Goal: Task Accomplishment & Management: Use online tool/utility

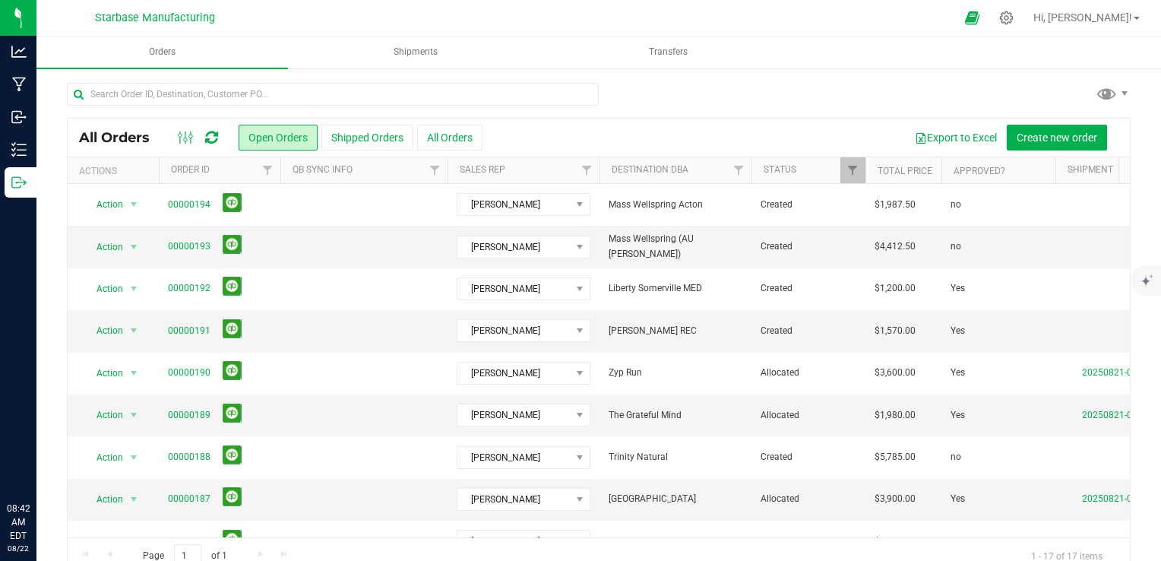
click at [19, 47] on icon at bounding box center [18, 51] width 15 height 15
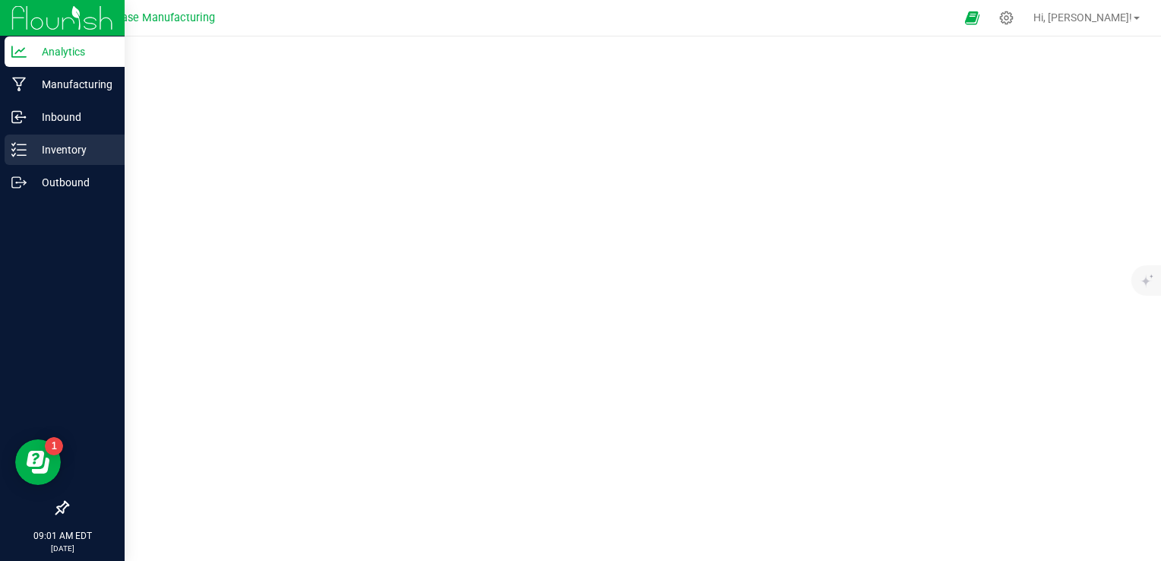
click at [40, 148] on p "Inventory" at bounding box center [72, 150] width 91 height 18
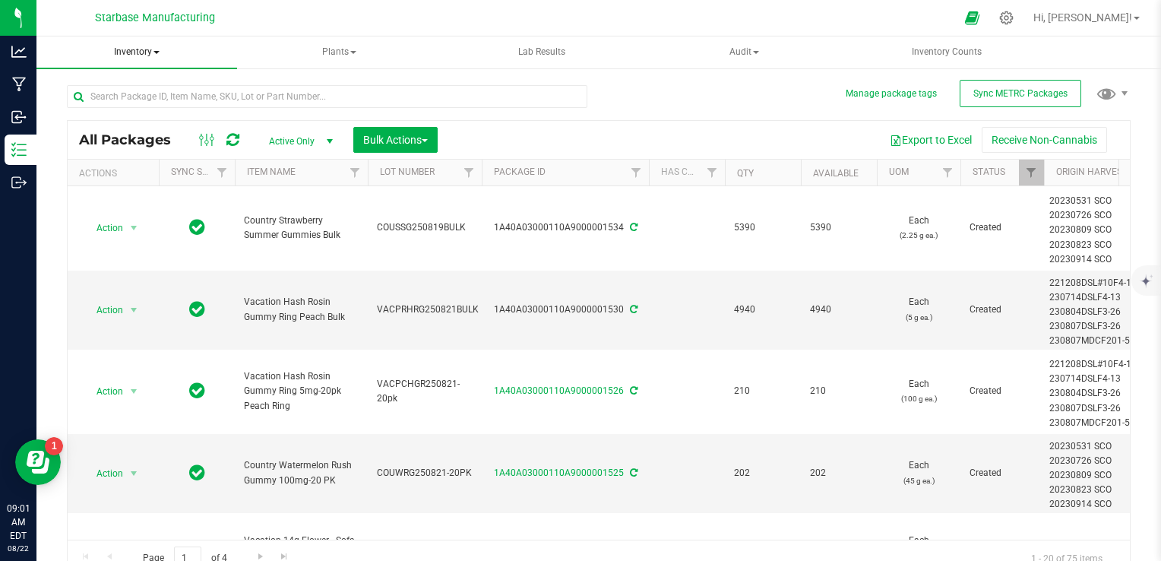
click at [149, 52] on span "Inventory" at bounding box center [136, 52] width 201 height 32
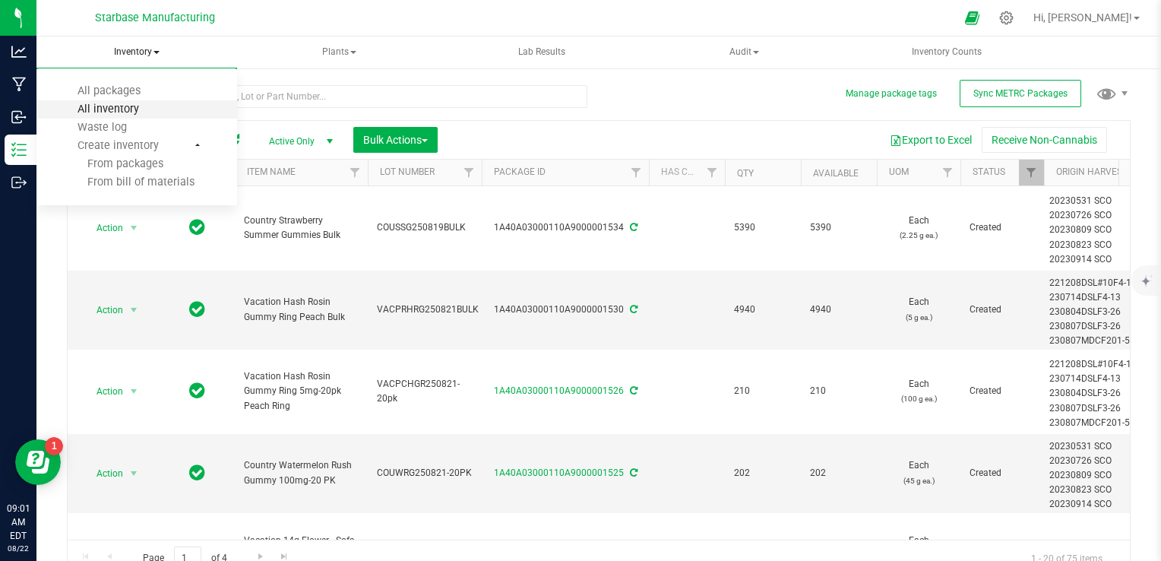
click at [140, 109] on span "All inventory" at bounding box center [108, 109] width 103 height 13
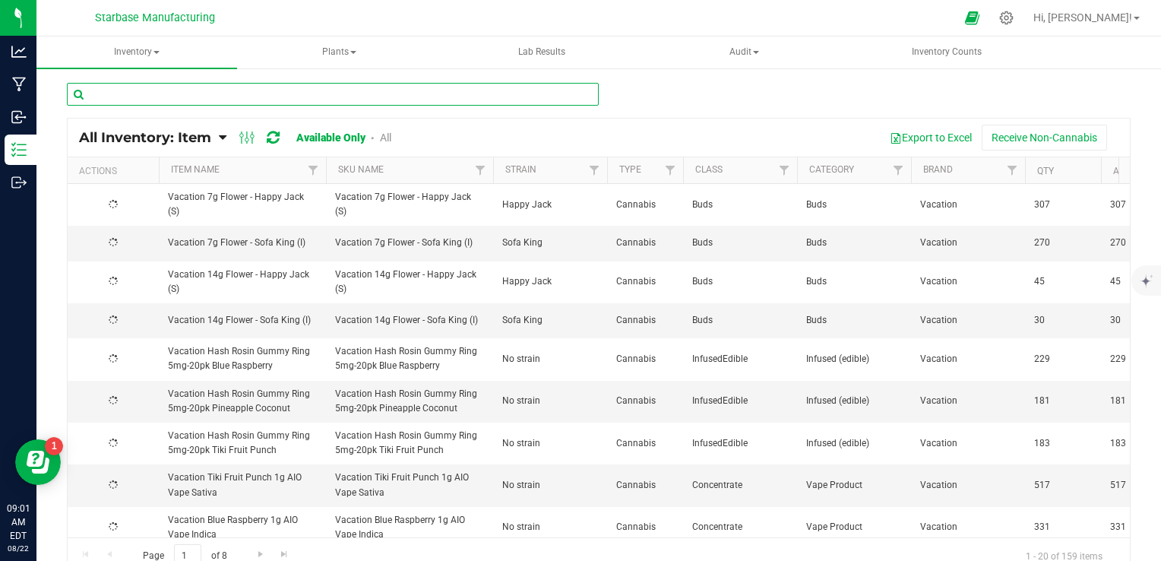
click at [159, 93] on input "text" at bounding box center [333, 94] width 532 height 23
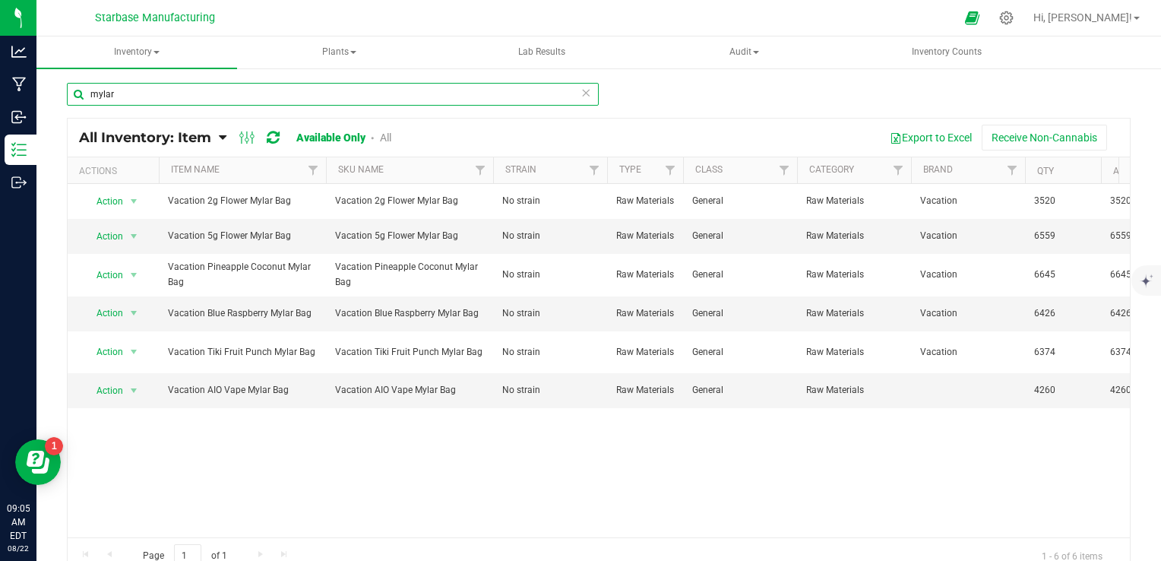
click at [290, 101] on input "mylar" at bounding box center [333, 94] width 532 height 23
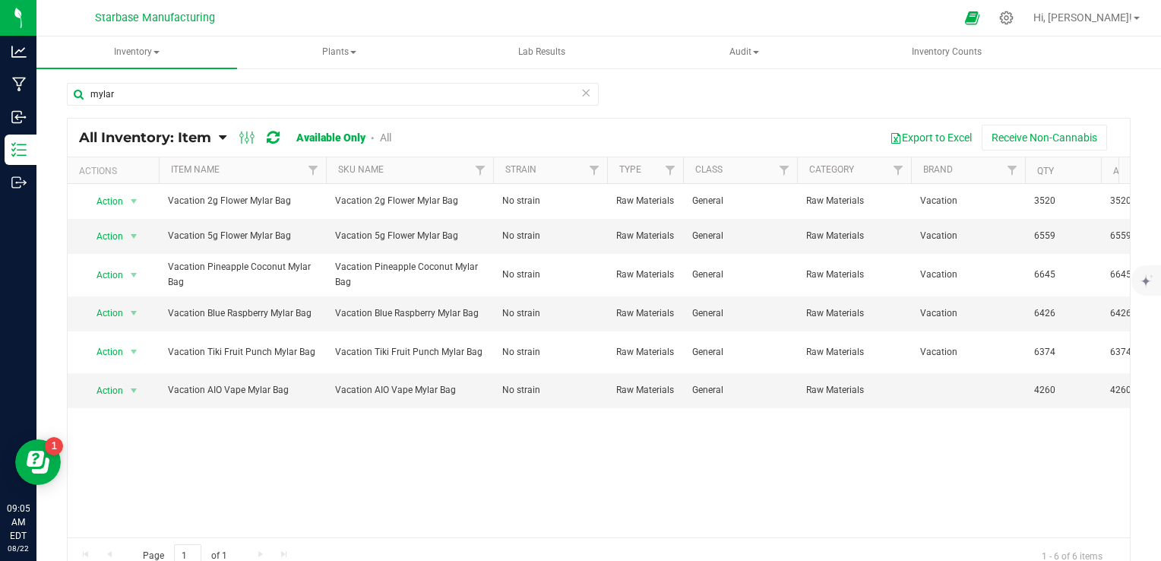
click at [638, 97] on div "mylar" at bounding box center [599, 100] width 1064 height 35
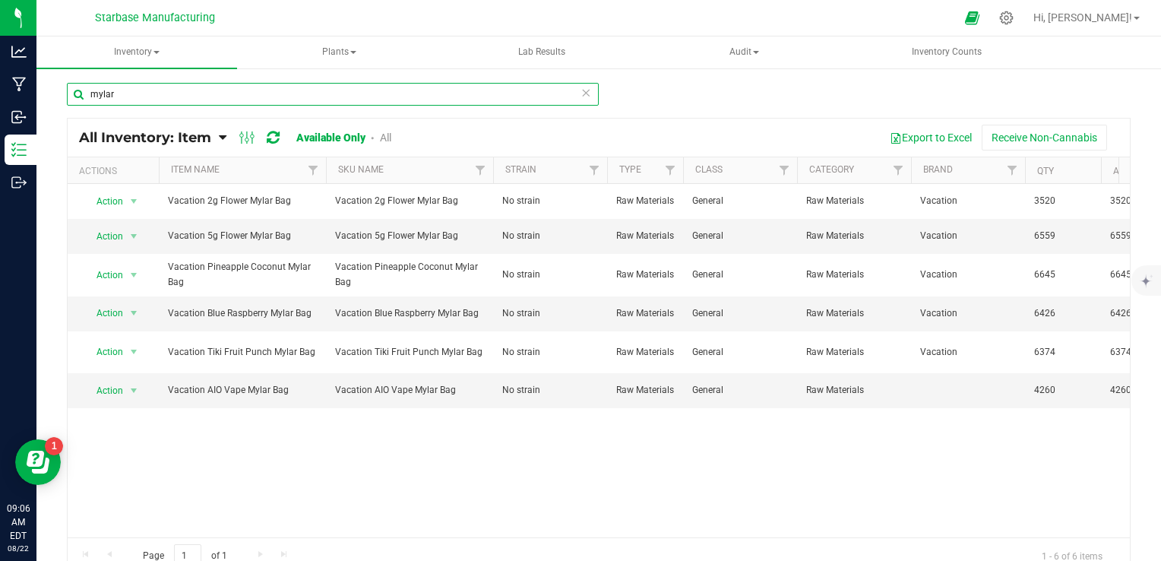
click at [368, 87] on input "mylar" at bounding box center [333, 94] width 532 height 23
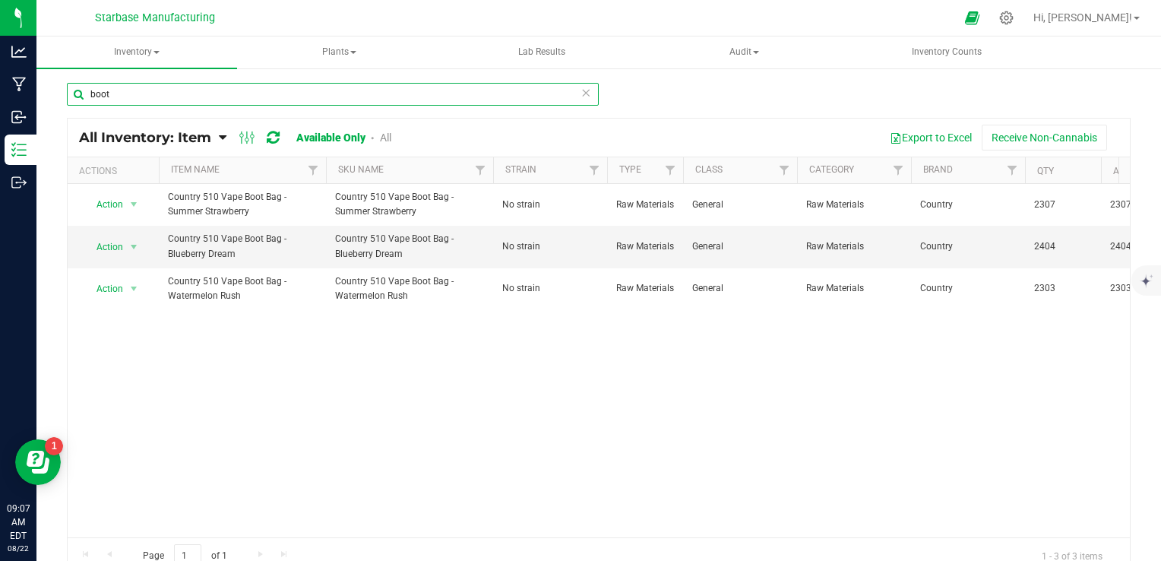
click at [292, 94] on input "boot" at bounding box center [333, 94] width 532 height 23
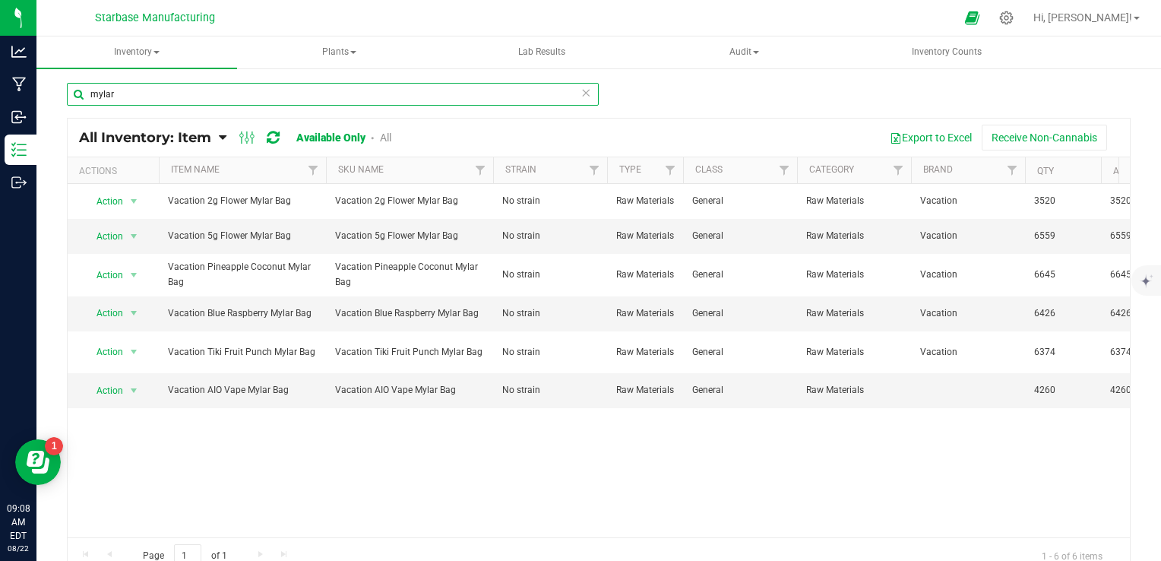
scroll to position [12, 0]
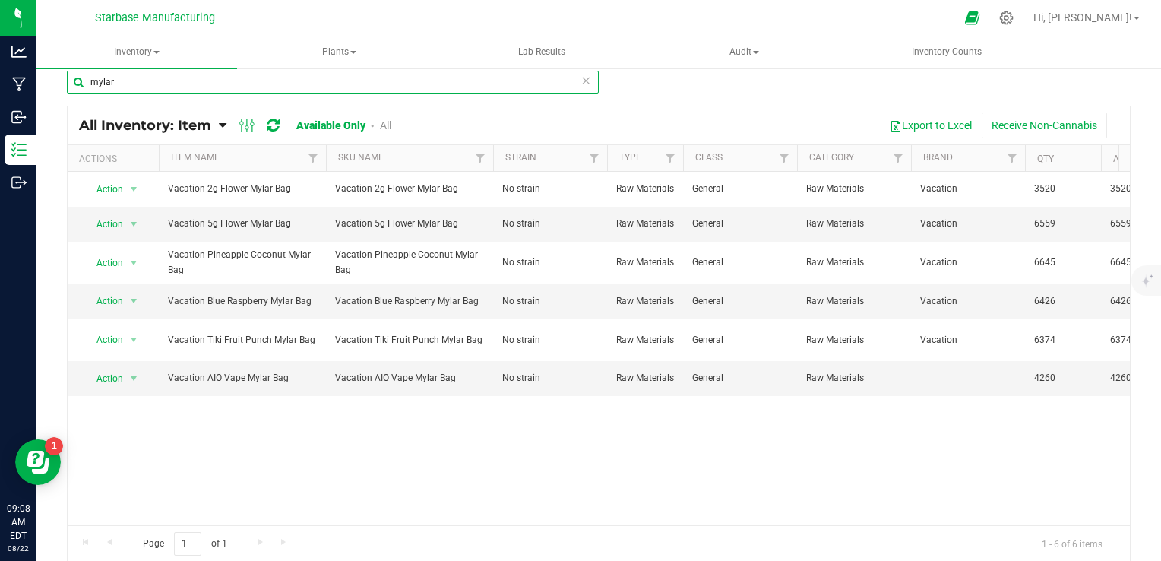
click at [258, 84] on input "mylar" at bounding box center [333, 82] width 532 height 23
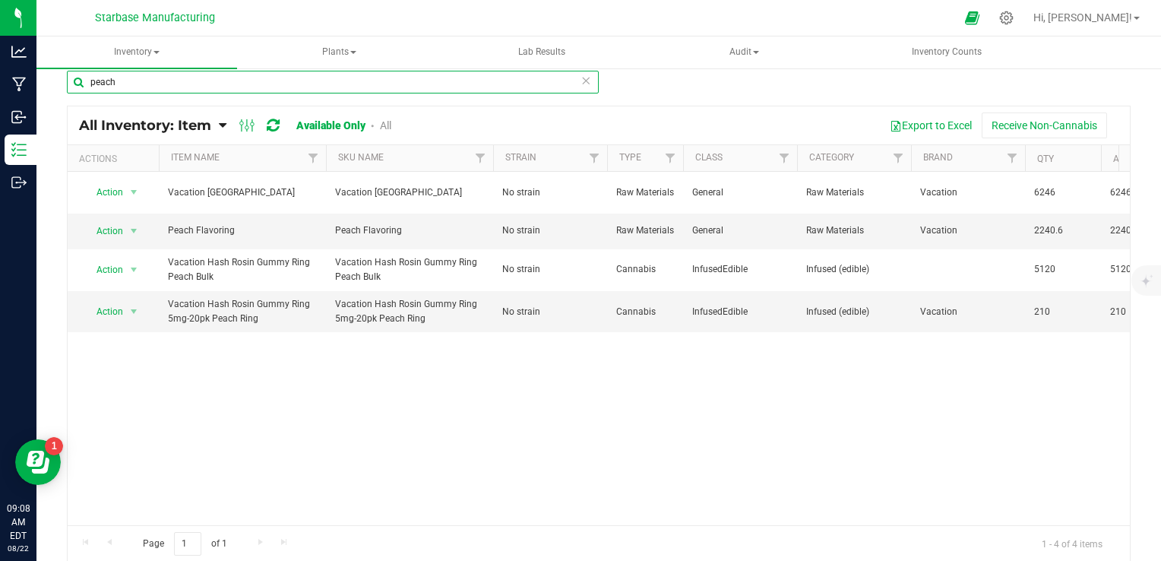
click at [107, 78] on input "peach" at bounding box center [333, 82] width 532 height 23
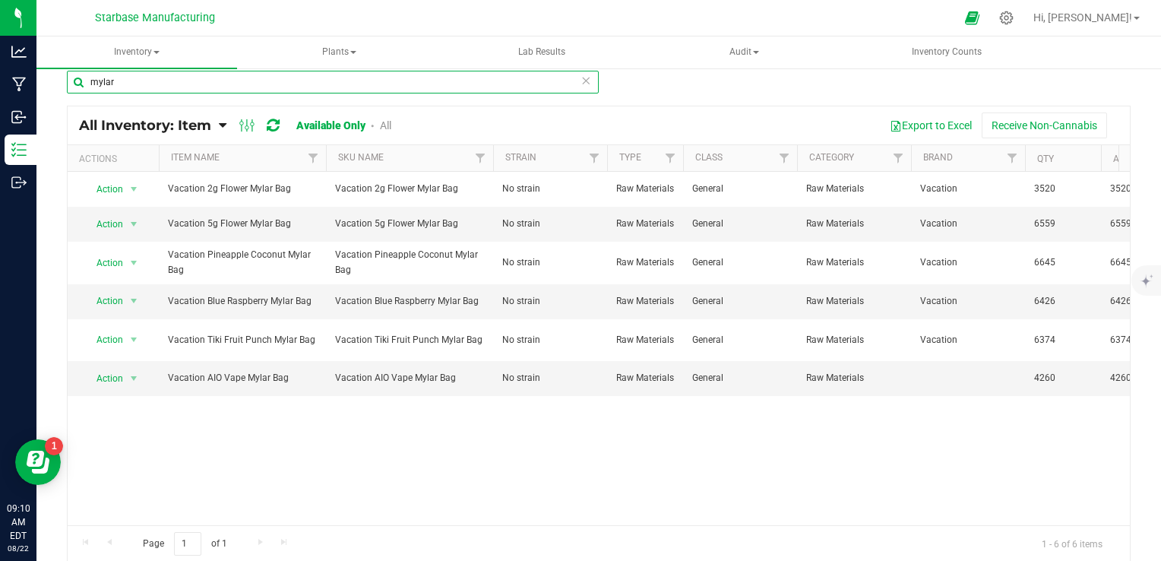
click at [182, 81] on input "mylar" at bounding box center [333, 82] width 532 height 23
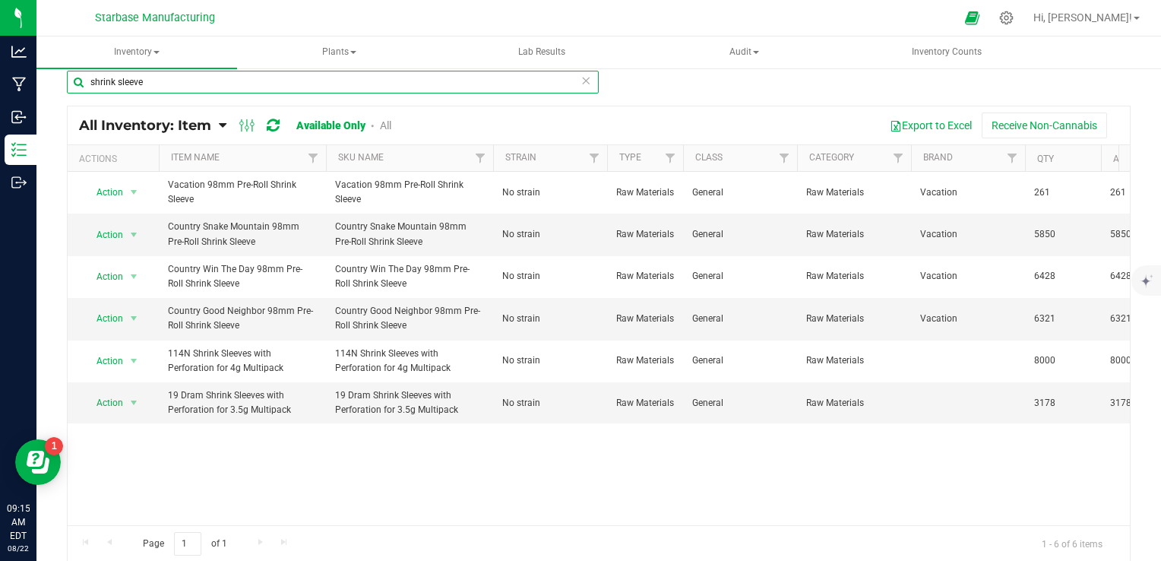
click at [161, 81] on input "shrink sleeve" at bounding box center [333, 82] width 532 height 23
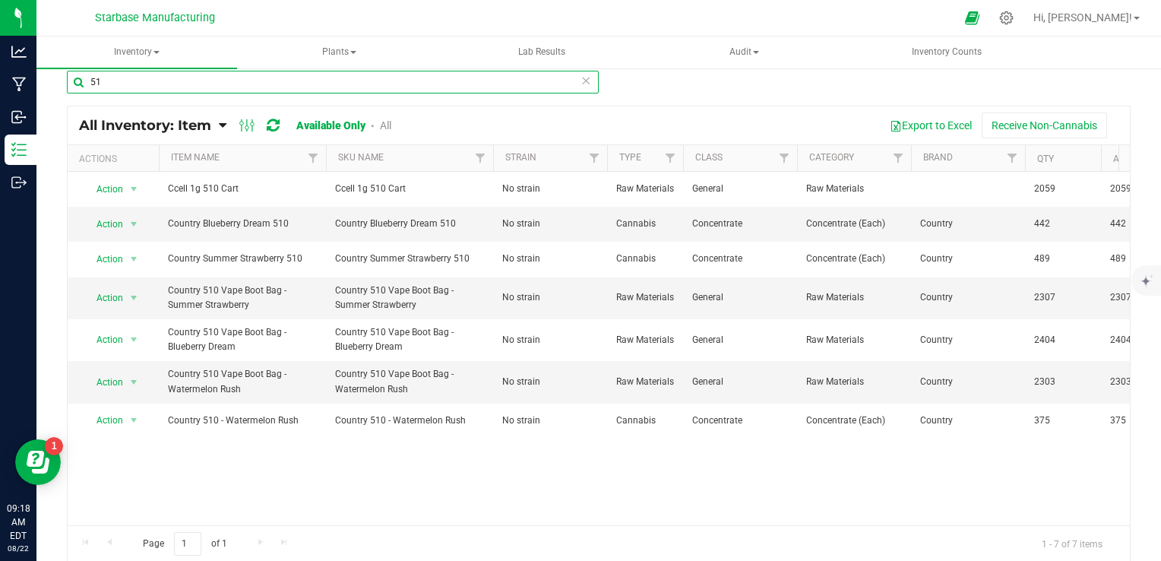
type input "5"
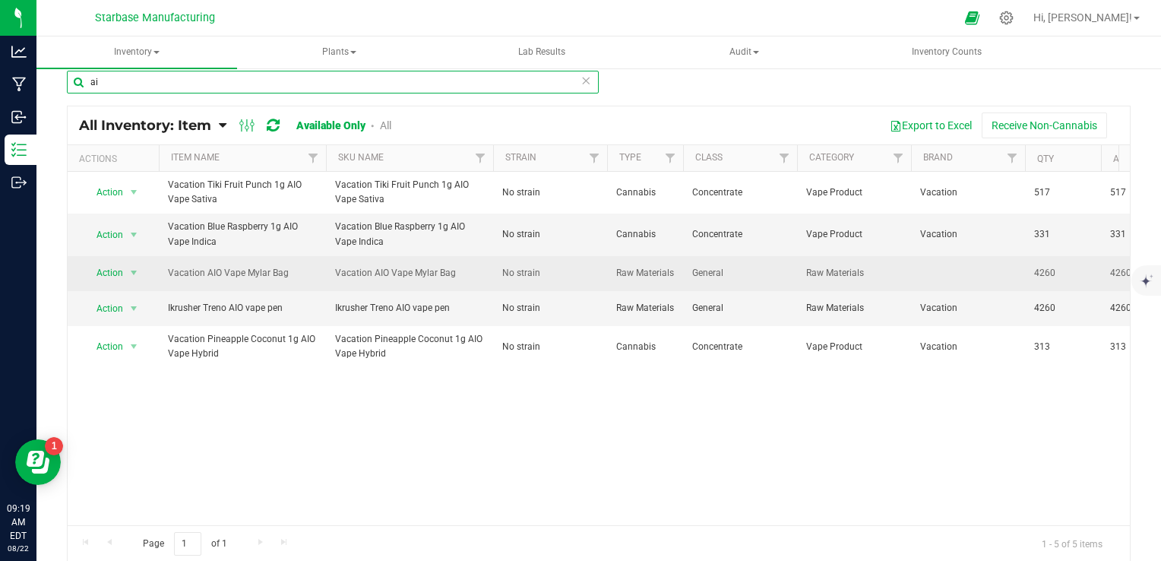
type input "a"
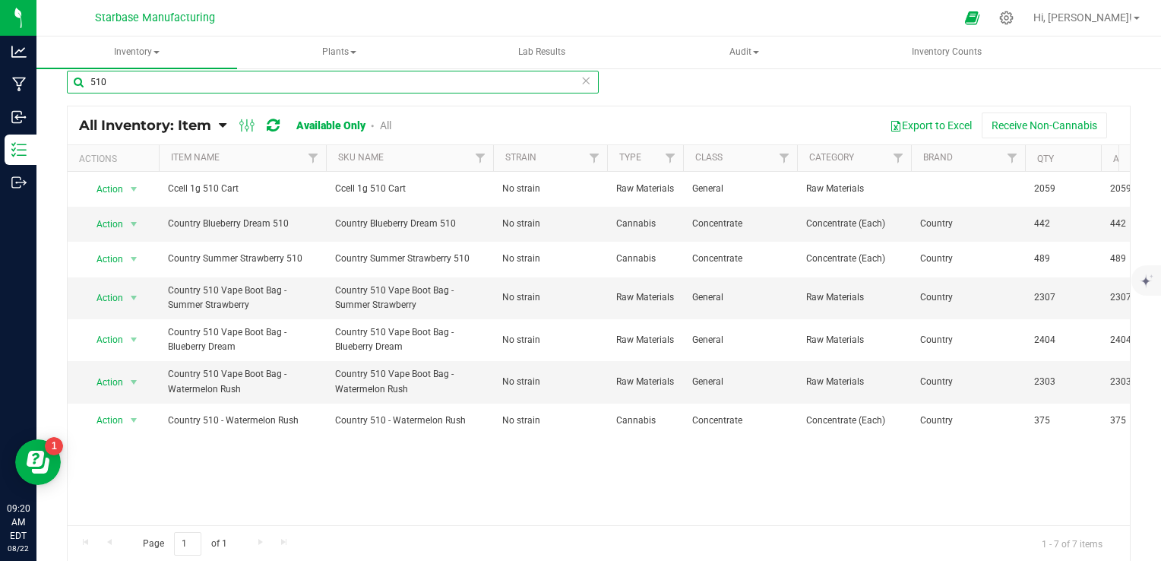
click at [225, 89] on input "510" at bounding box center [333, 82] width 532 height 23
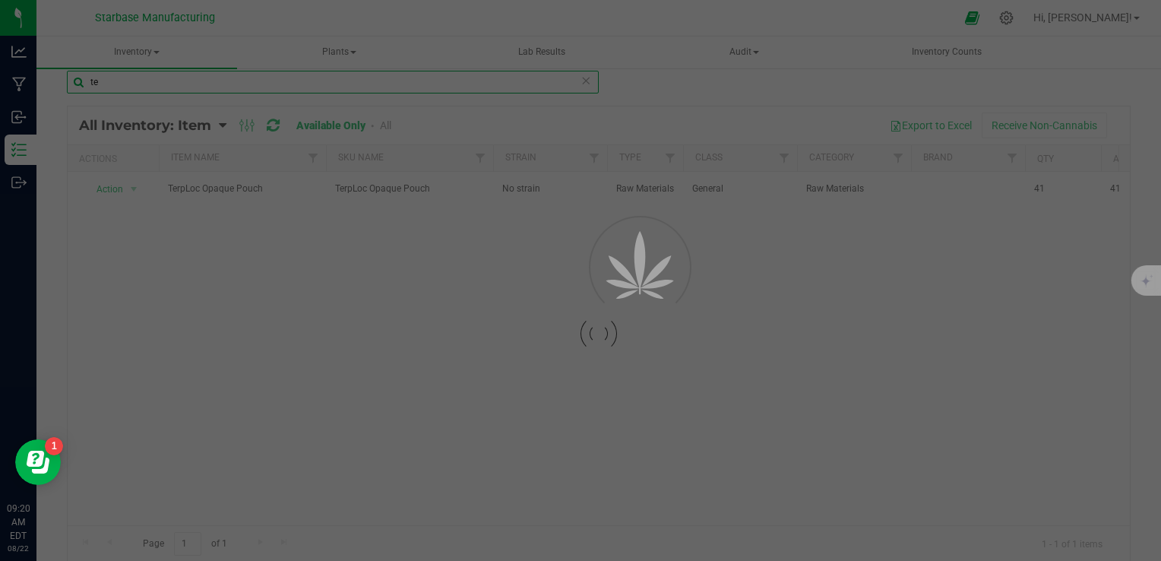
type input "t"
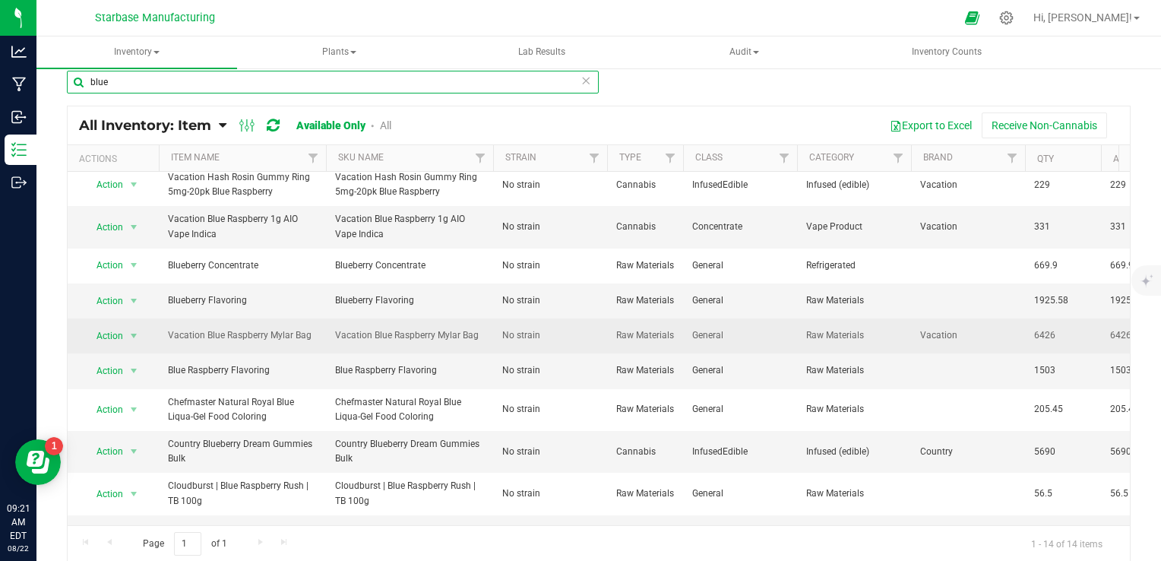
scroll to position [195, 0]
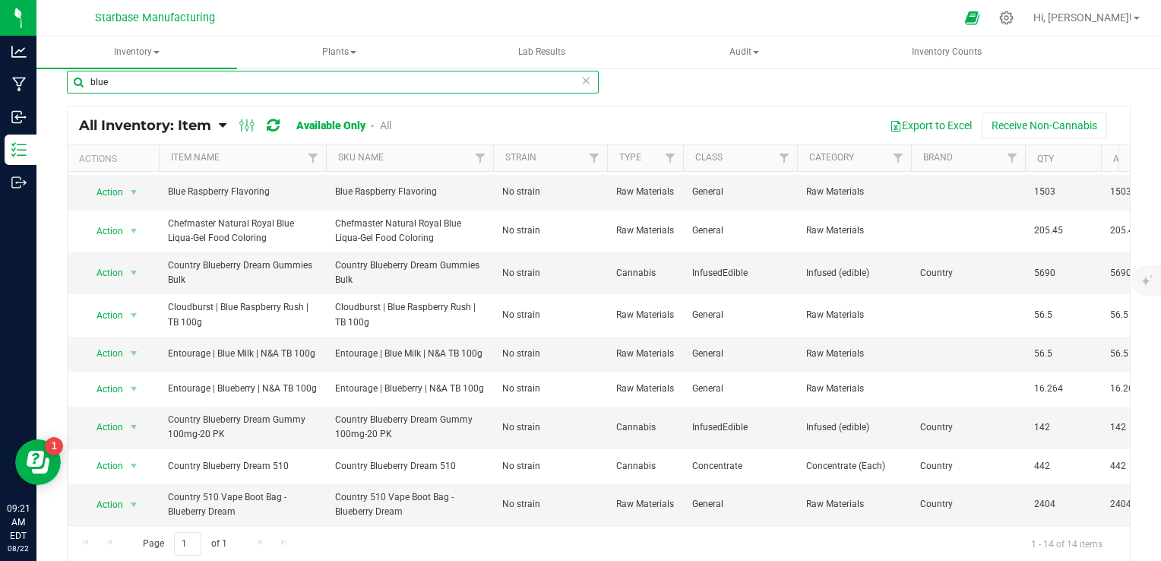
click at [228, 81] on input "blue" at bounding box center [333, 82] width 532 height 23
type input "b"
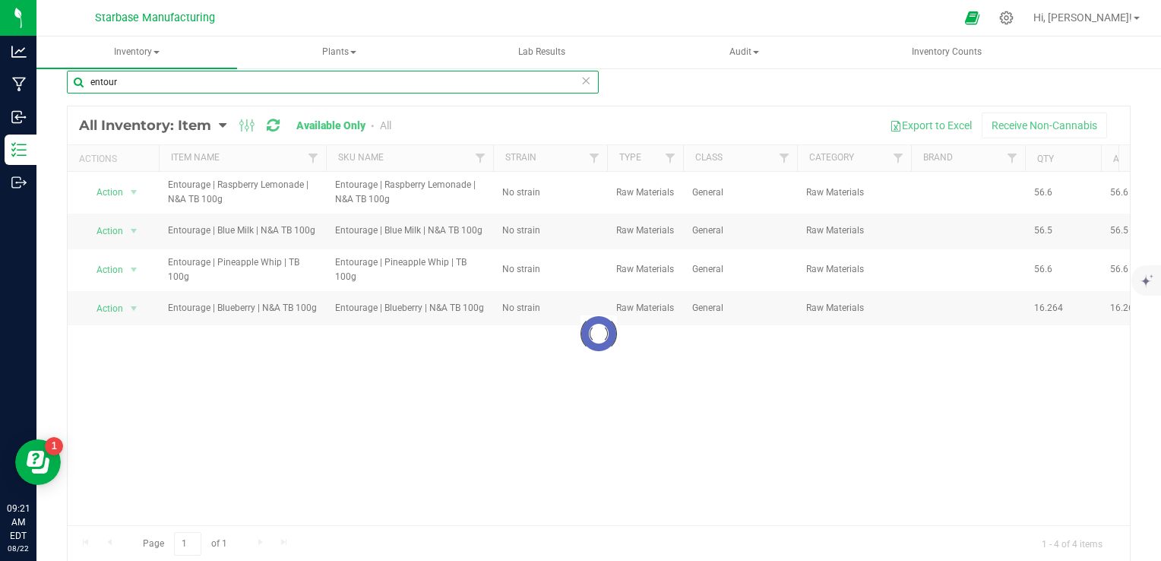
scroll to position [0, 0]
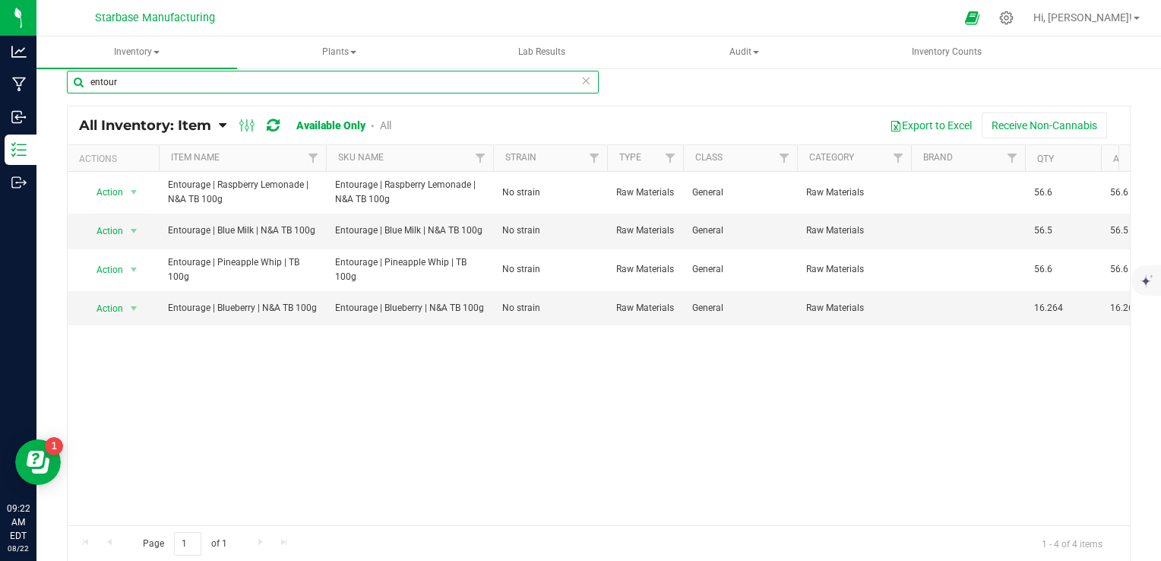
click at [217, 81] on input "entour" at bounding box center [333, 82] width 532 height 23
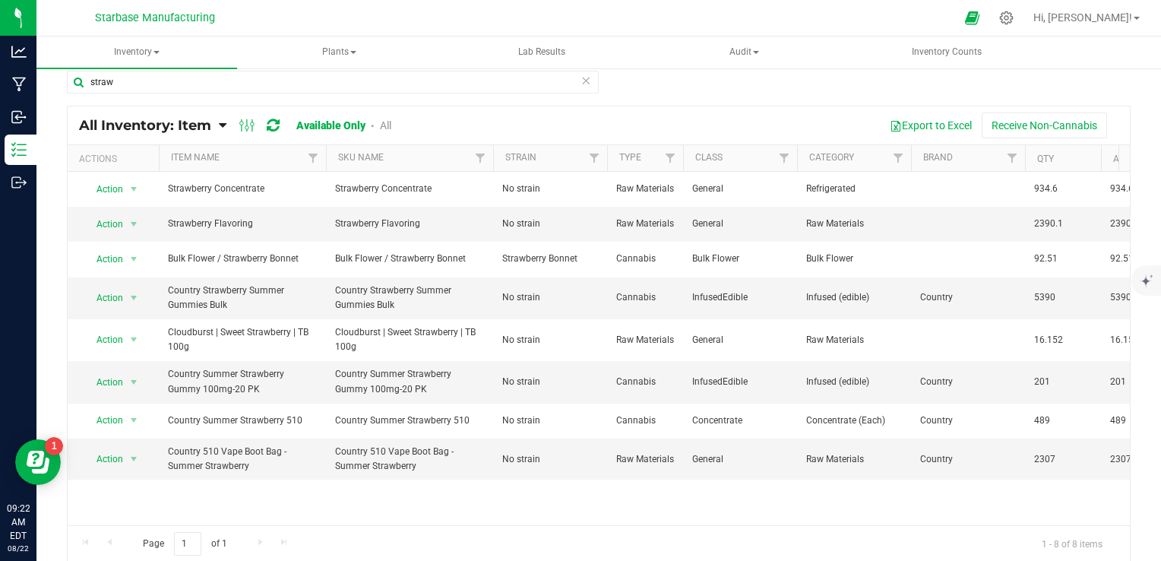
click at [181, 93] on div "straw" at bounding box center [333, 88] width 532 height 35
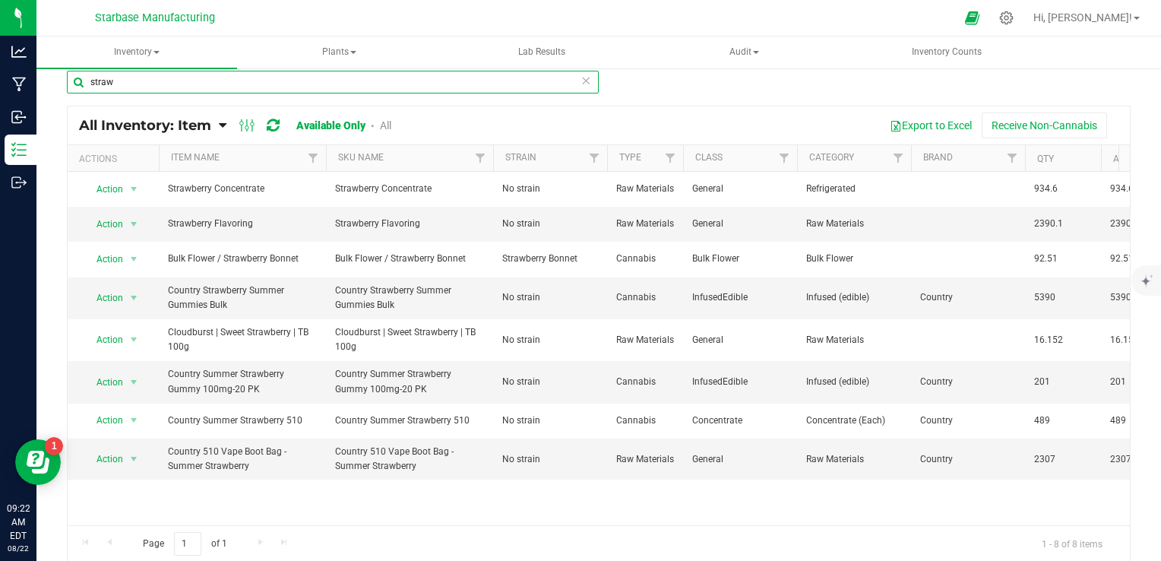
click at [169, 81] on input "straw" at bounding box center [333, 82] width 532 height 23
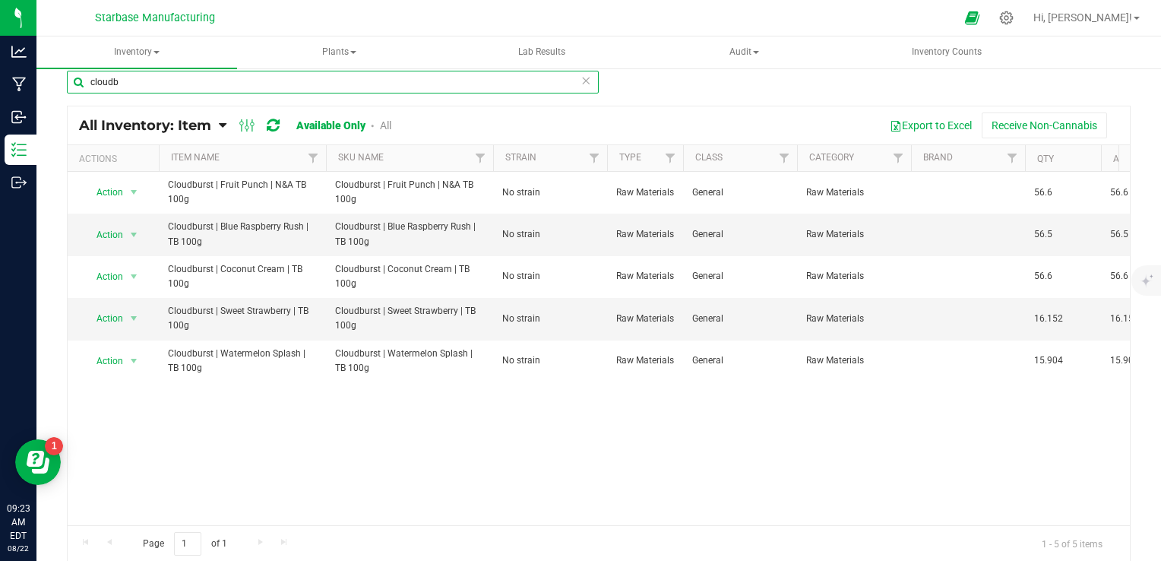
click at [189, 80] on input "cloudb" at bounding box center [333, 82] width 532 height 23
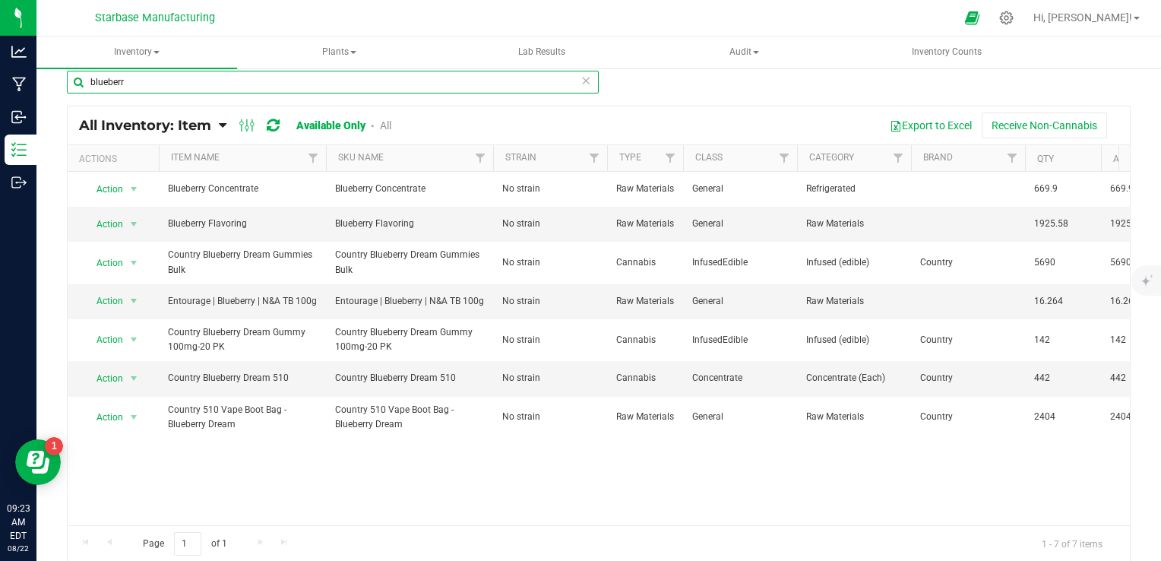
click at [202, 79] on input "blueberr" at bounding box center [333, 82] width 532 height 23
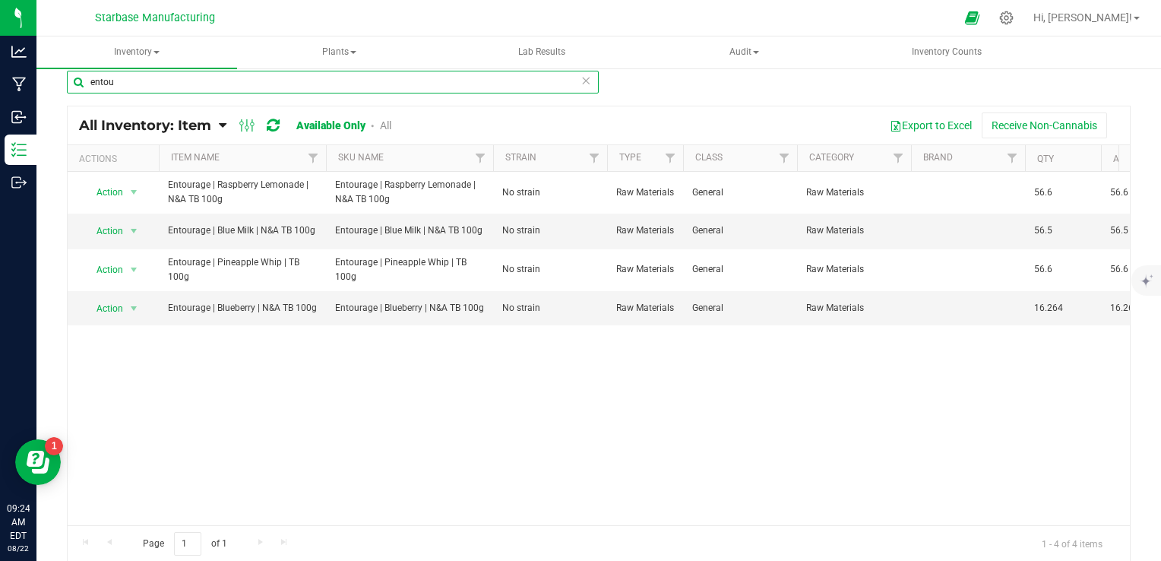
type input "entou"
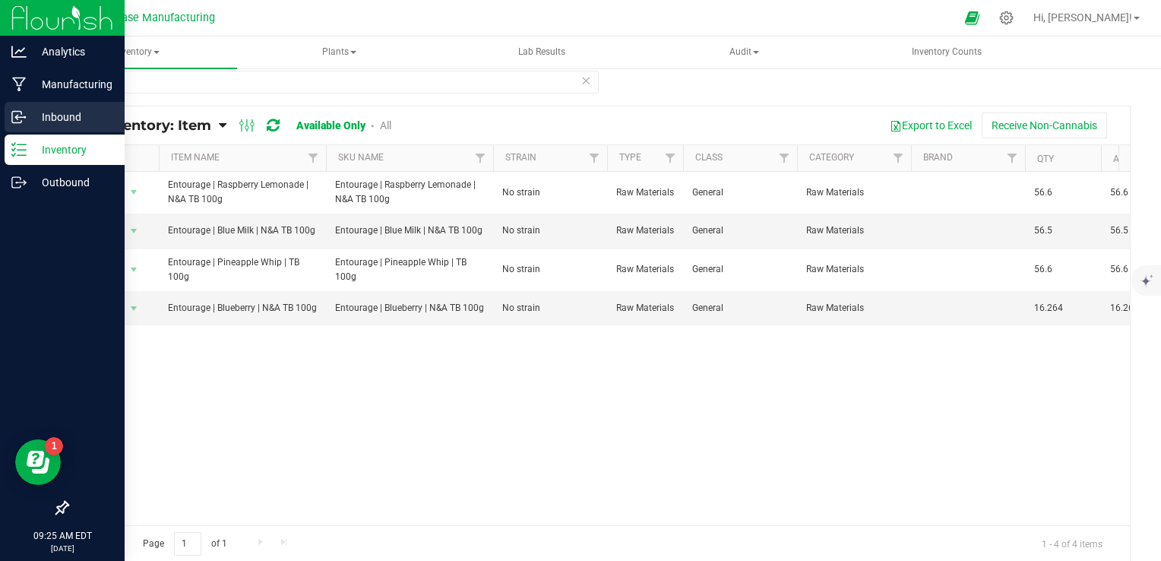
click at [24, 119] on icon at bounding box center [18, 116] width 15 height 15
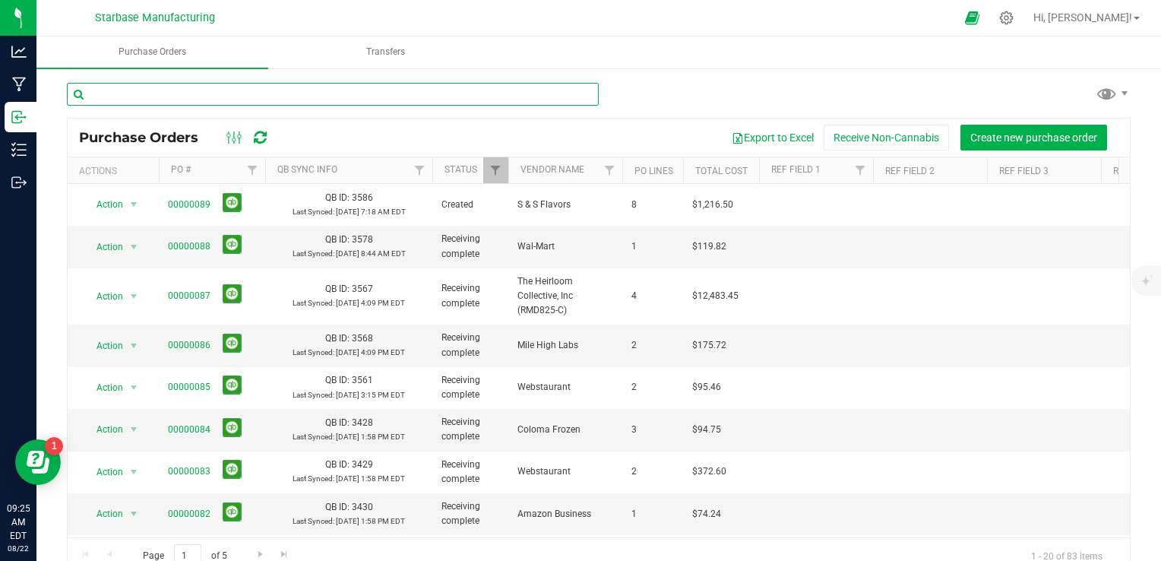
click at [234, 87] on input "text" at bounding box center [333, 94] width 532 height 23
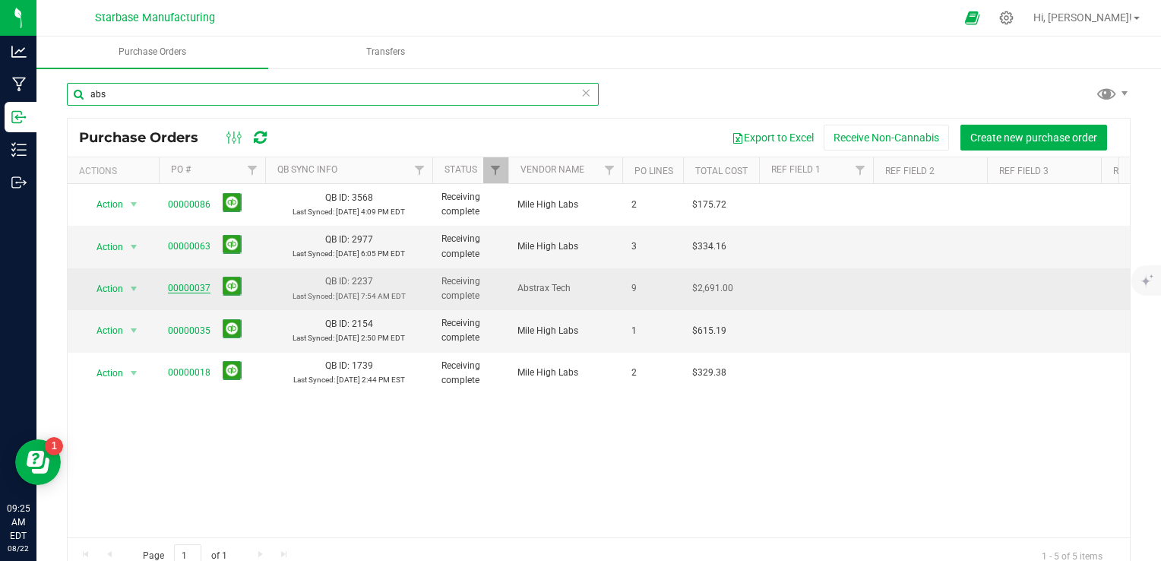
type input "abs"
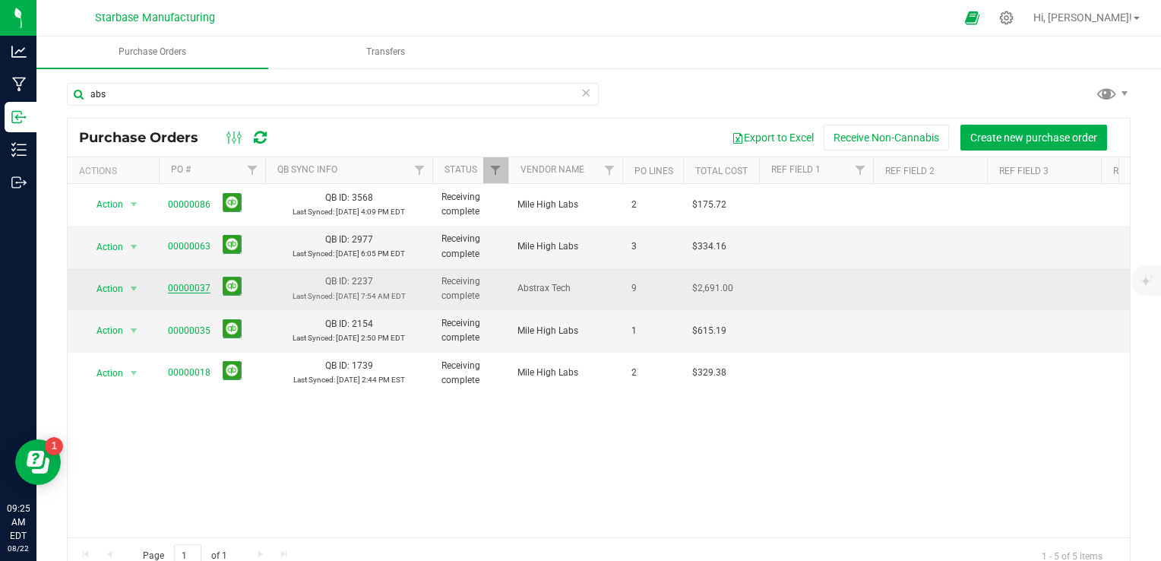
click at [183, 292] on link "00000037" at bounding box center [189, 288] width 43 height 11
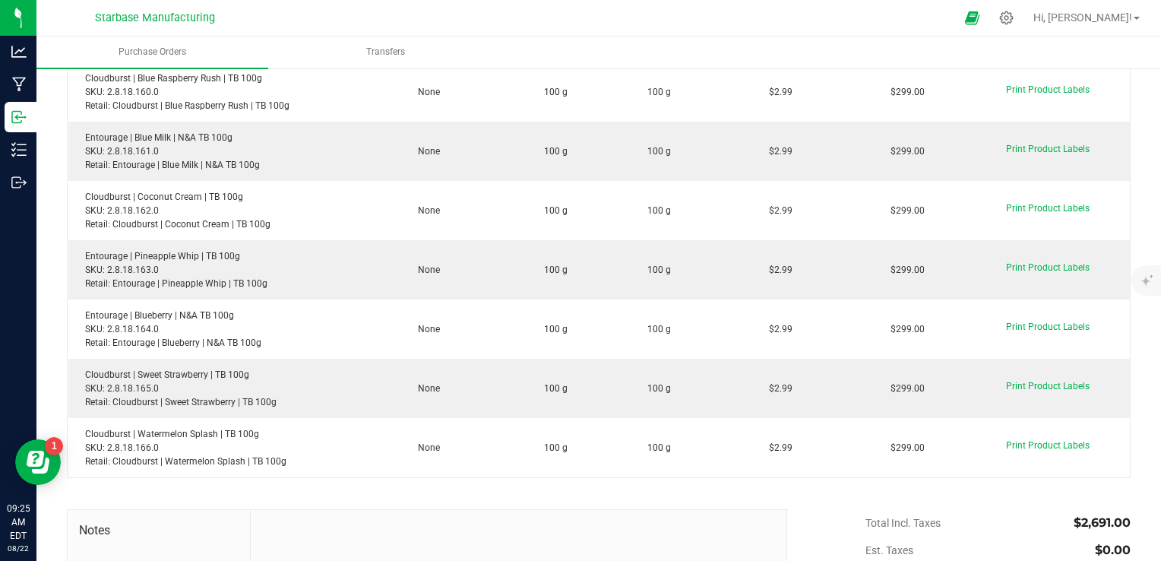
scroll to position [362, 0]
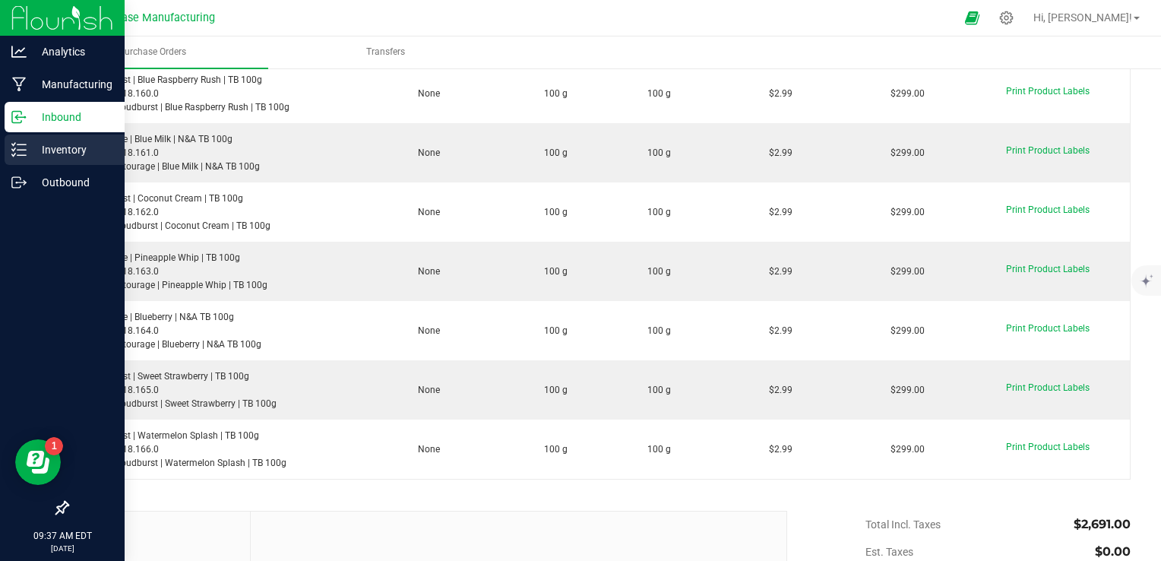
click at [18, 148] on icon at bounding box center [18, 149] width 15 height 15
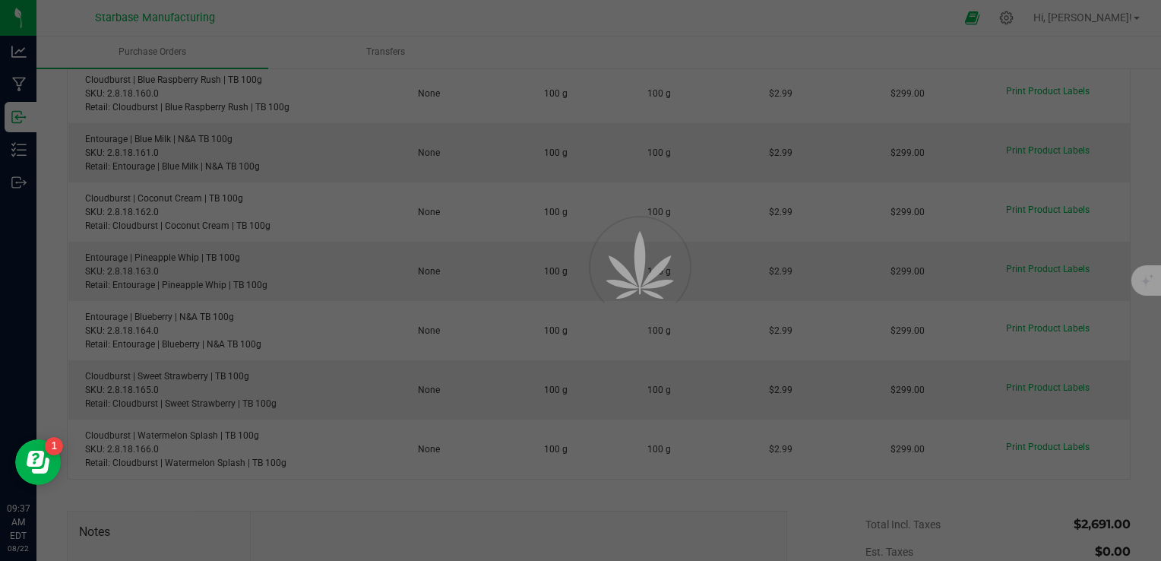
click at [19, 150] on div at bounding box center [580, 280] width 1161 height 561
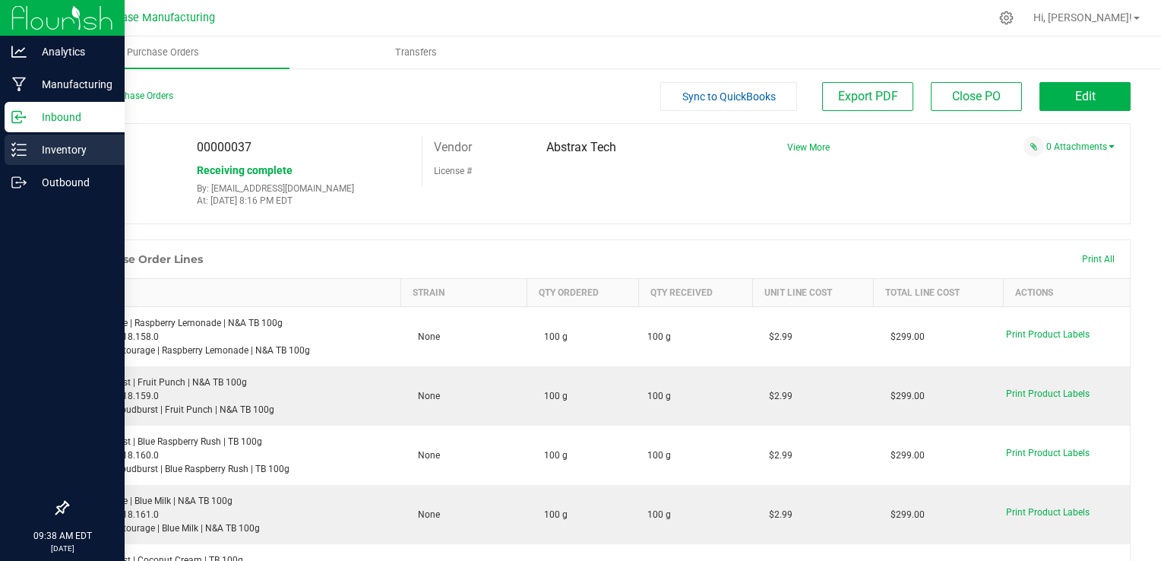
click at [38, 145] on p "Inventory" at bounding box center [72, 150] width 91 height 18
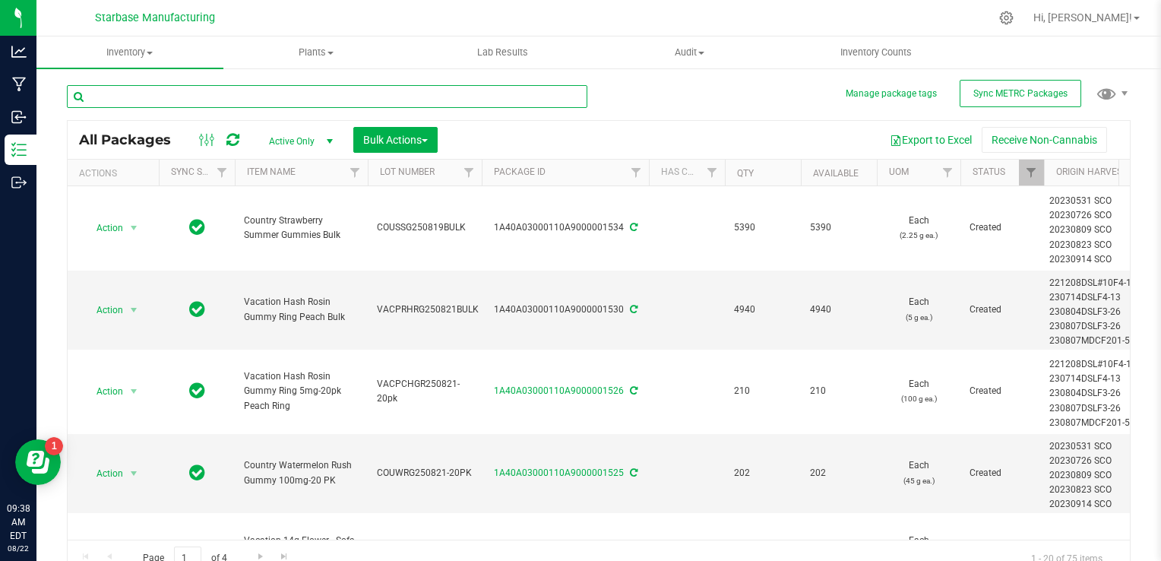
click at [171, 99] on input "text" at bounding box center [327, 96] width 521 height 23
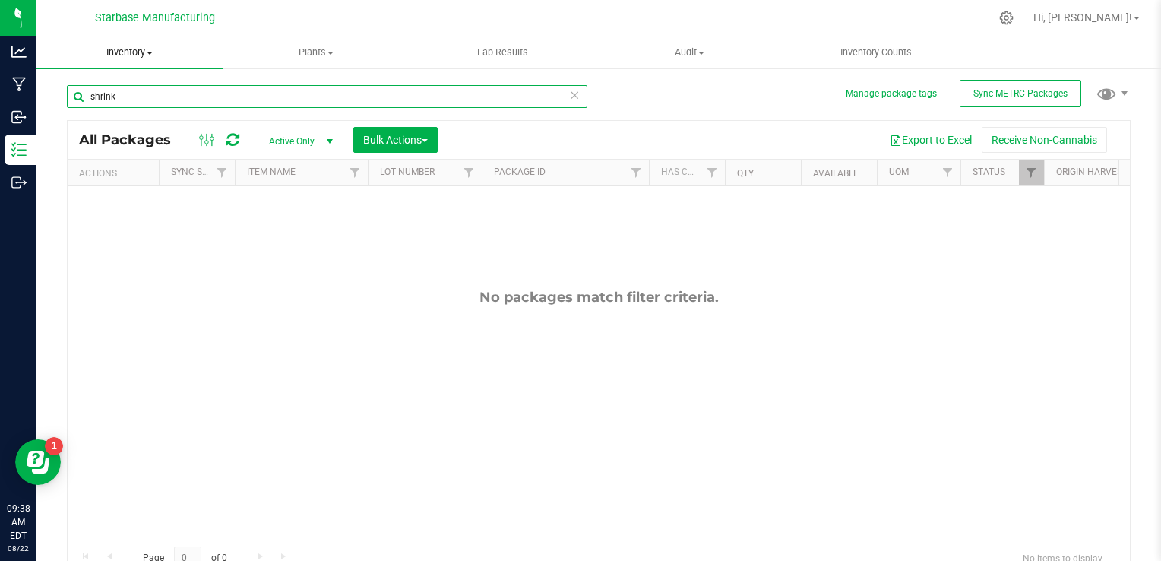
type input "shrink"
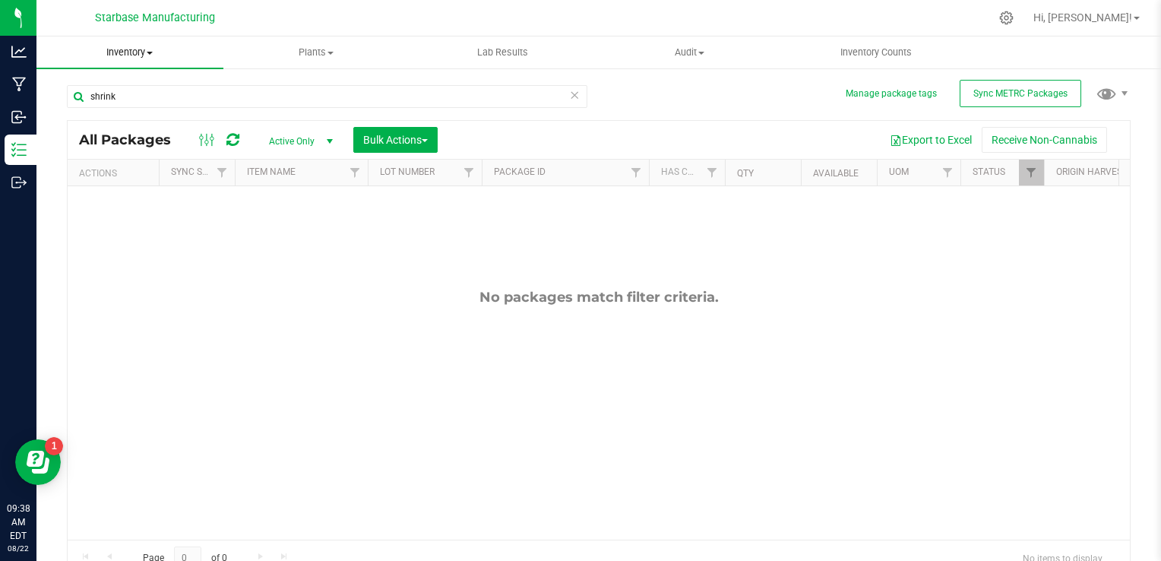
click at [144, 55] on span "Inventory" at bounding box center [129, 53] width 187 height 14
click at [129, 105] on span "All inventory" at bounding box center [87, 109] width 103 height 13
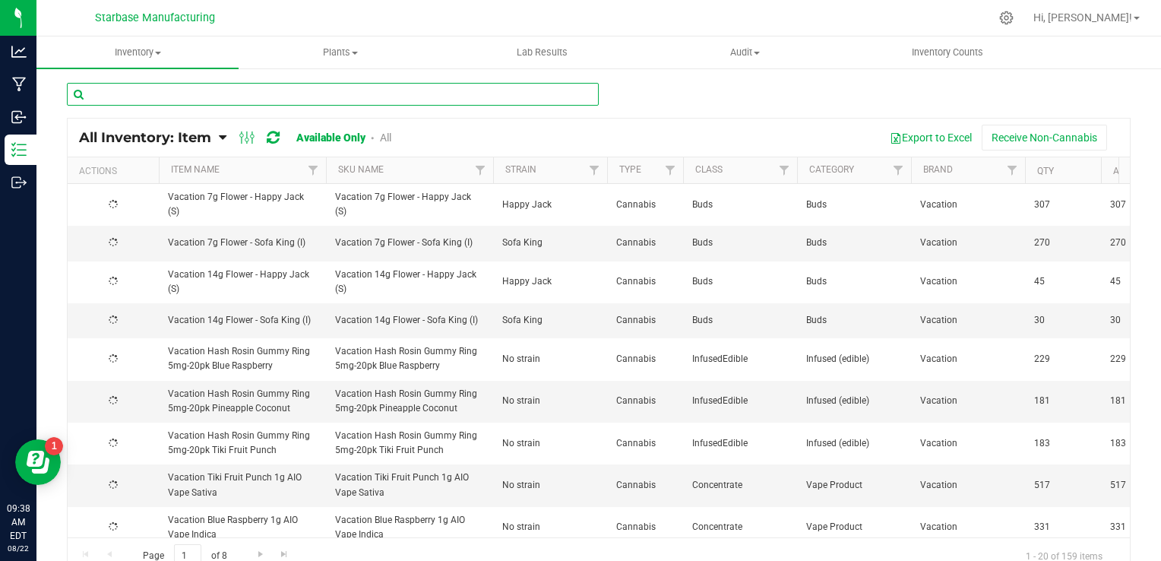
click at [166, 102] on input "text" at bounding box center [333, 94] width 532 height 23
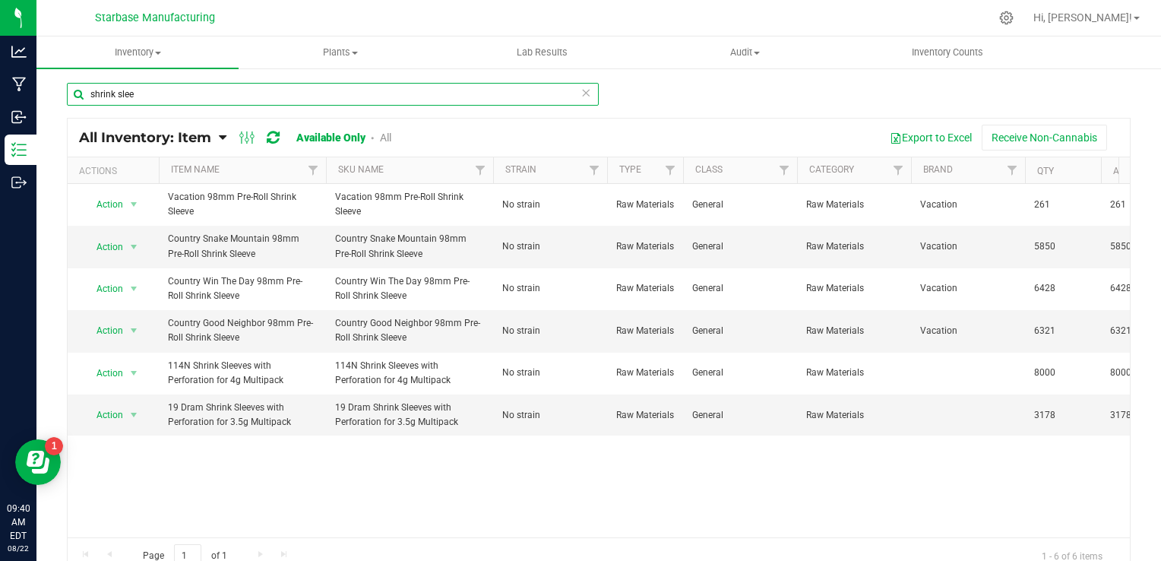
type input "shrink slee"
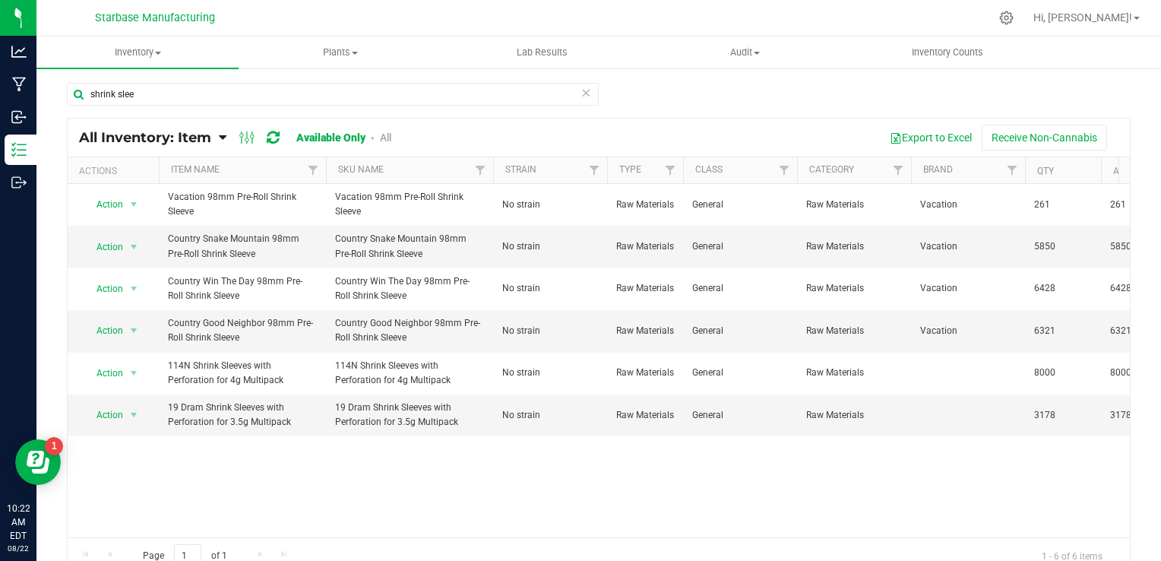
click at [581, 96] on icon at bounding box center [586, 92] width 11 height 18
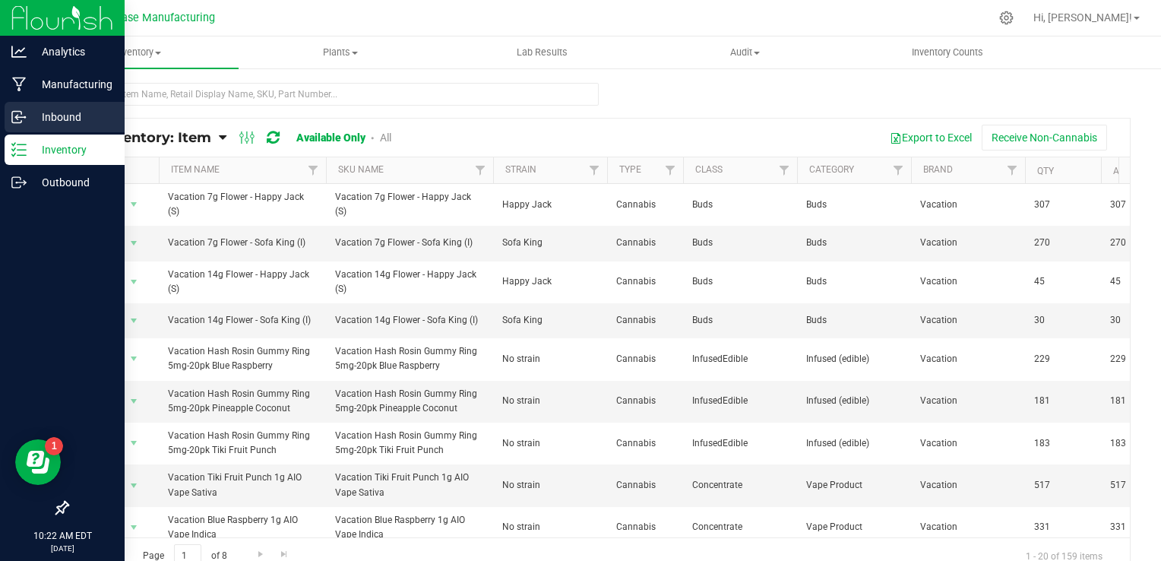
click at [21, 120] on icon at bounding box center [16, 117] width 9 height 11
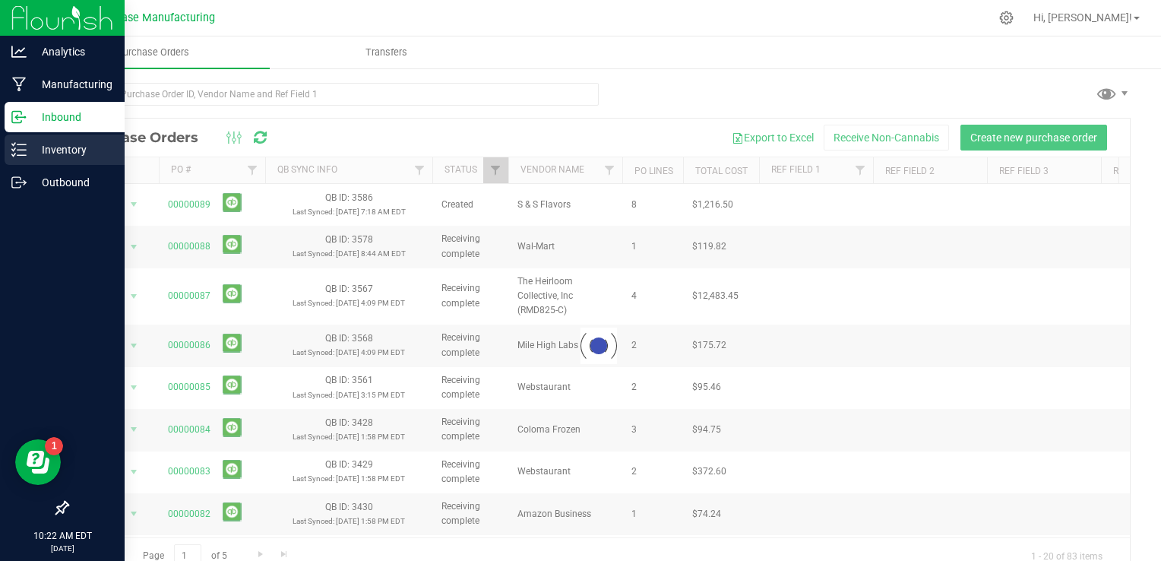
click at [48, 156] on p "Inventory" at bounding box center [72, 150] width 91 height 18
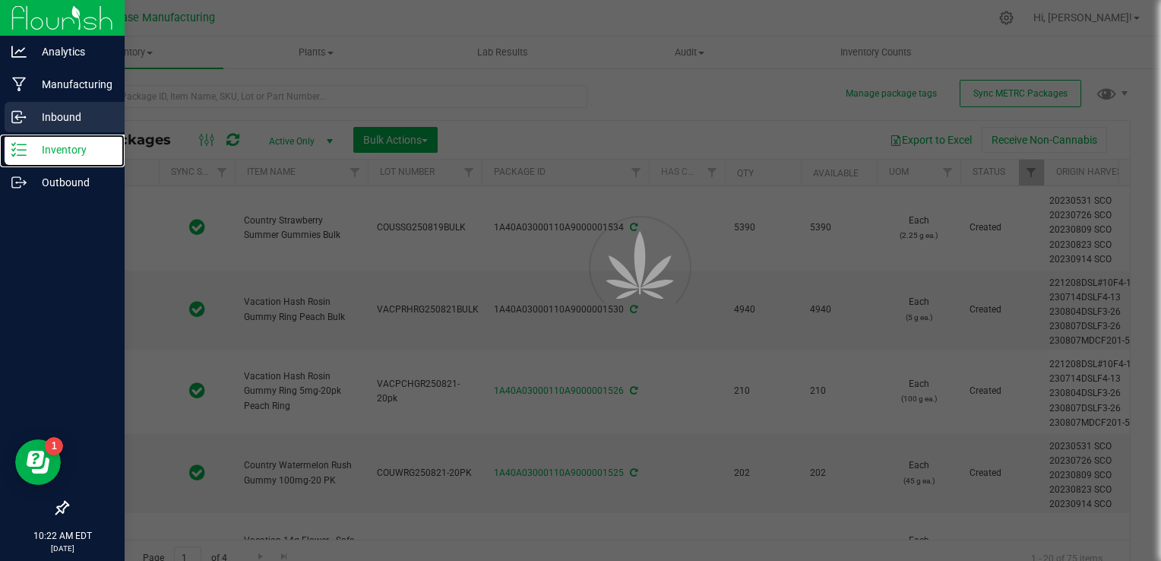
type input "[DATE]"
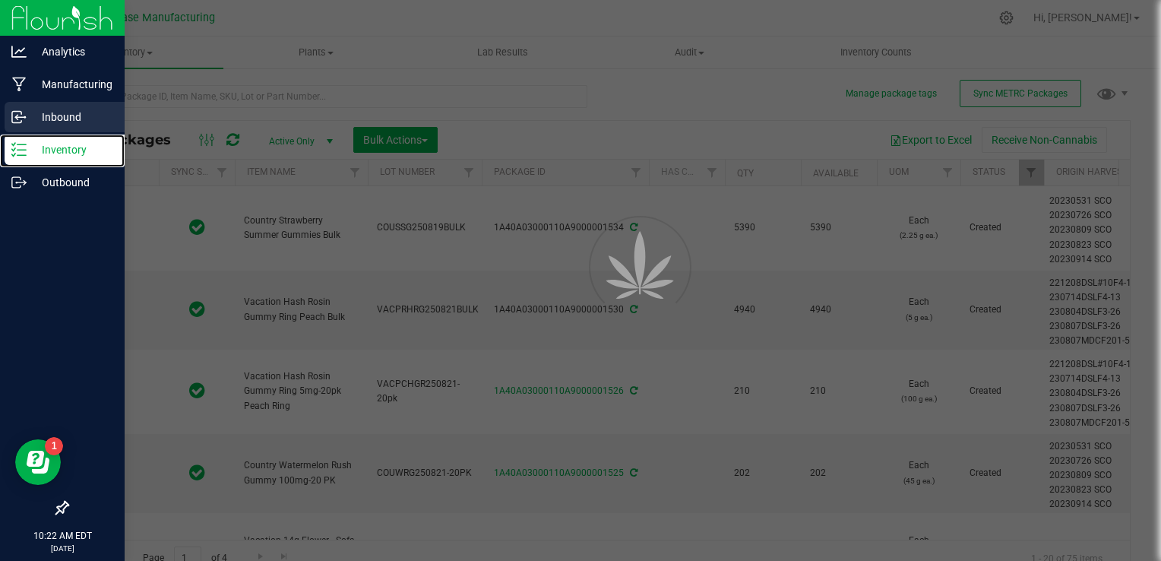
type input "[DATE]"
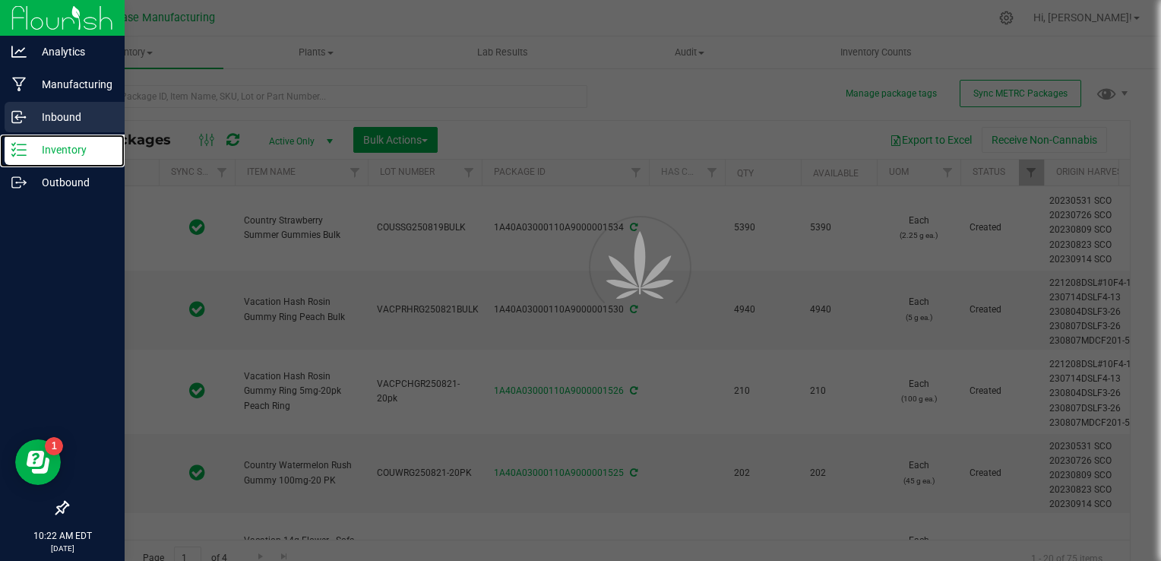
type input "[DATE]"
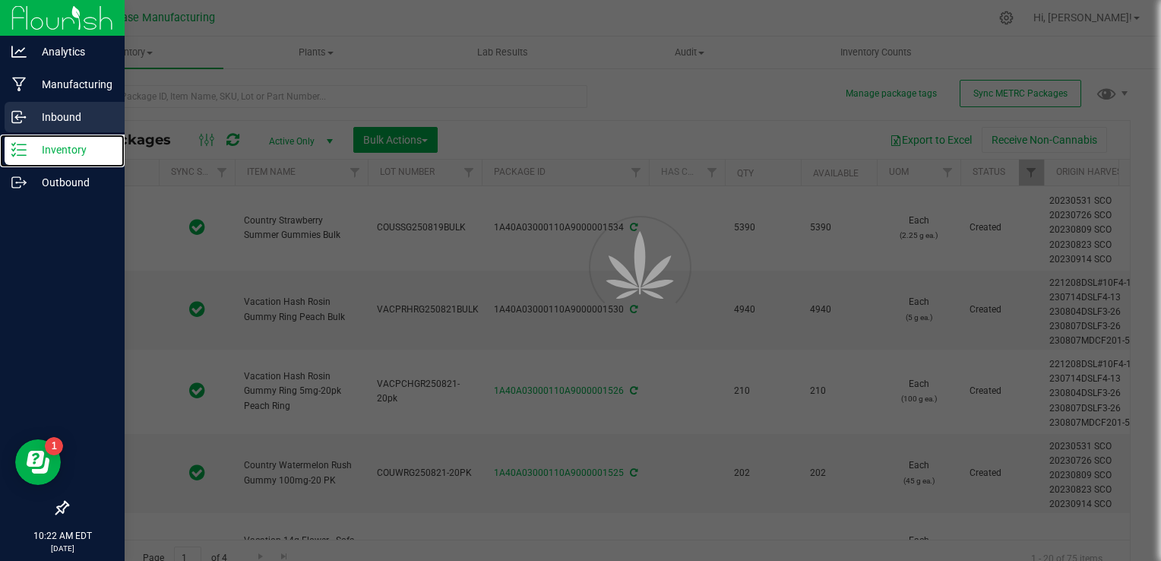
type input "[DATE]"
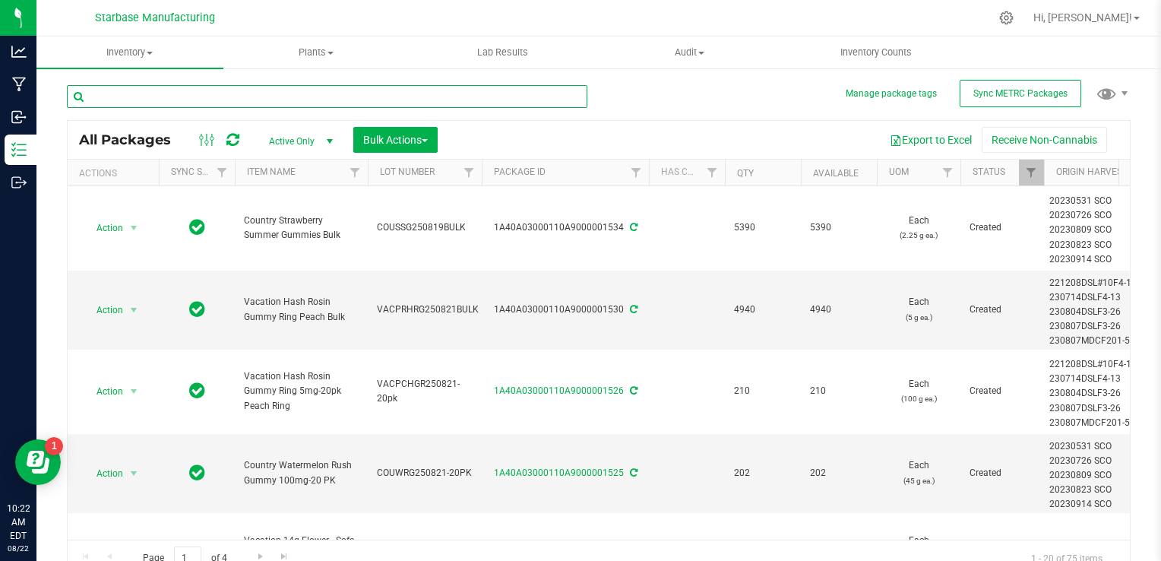
click at [237, 99] on input "text" at bounding box center [327, 96] width 521 height 23
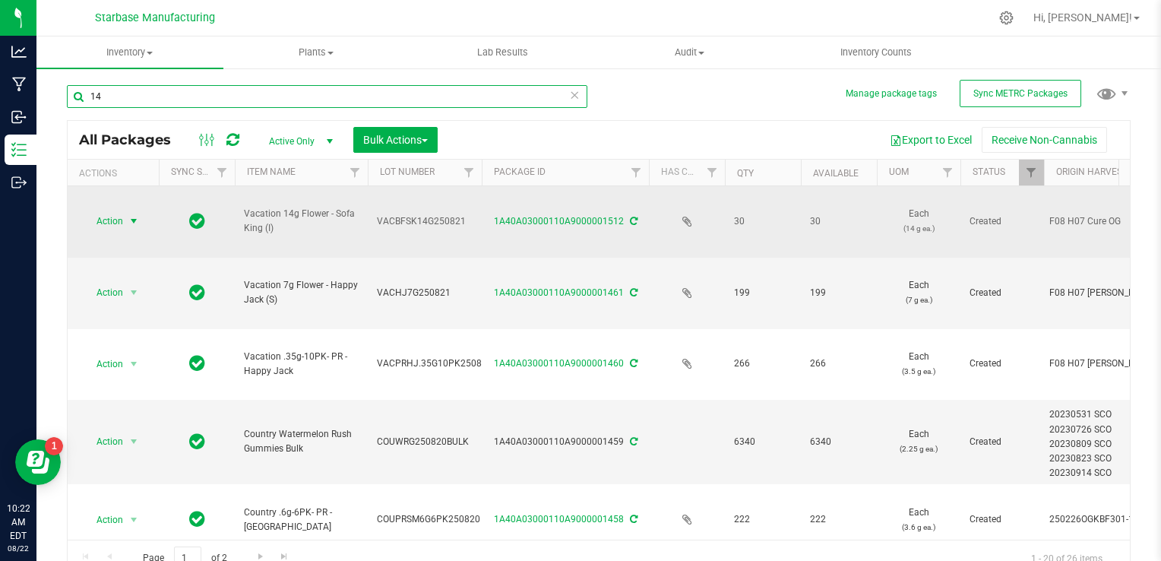
type input "14"
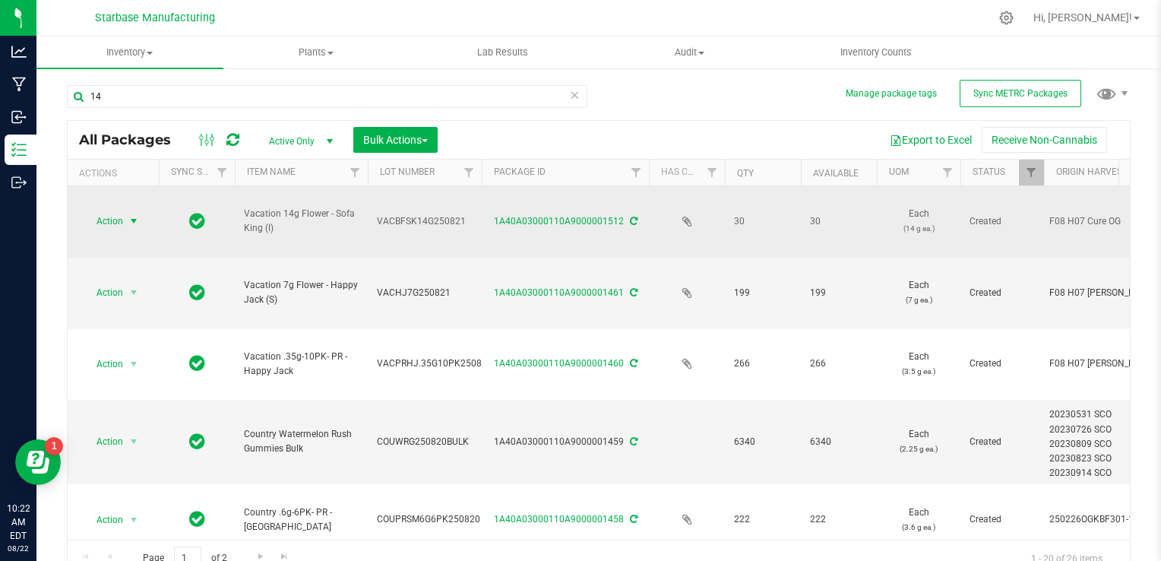
click at [125, 210] on span "select" at bounding box center [134, 220] width 19 height 21
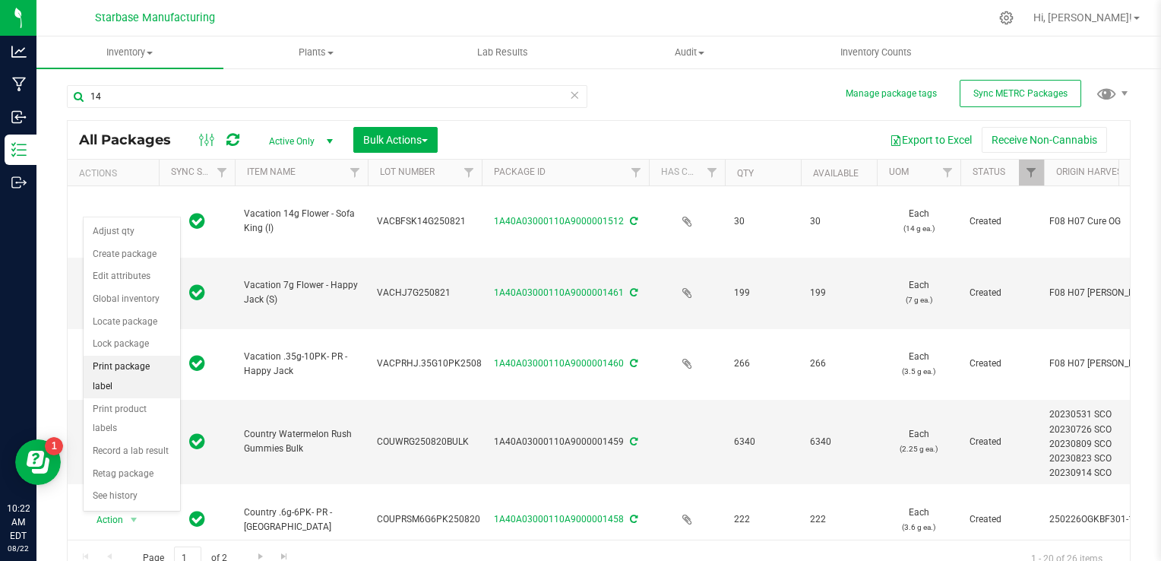
click at [125, 364] on li "Print package label" at bounding box center [132, 377] width 97 height 42
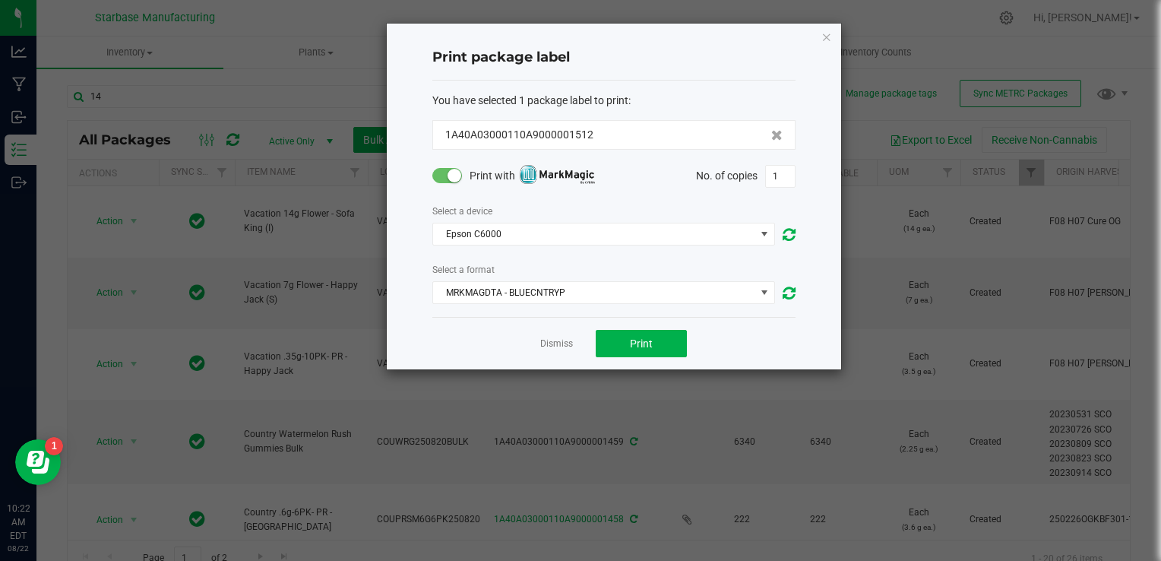
click at [448, 175] on small at bounding box center [455, 176] width 14 height 14
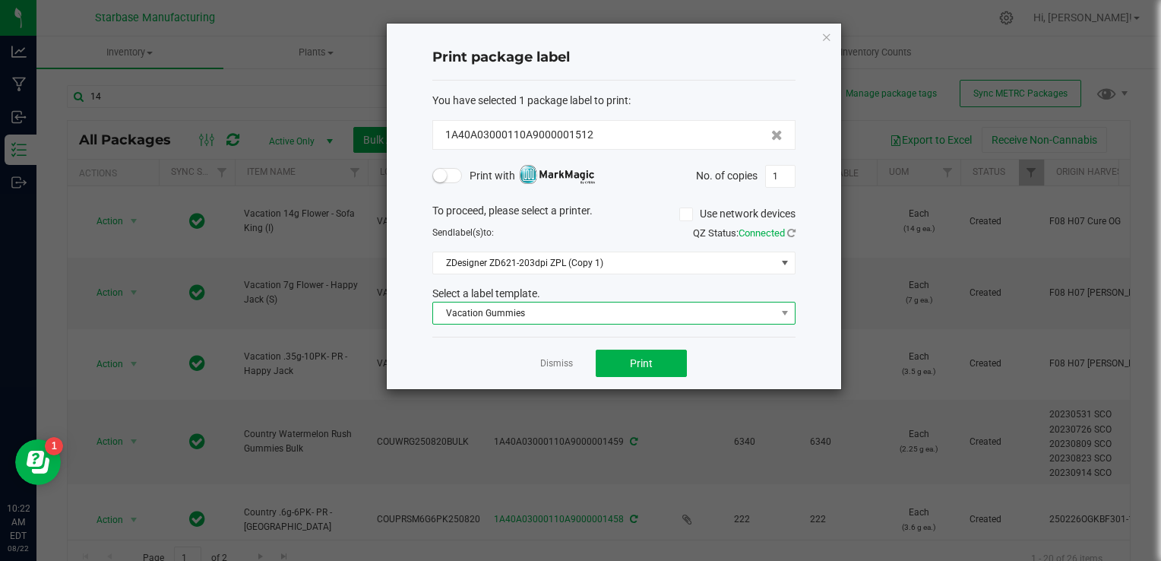
click at [580, 318] on span "Vacation Gummies" at bounding box center [604, 312] width 343 height 21
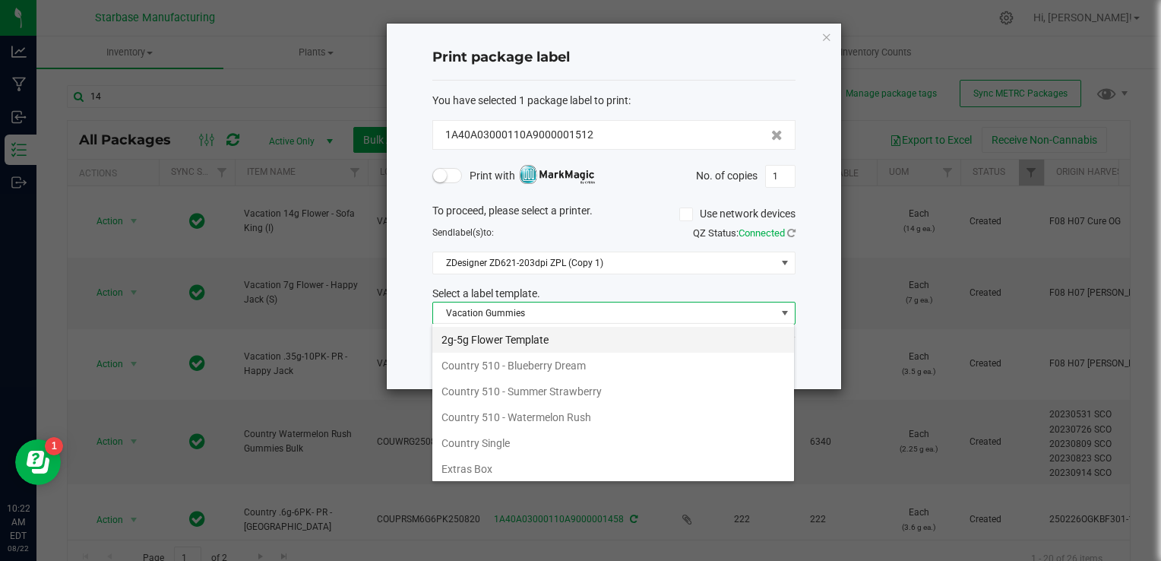
click at [544, 343] on li "2g-5g Flower Template" at bounding box center [613, 340] width 362 height 26
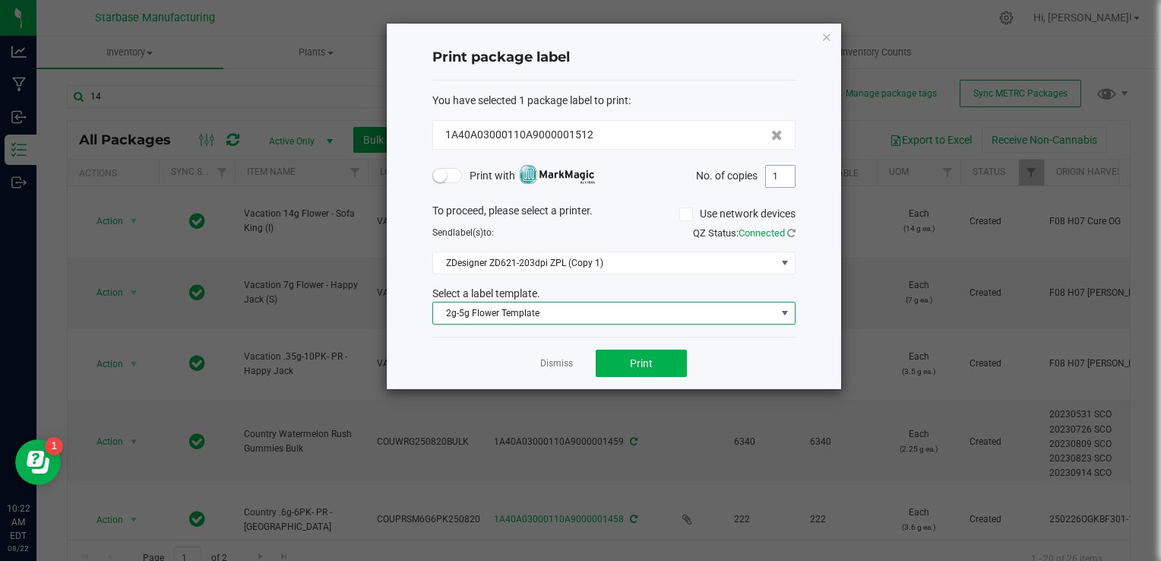
click at [769, 171] on input "1" at bounding box center [780, 176] width 29 height 21
click at [769, 172] on input "1" at bounding box center [780, 176] width 29 height 21
click at [771, 176] on input "1" at bounding box center [780, 176] width 29 height 21
click at [771, 177] on input "1" at bounding box center [780, 176] width 29 height 21
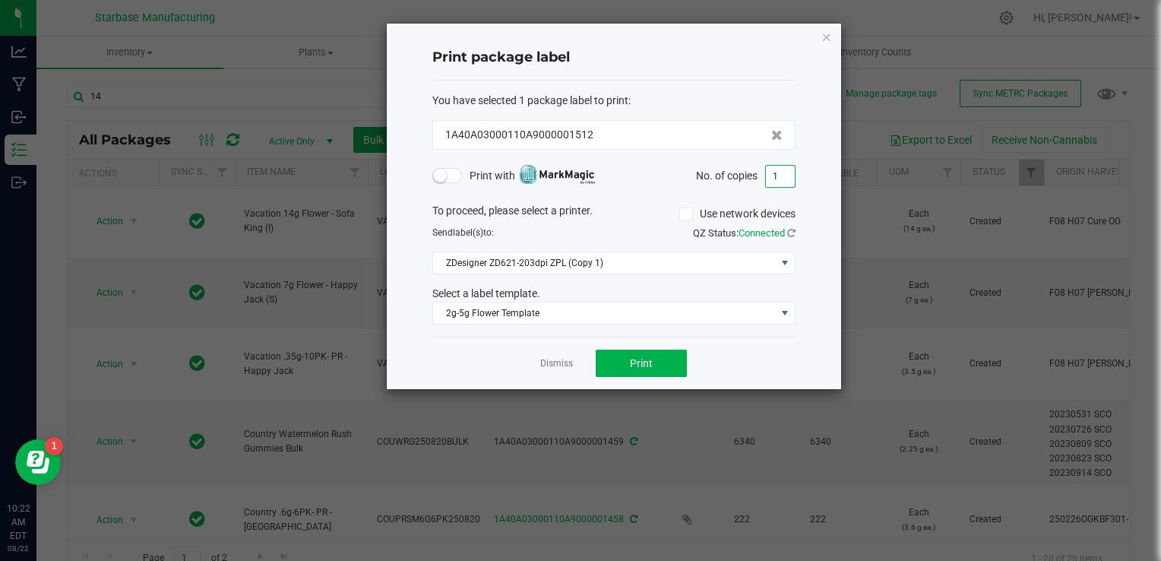
click at [781, 176] on input "1" at bounding box center [780, 176] width 29 height 21
type input "5"
click at [654, 357] on button "Print" at bounding box center [641, 363] width 91 height 27
click at [544, 363] on link "Dismiss" at bounding box center [556, 363] width 33 height 13
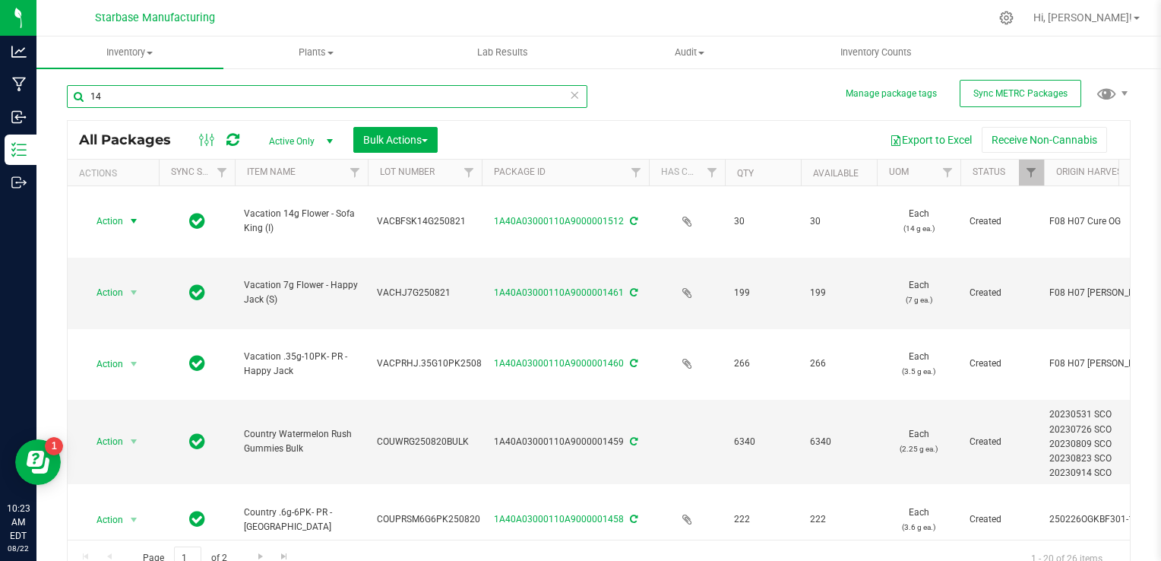
click at [300, 102] on input "14" at bounding box center [327, 96] width 521 height 23
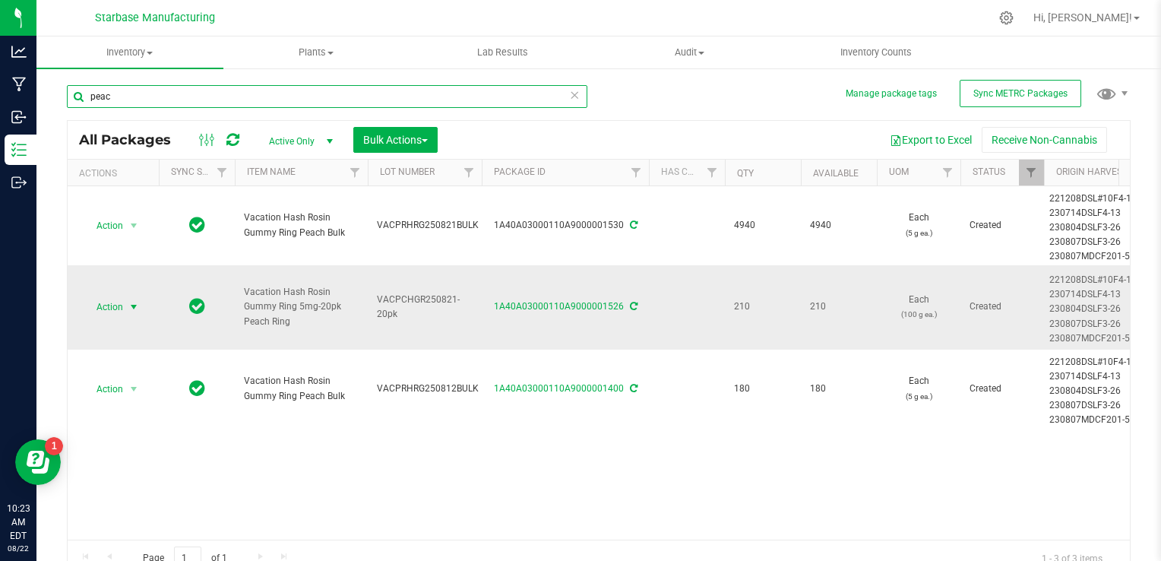
type input "peac"
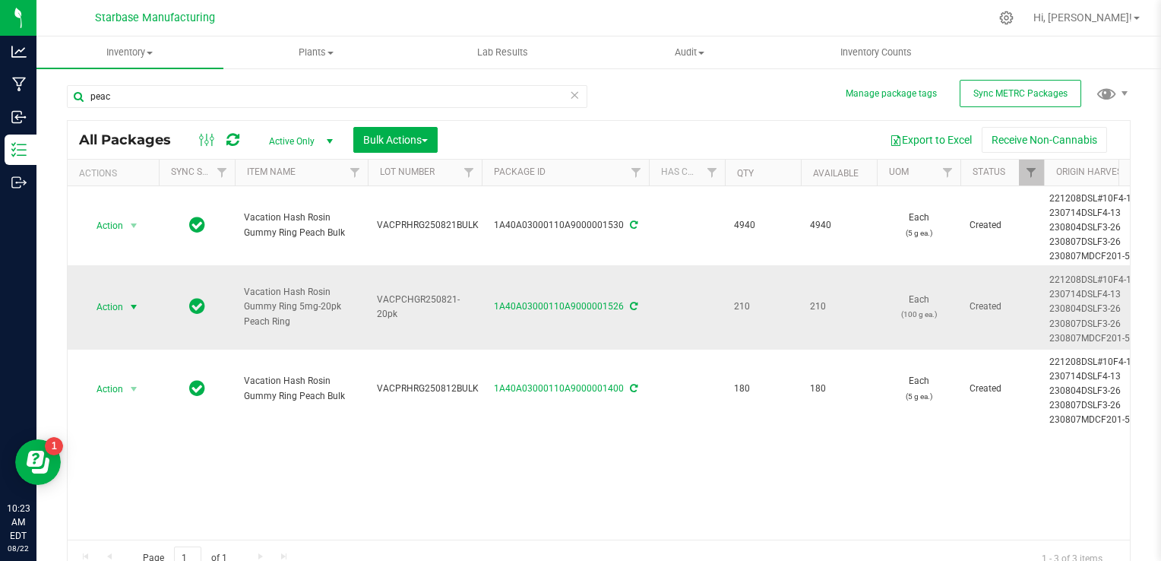
click at [135, 301] on span "select" at bounding box center [134, 307] width 12 height 12
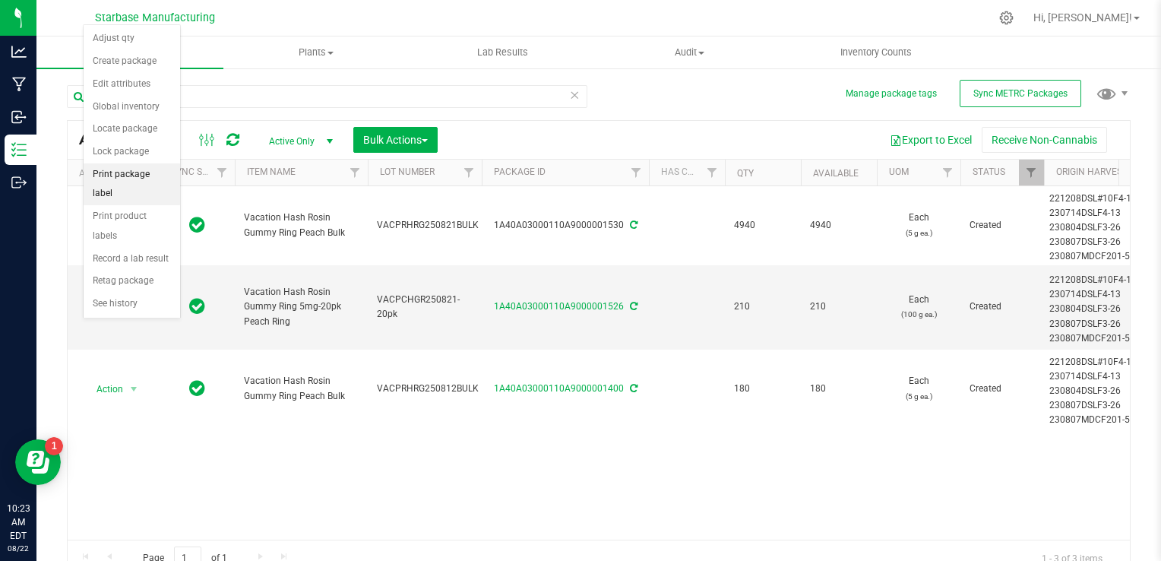
click at [145, 167] on li "Print package label" at bounding box center [132, 184] width 97 height 42
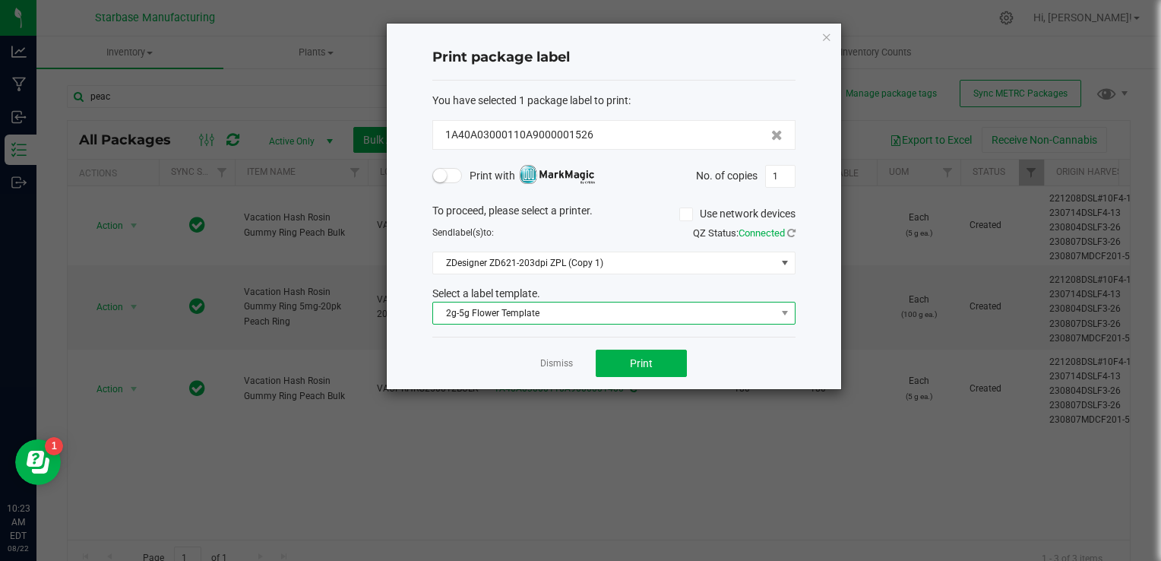
click at [568, 312] on span "2g-5g Flower Template" at bounding box center [604, 312] width 343 height 21
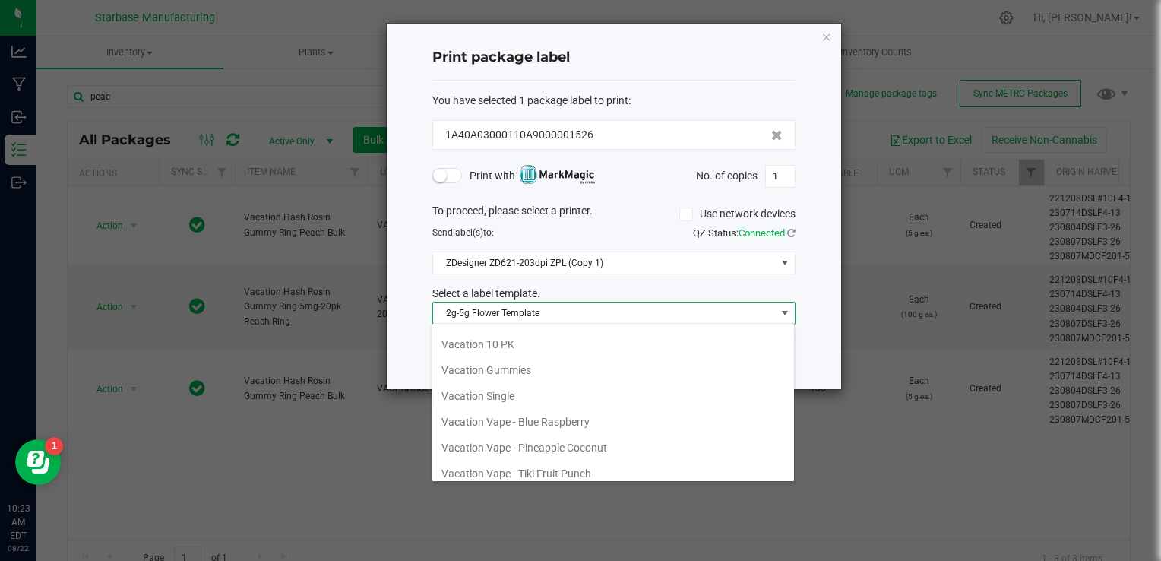
scroll to position [256, 0]
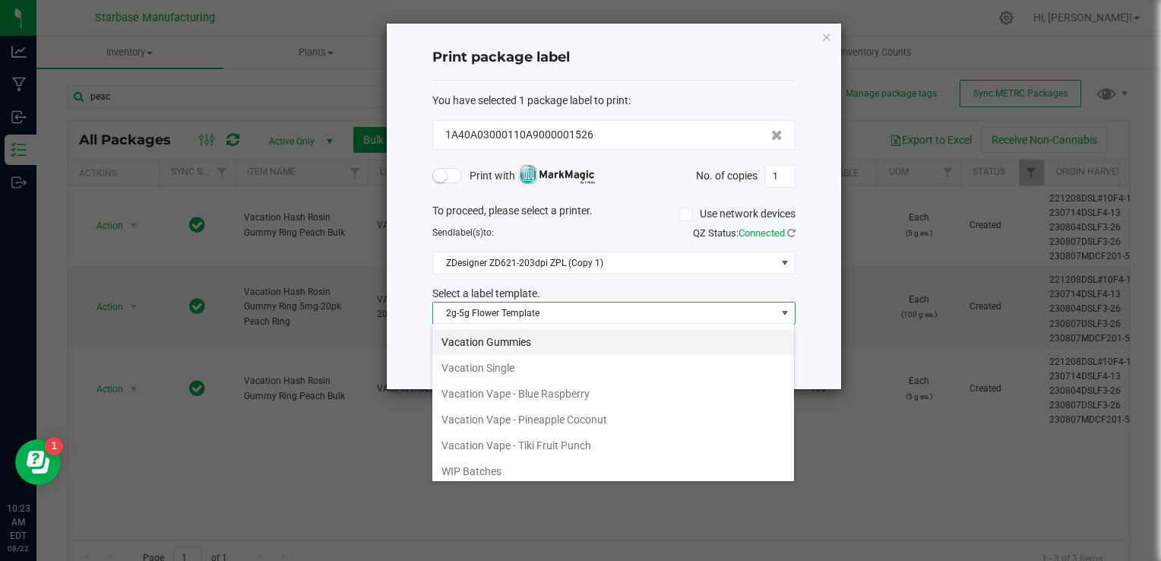
click at [531, 339] on li "Vacation Gummies" at bounding box center [613, 342] width 362 height 26
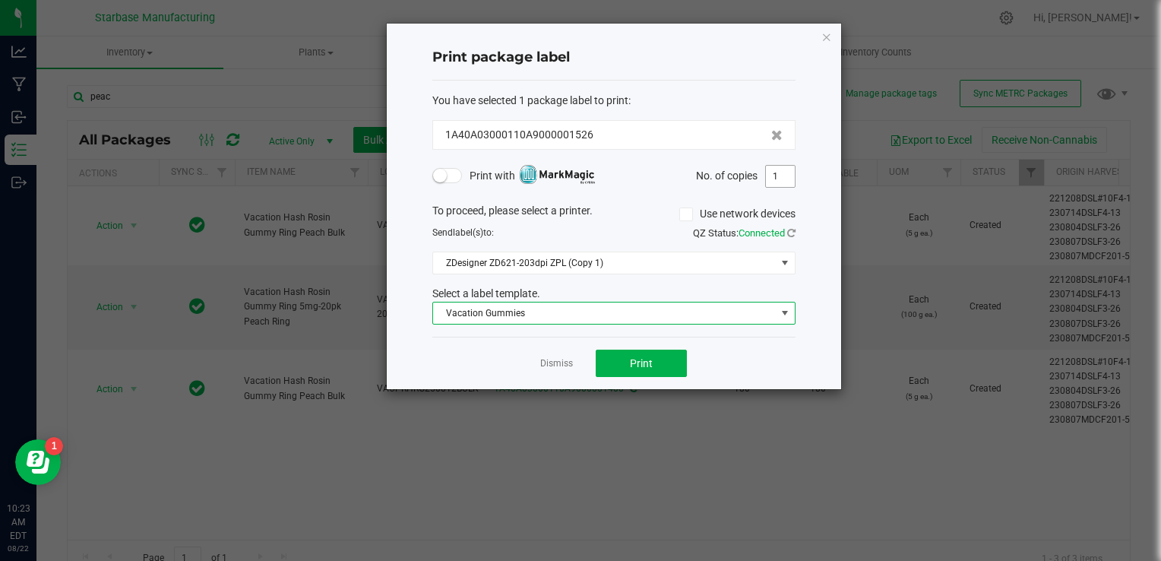
click at [781, 166] on input "1" at bounding box center [780, 176] width 29 height 21
click at [779, 166] on input "1" at bounding box center [780, 176] width 29 height 21
click at [778, 167] on input "1" at bounding box center [780, 176] width 29 height 21
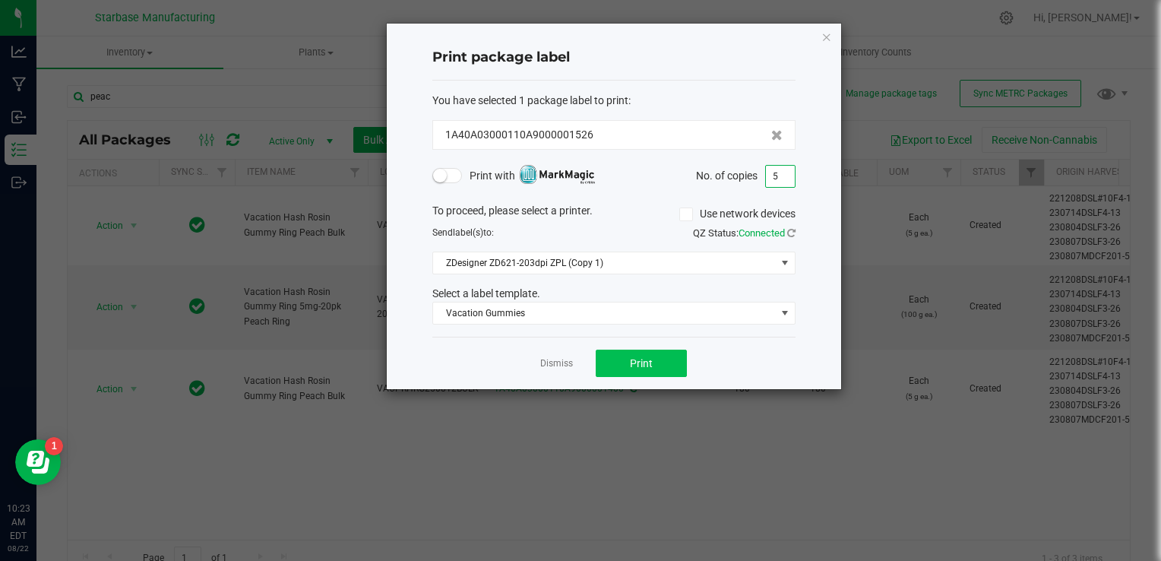
type input "5"
click at [656, 356] on button "Print" at bounding box center [641, 363] width 91 height 27
click at [559, 364] on link "Dismiss" at bounding box center [556, 363] width 33 height 13
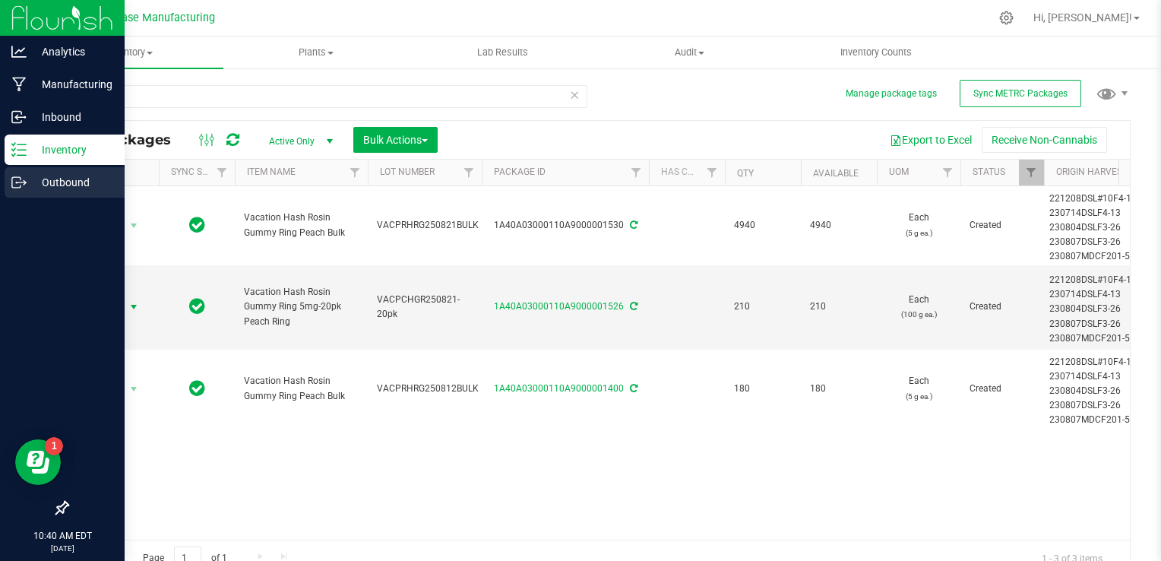
click at [27, 184] on p "Outbound" at bounding box center [72, 182] width 91 height 18
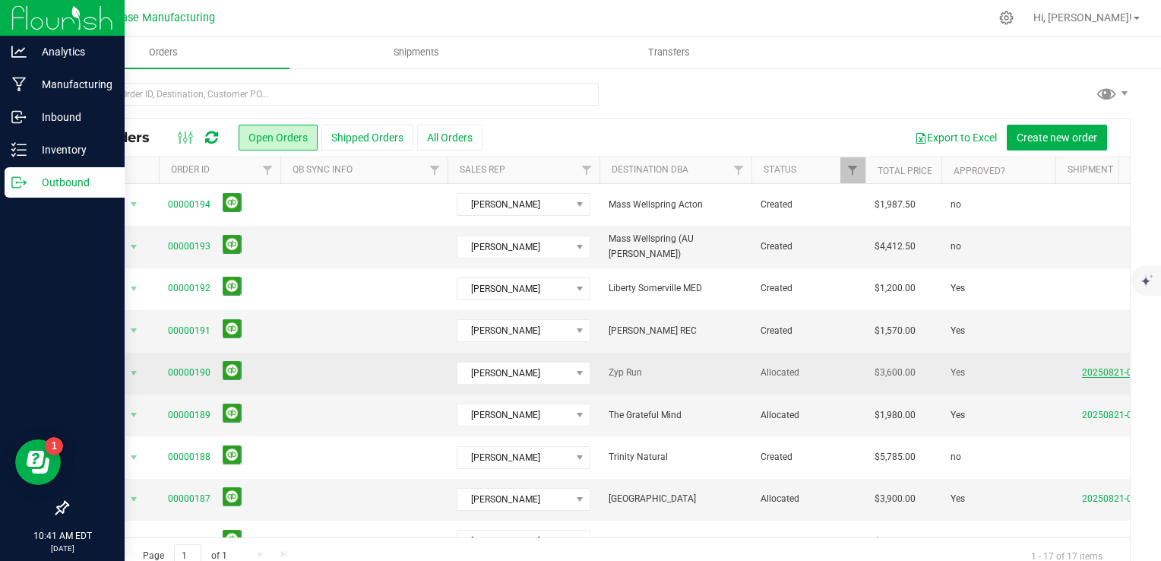
click at [1090, 369] on link "20250821-004" at bounding box center [1112, 372] width 61 height 11
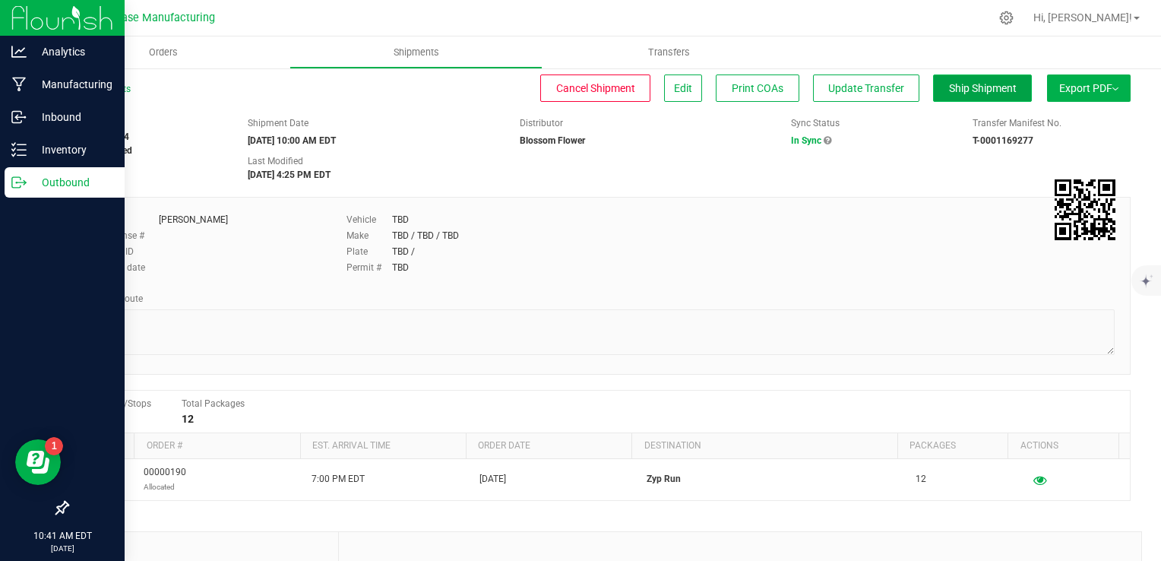
click at [976, 82] on span "Ship Shipment" at bounding box center [983, 88] width 68 height 12
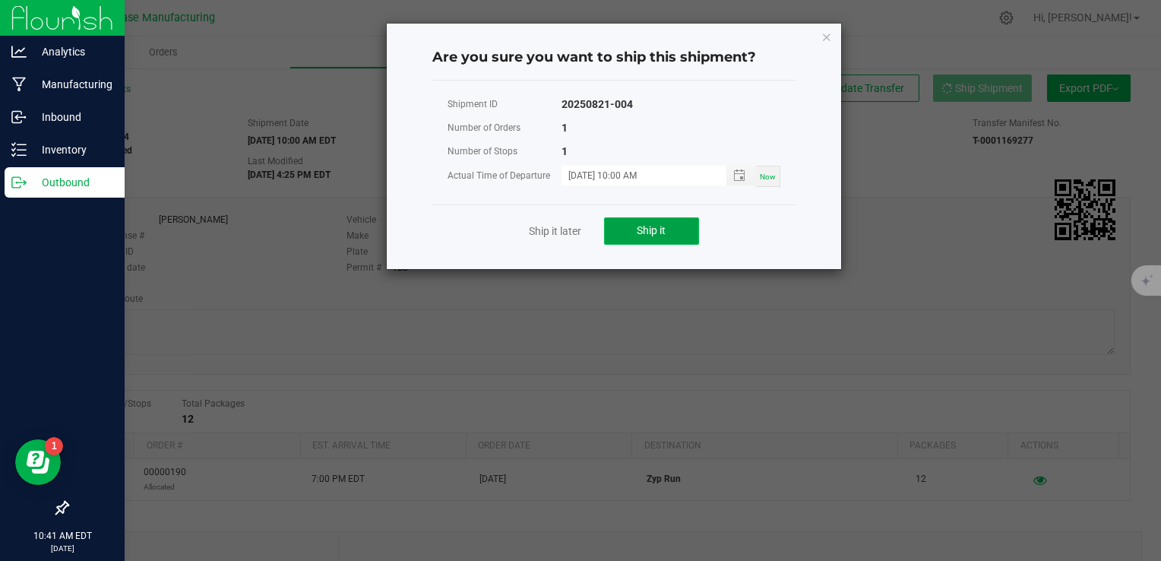
click at [629, 237] on button "Ship it" at bounding box center [651, 230] width 95 height 27
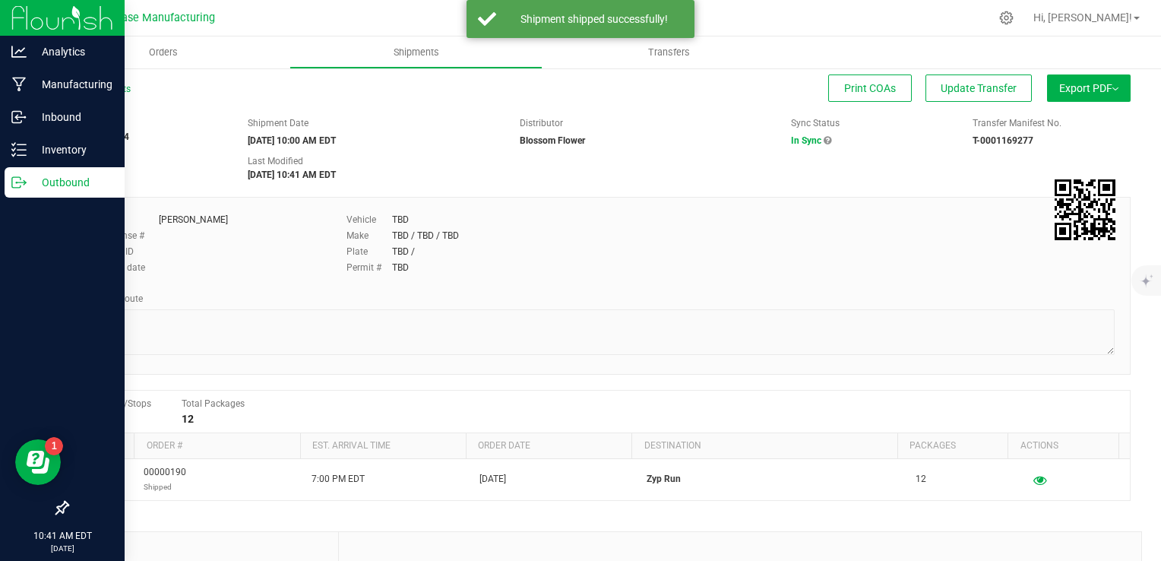
click at [30, 181] on p "Outbound" at bounding box center [72, 182] width 91 height 18
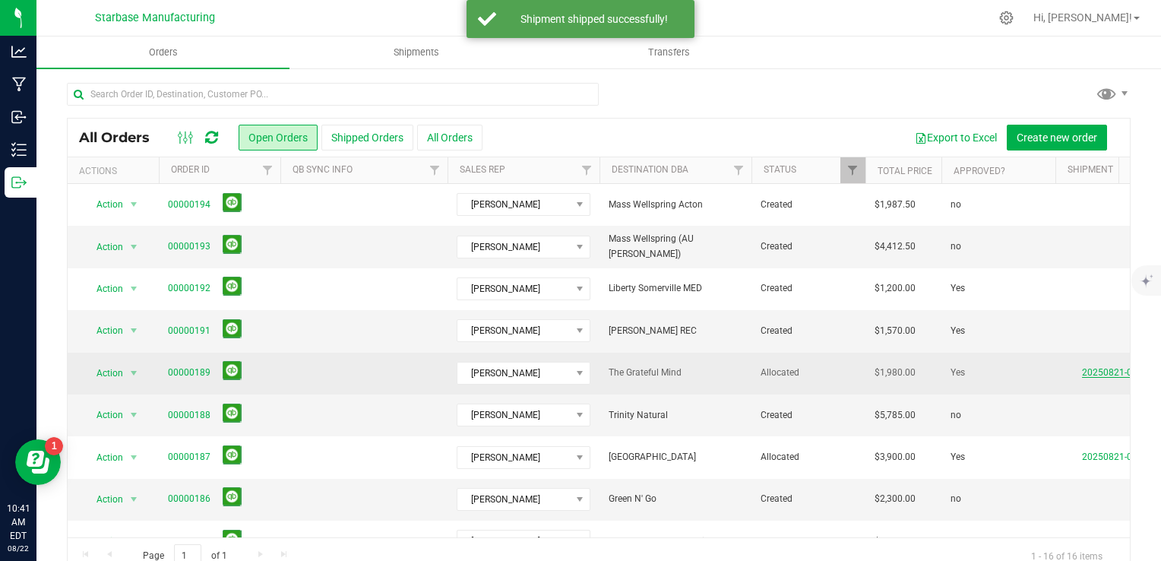
click at [1090, 370] on link "20250821-005" at bounding box center [1112, 372] width 61 height 11
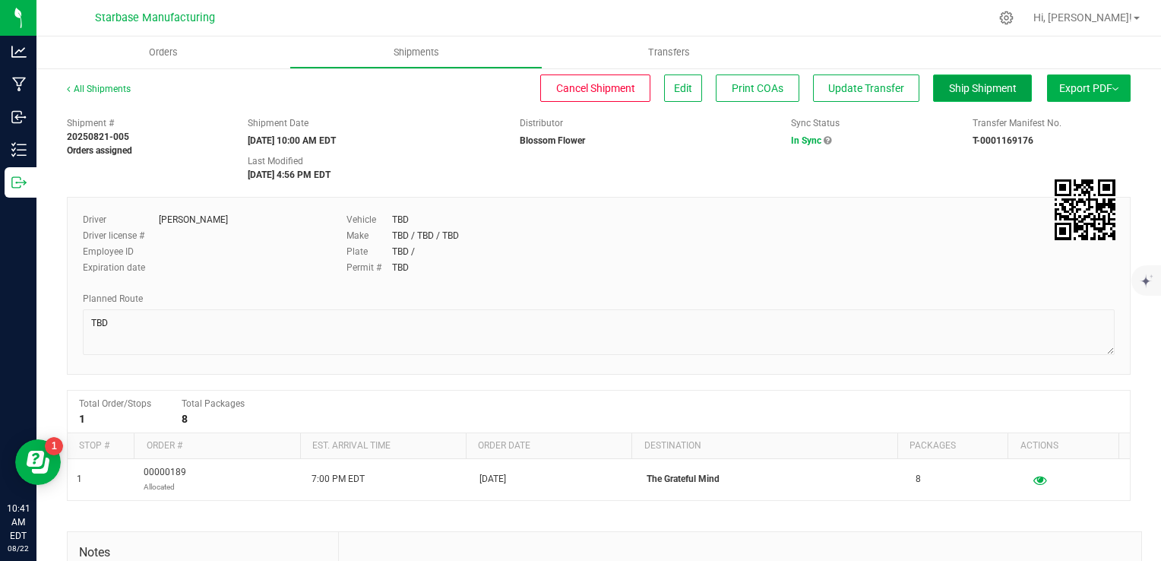
click at [961, 93] on span "Ship Shipment" at bounding box center [983, 88] width 68 height 12
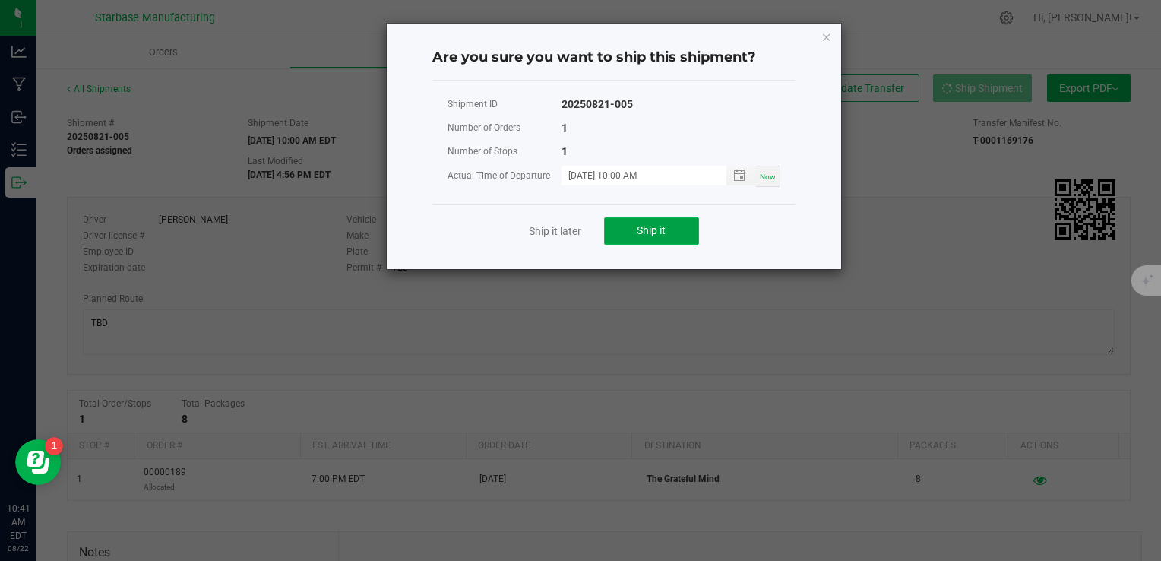
click at [634, 233] on button "Ship it" at bounding box center [651, 230] width 95 height 27
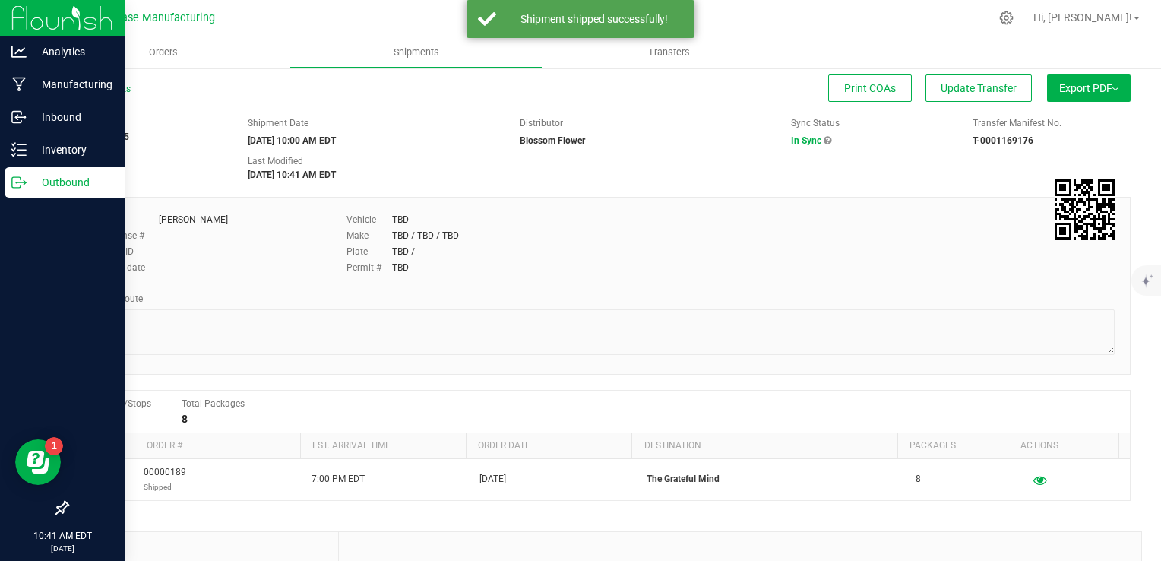
click at [17, 175] on icon at bounding box center [18, 182] width 15 height 15
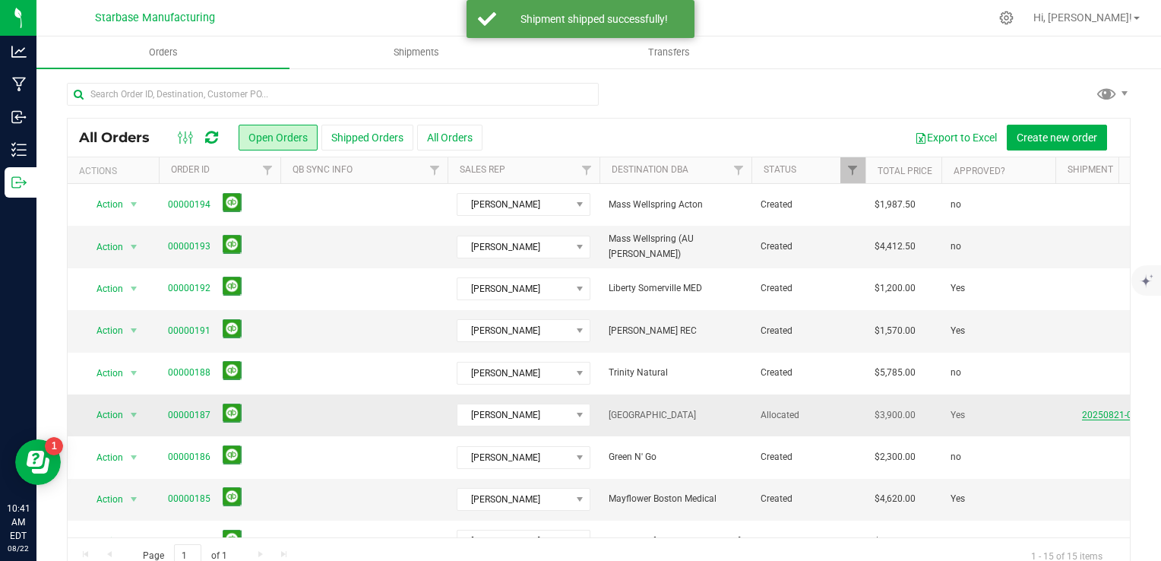
click at [1100, 410] on link "20250821-003" at bounding box center [1112, 415] width 61 height 11
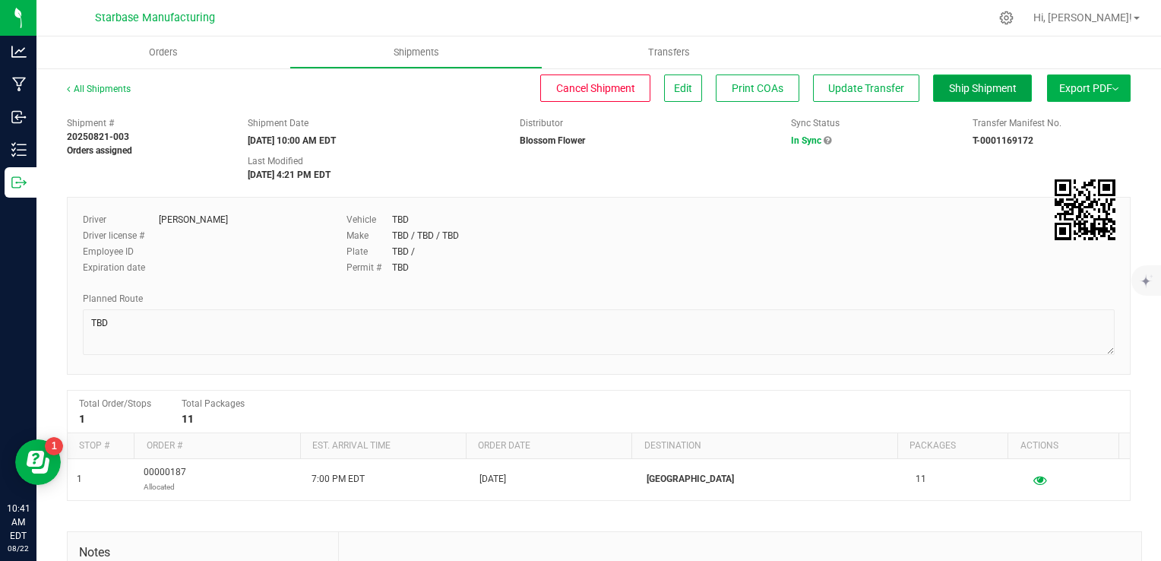
click at [956, 90] on span "Ship Shipment" at bounding box center [983, 88] width 68 height 12
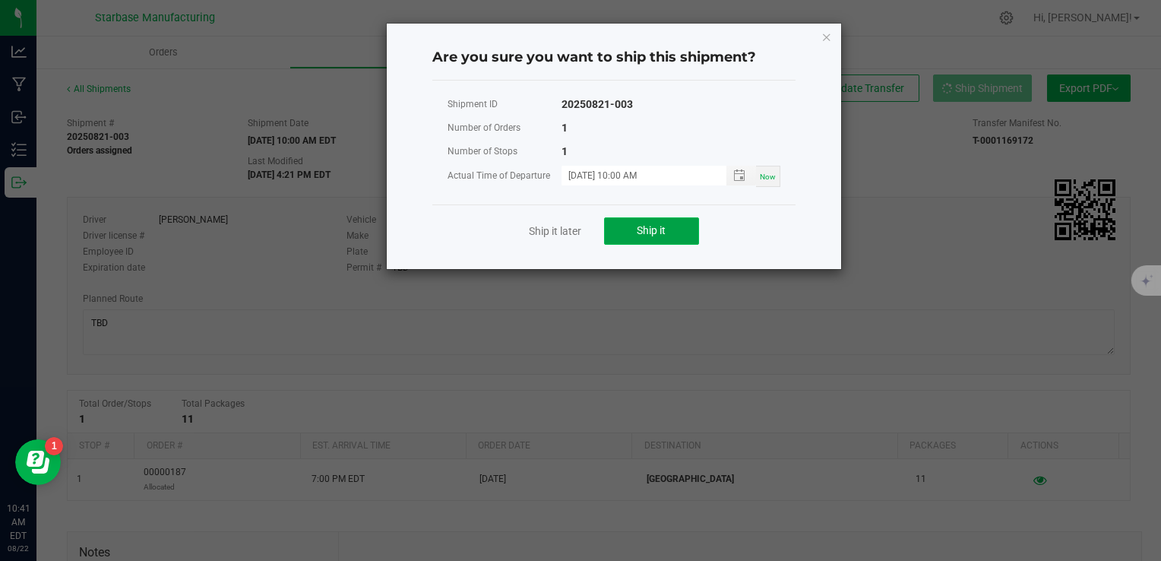
click at [650, 233] on span "Ship it" at bounding box center [651, 230] width 29 height 12
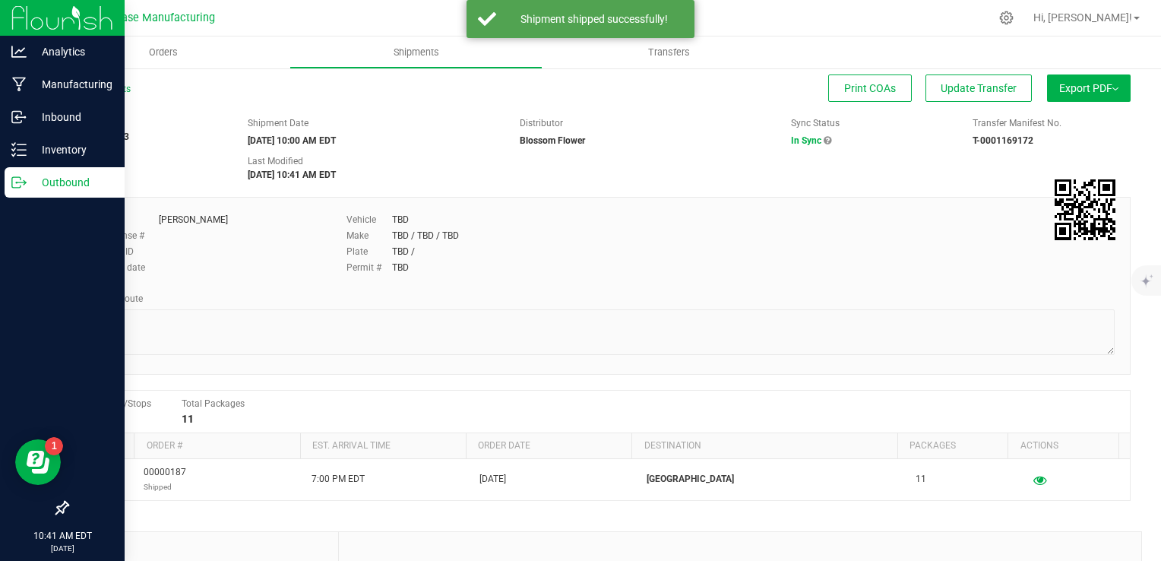
click at [17, 192] on div "Outbound" at bounding box center [65, 182] width 120 height 30
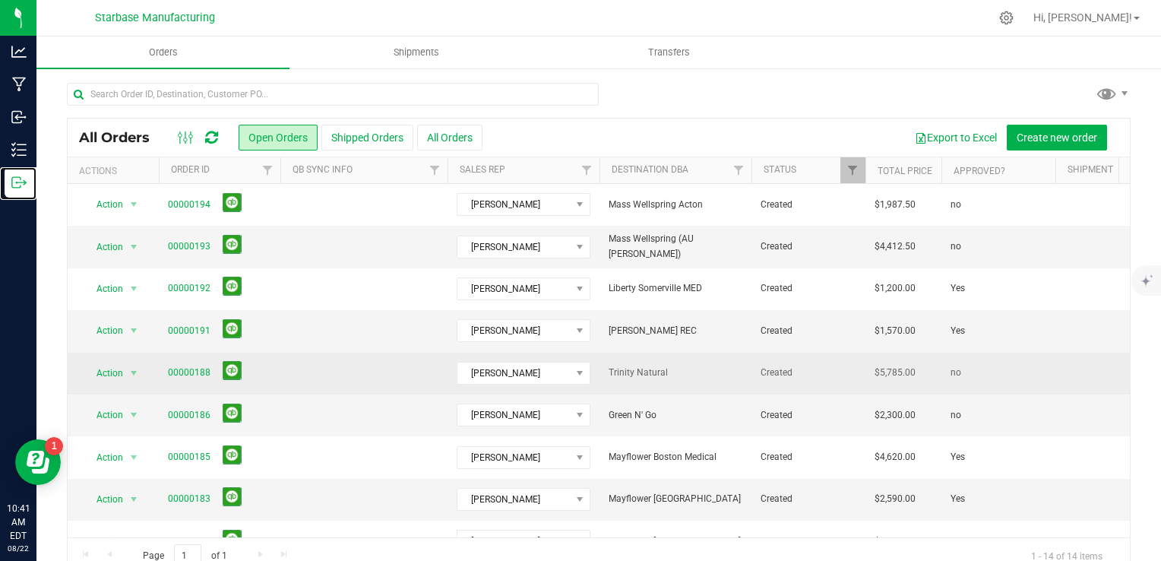
scroll to position [245, 0]
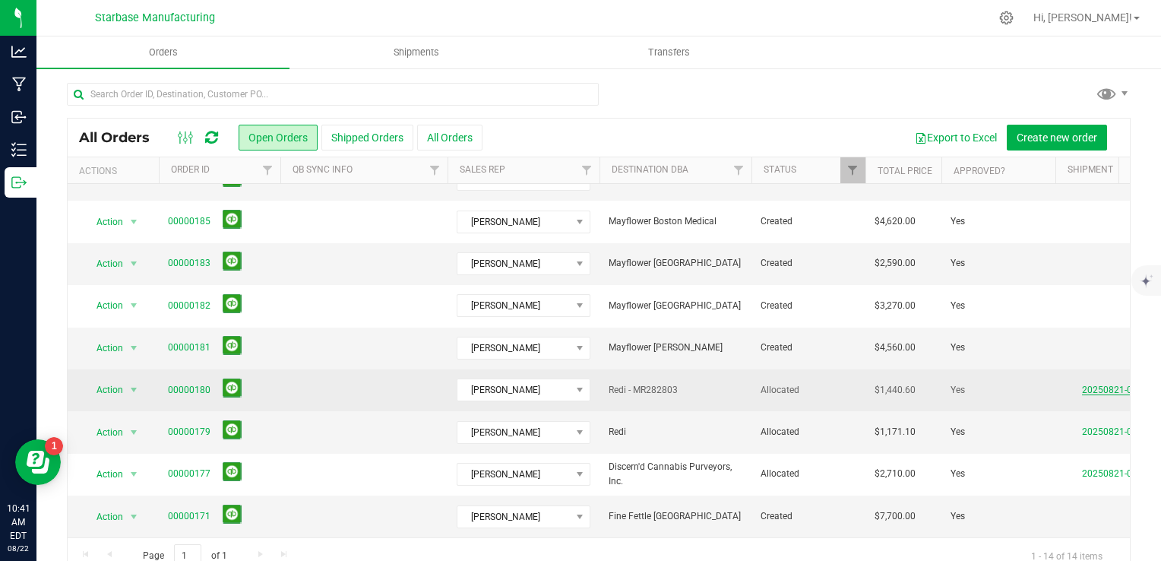
click at [1084, 385] on link "20250821-001" at bounding box center [1112, 390] width 61 height 11
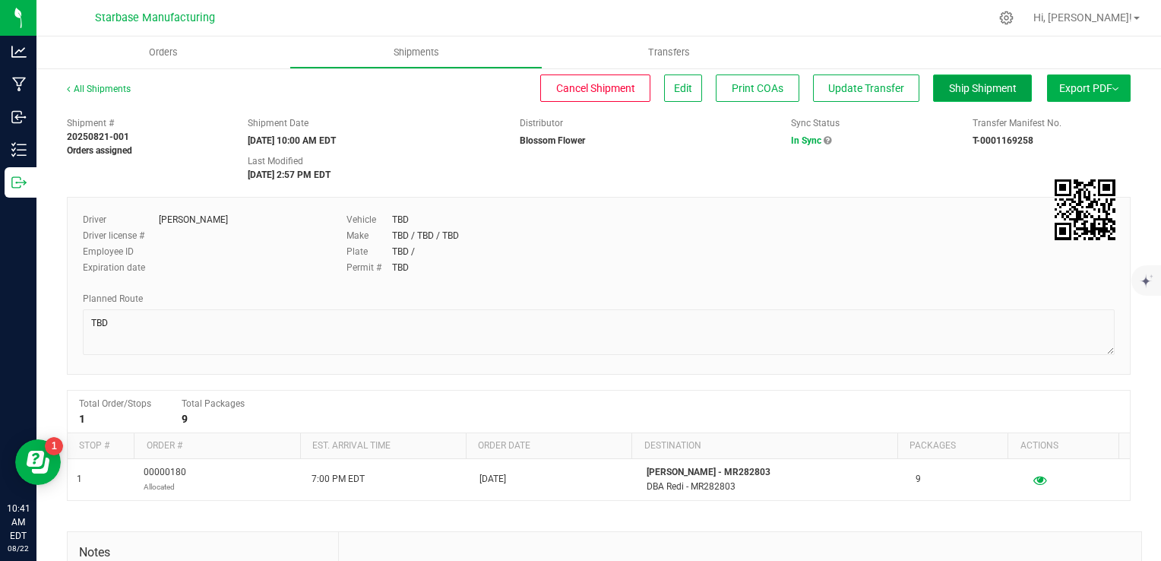
click at [976, 82] on span "Ship Shipment" at bounding box center [983, 88] width 68 height 12
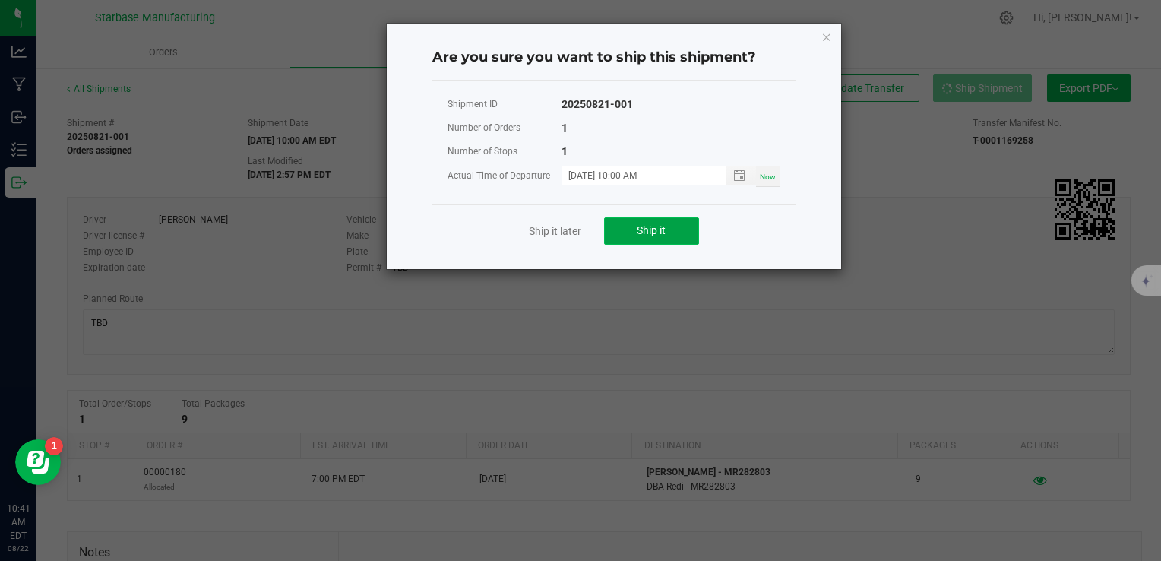
click at [630, 236] on button "Ship it" at bounding box center [651, 230] width 95 height 27
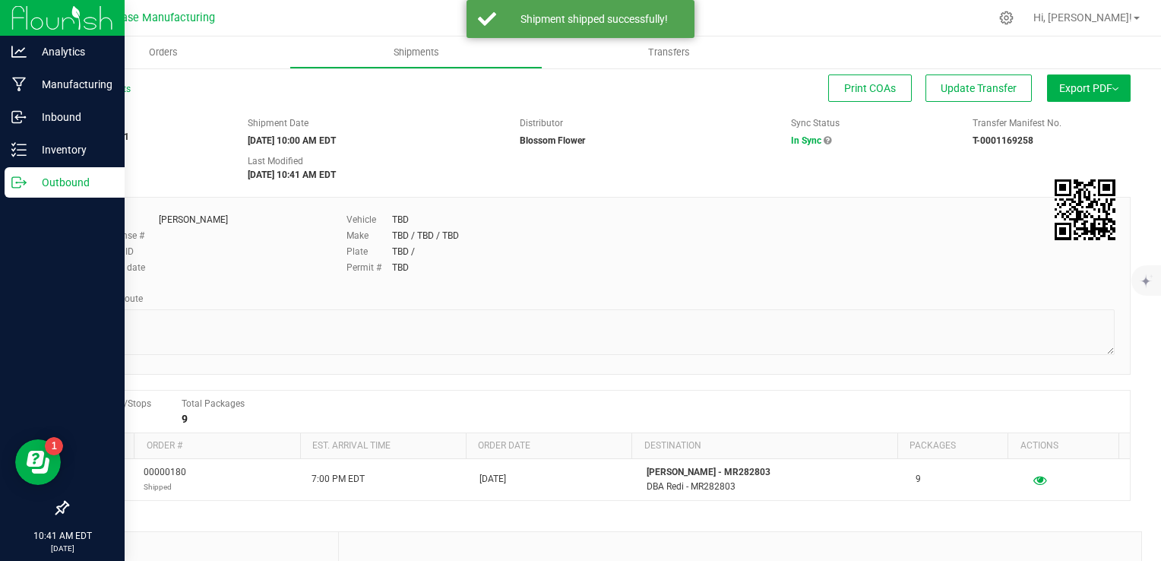
click at [21, 183] on icon at bounding box center [18, 182] width 15 height 15
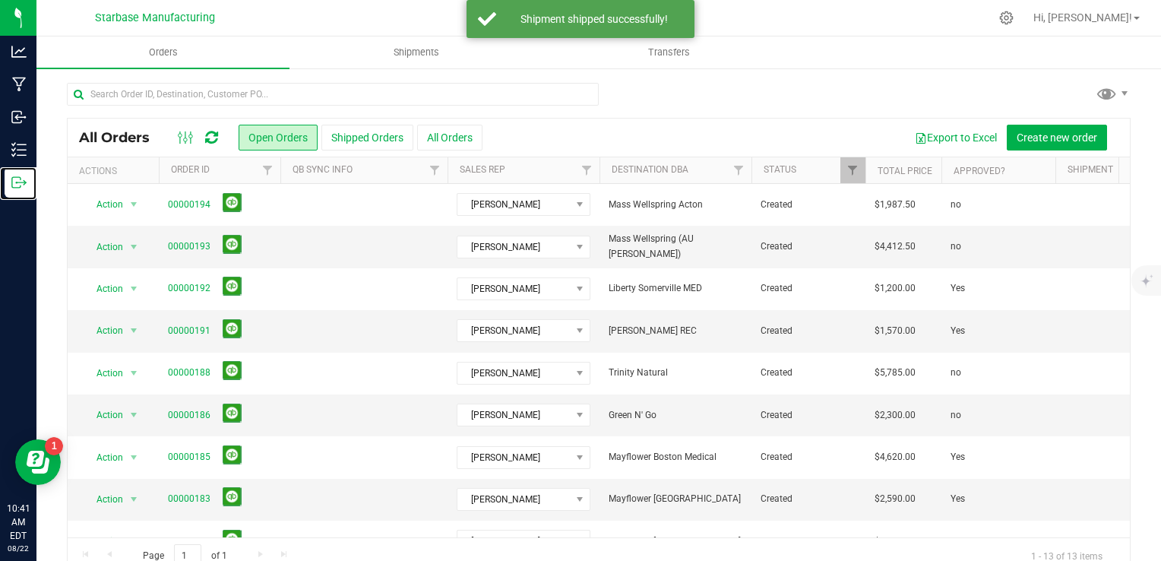
scroll to position [203, 0]
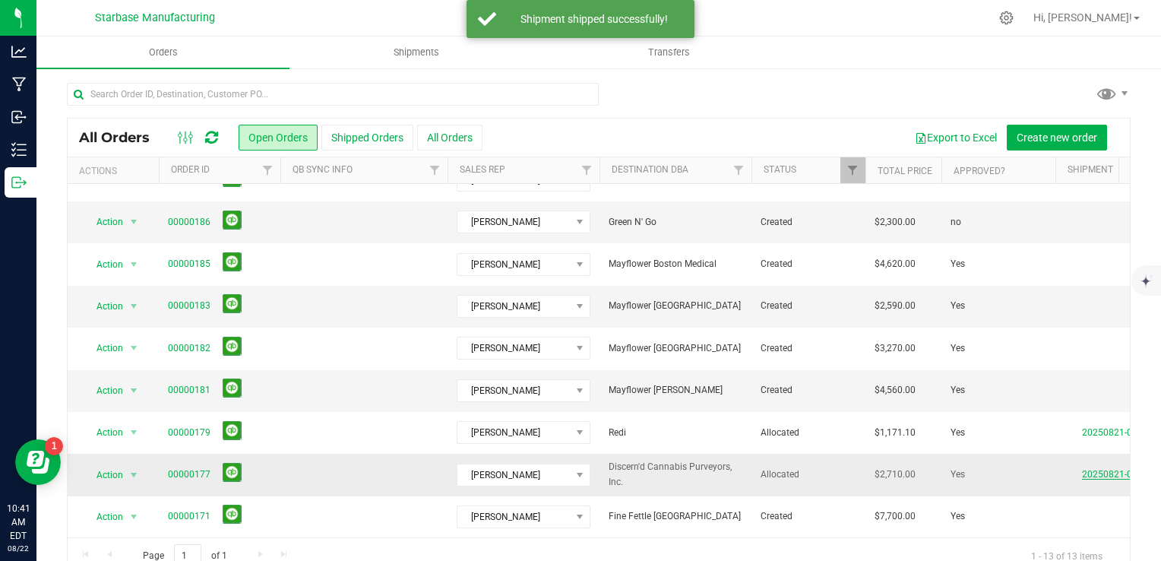
click at [1090, 469] on link "20250821-007" at bounding box center [1112, 474] width 61 height 11
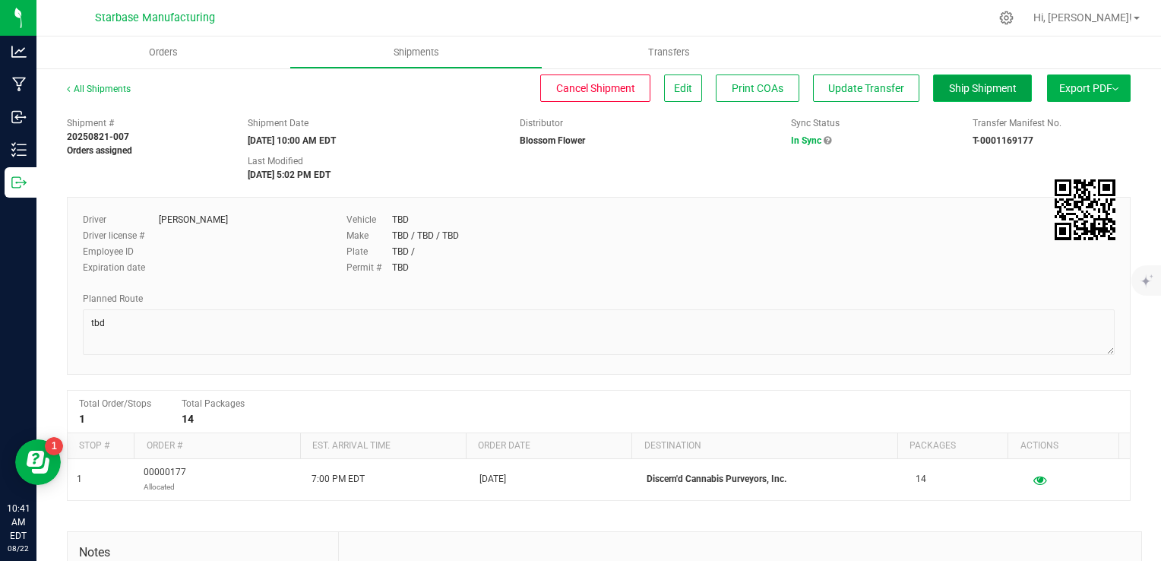
click at [976, 93] on span "Ship Shipment" at bounding box center [983, 88] width 68 height 12
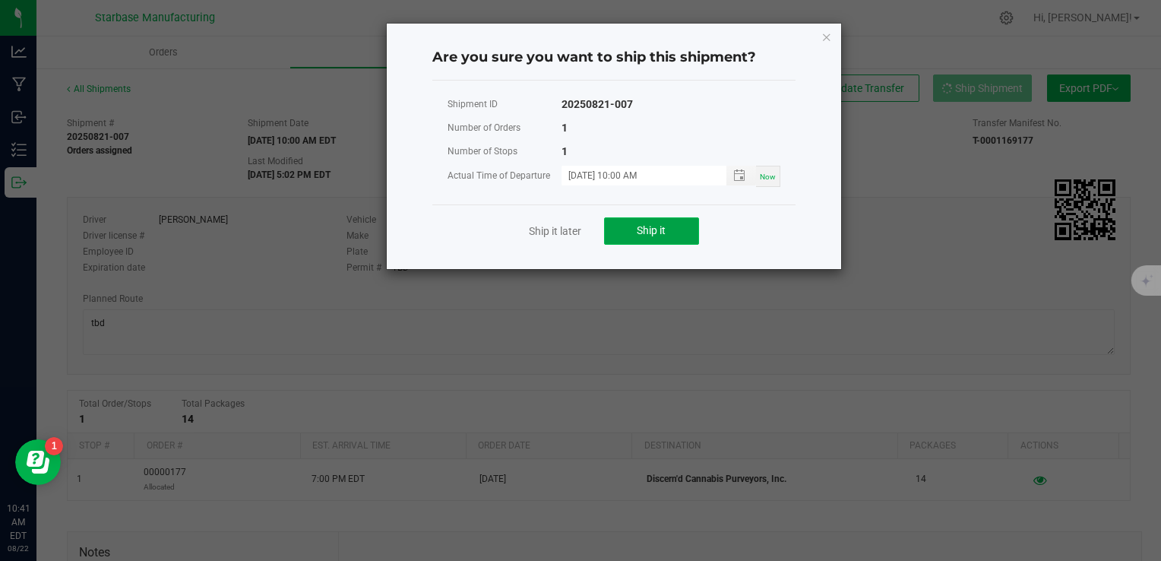
click at [638, 233] on span "Ship it" at bounding box center [651, 230] width 29 height 12
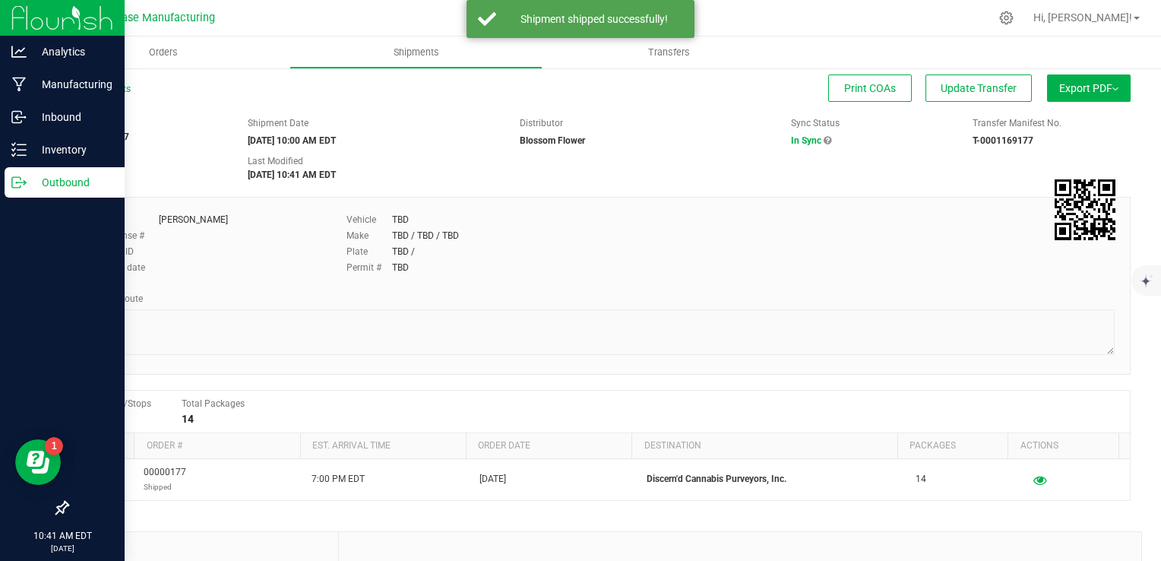
click at [27, 190] on p "Outbound" at bounding box center [72, 182] width 91 height 18
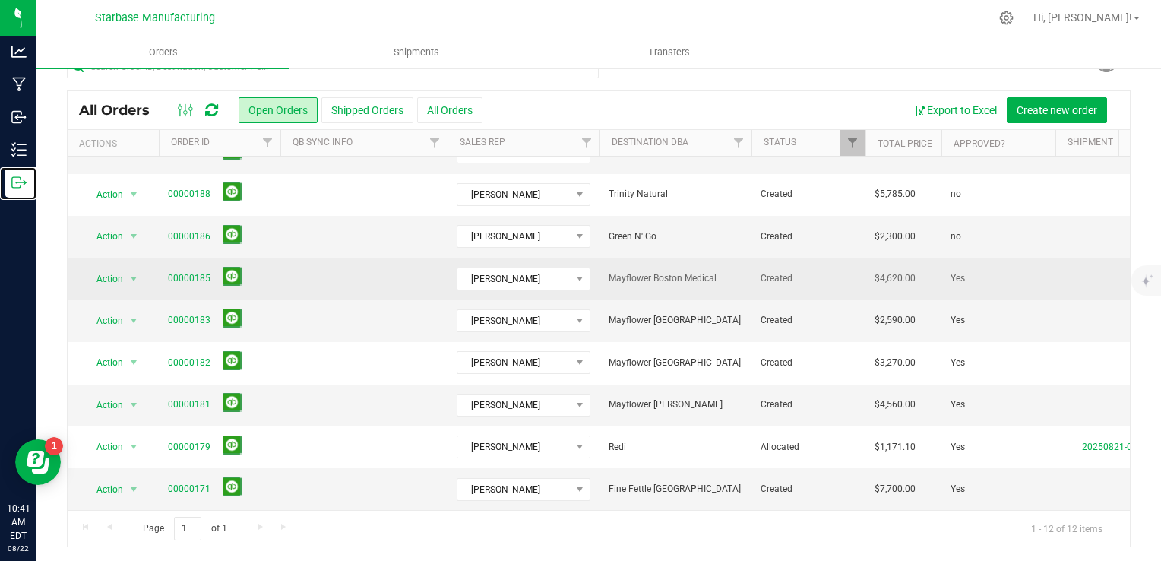
scroll to position [161, 0]
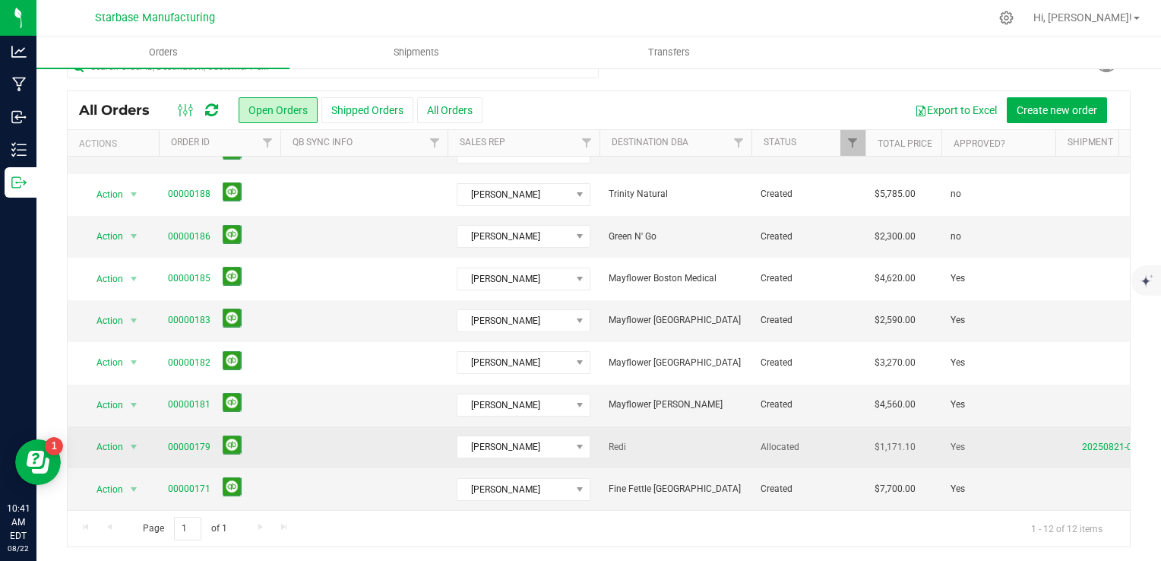
click at [1082, 430] on td "20250821-006" at bounding box center [1113, 447] width 114 height 42
click at [1088, 442] on link "20250821-006" at bounding box center [1112, 447] width 61 height 11
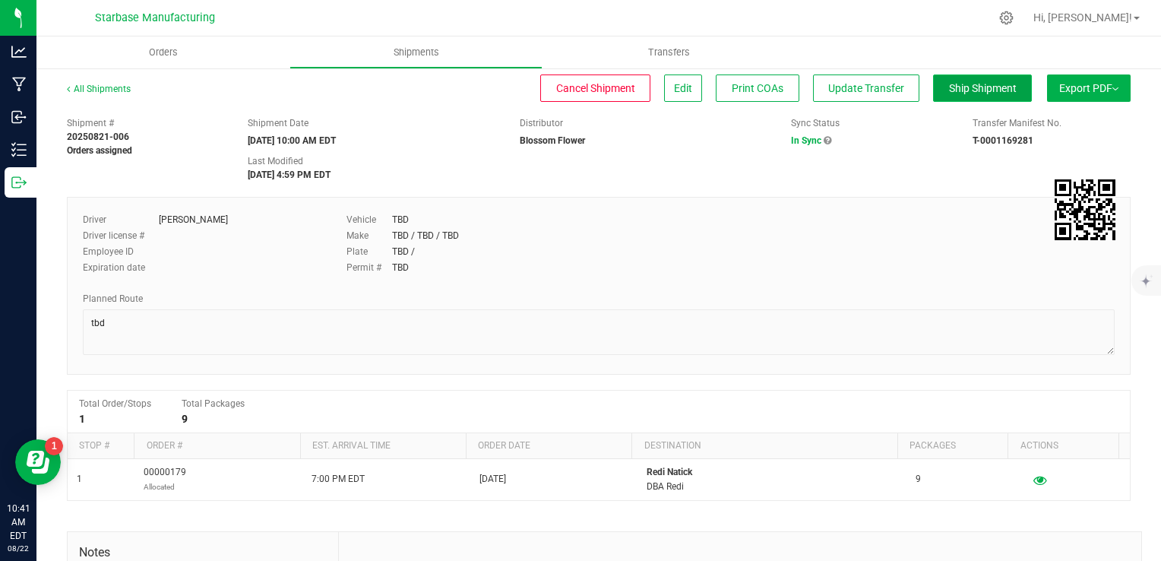
click at [980, 87] on span "Ship Shipment" at bounding box center [983, 88] width 68 height 12
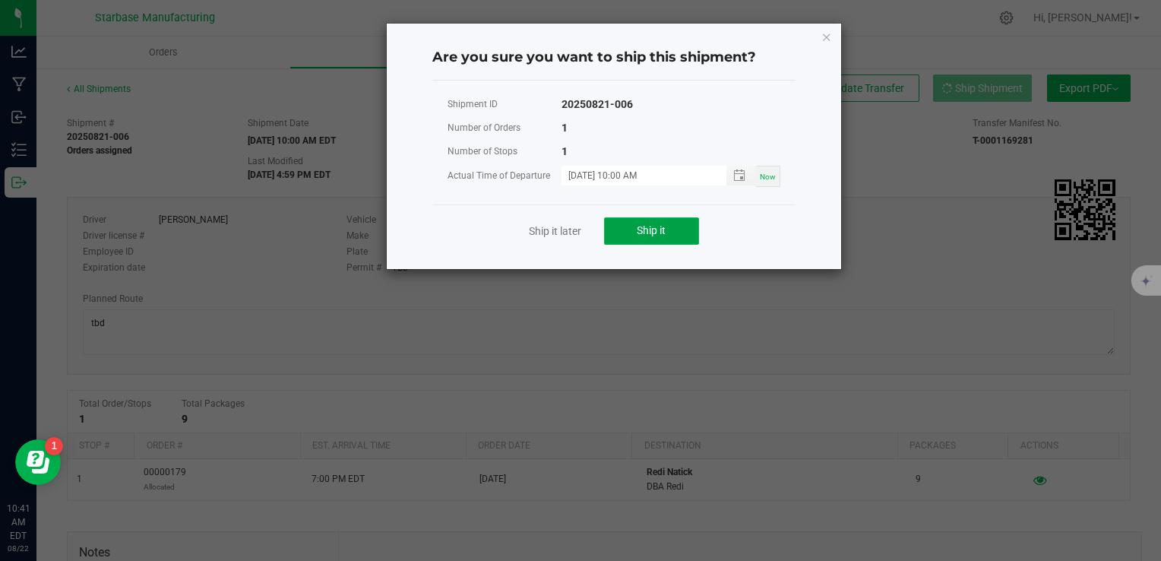
click at [648, 237] on button "Ship it" at bounding box center [651, 230] width 95 height 27
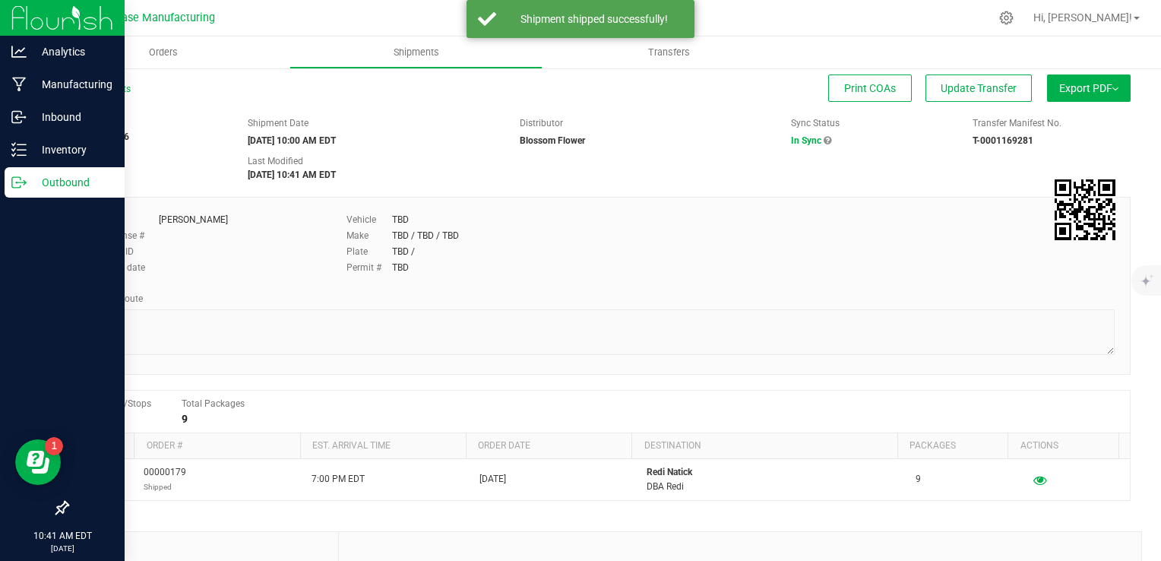
click at [21, 187] on icon at bounding box center [16, 182] width 8 height 11
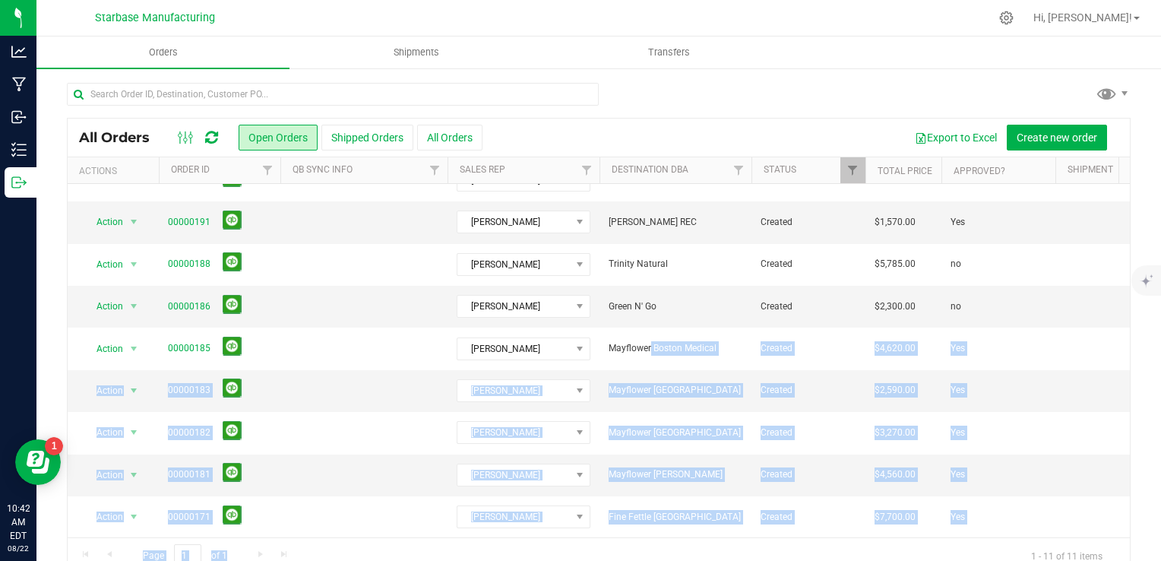
scroll to position [27, 0]
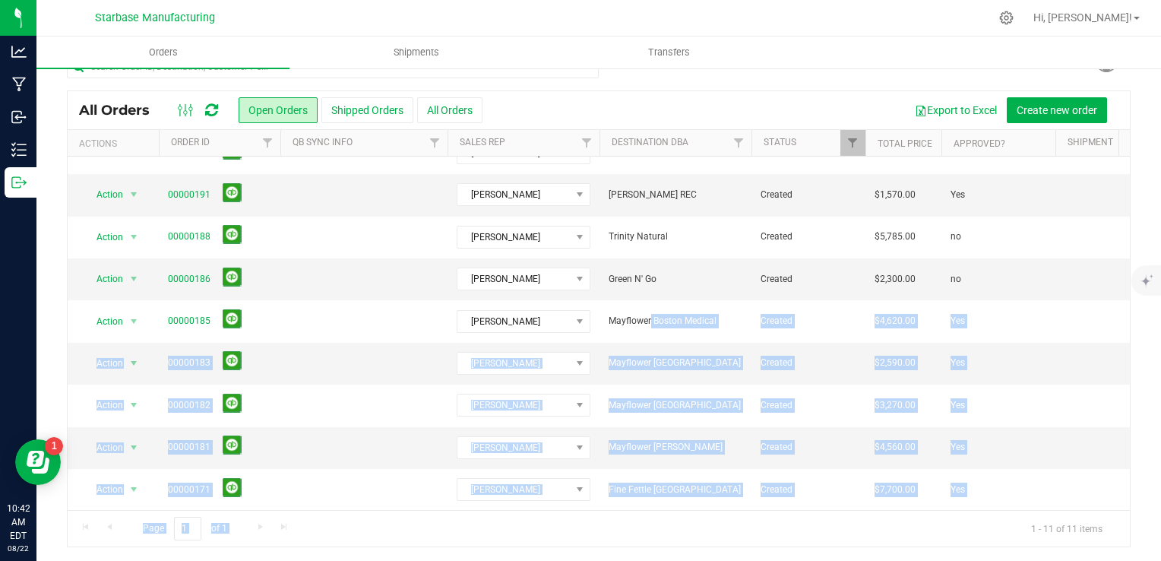
drag, startPoint x: 602, startPoint y: 318, endPoint x: 668, endPoint y: 600, distance: 289.6
click at [668, 560] on html "Analytics Manufacturing Inbound Inventory Outbound 10:42 AM EDT [DATE] 08/22 St…" at bounding box center [580, 280] width 1161 height 561
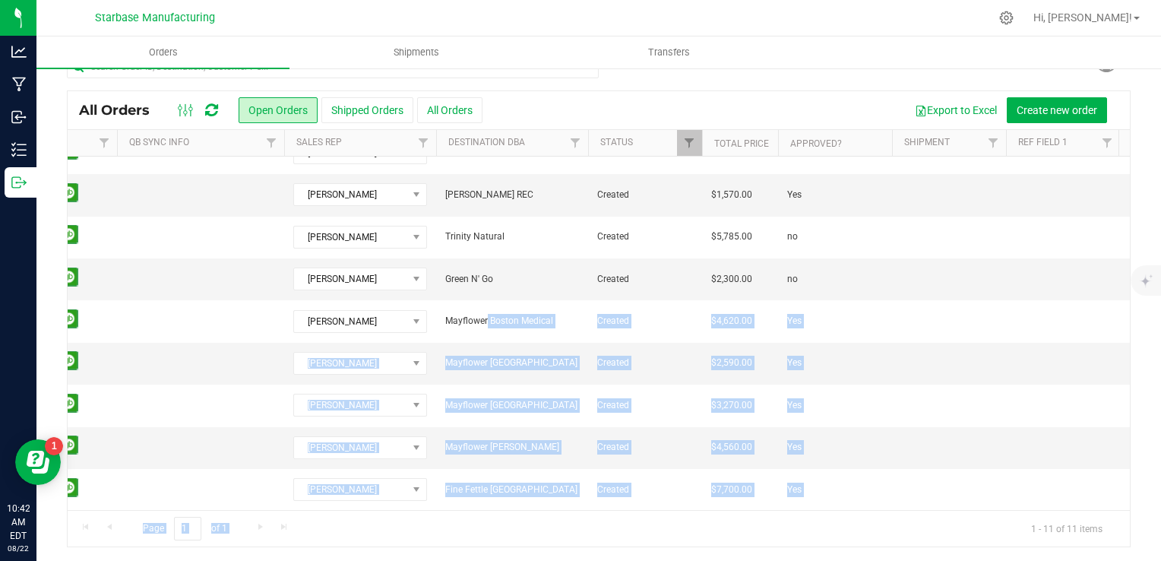
scroll to position [0, 0]
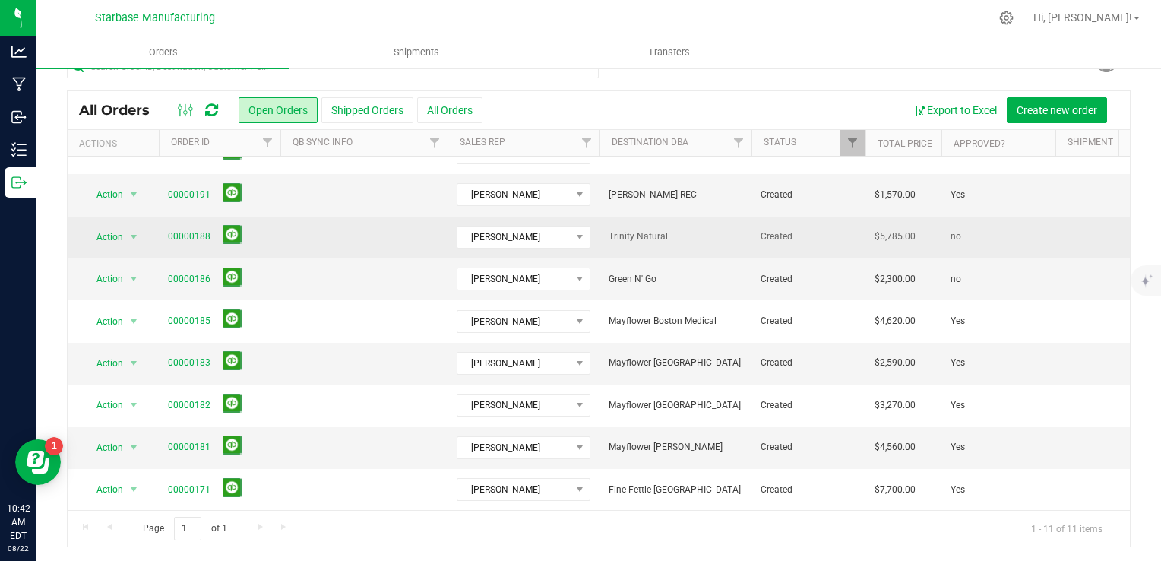
click at [413, 239] on td at bounding box center [363, 238] width 167 height 42
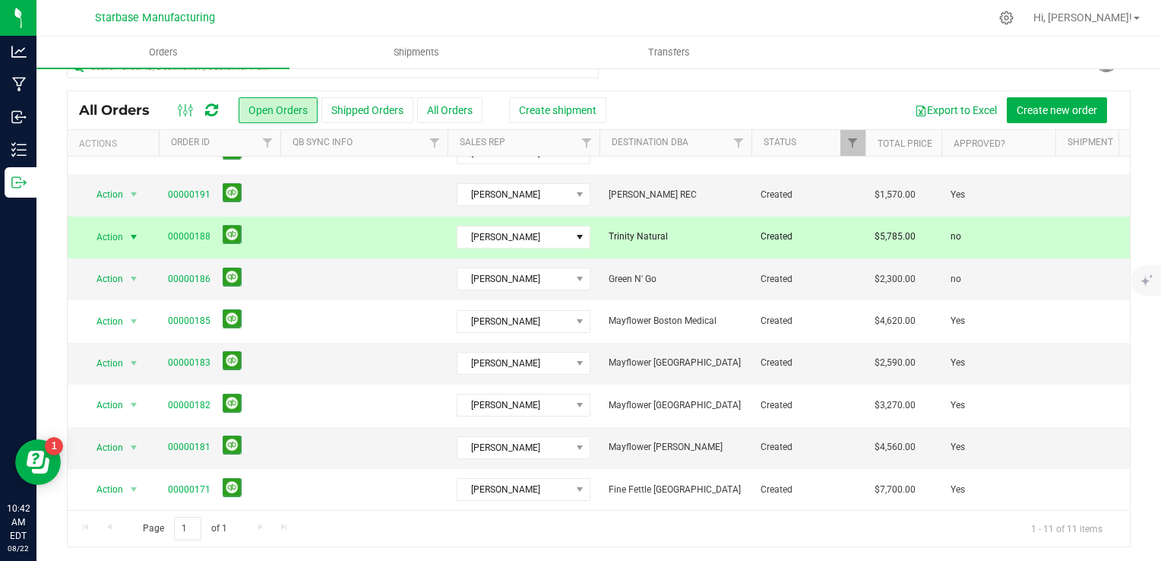
click at [695, 99] on div "Export to Excel Create new order" at bounding box center [857, 110] width 524 height 26
click at [655, 229] on span "Trinity Natural" at bounding box center [676, 236] width 134 height 14
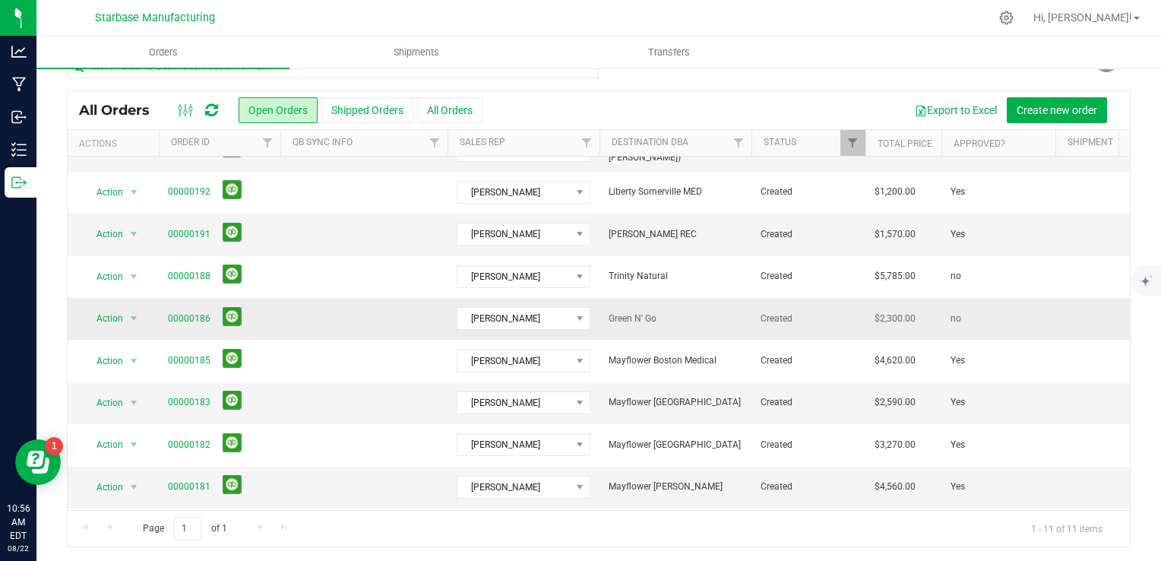
scroll to position [43, 0]
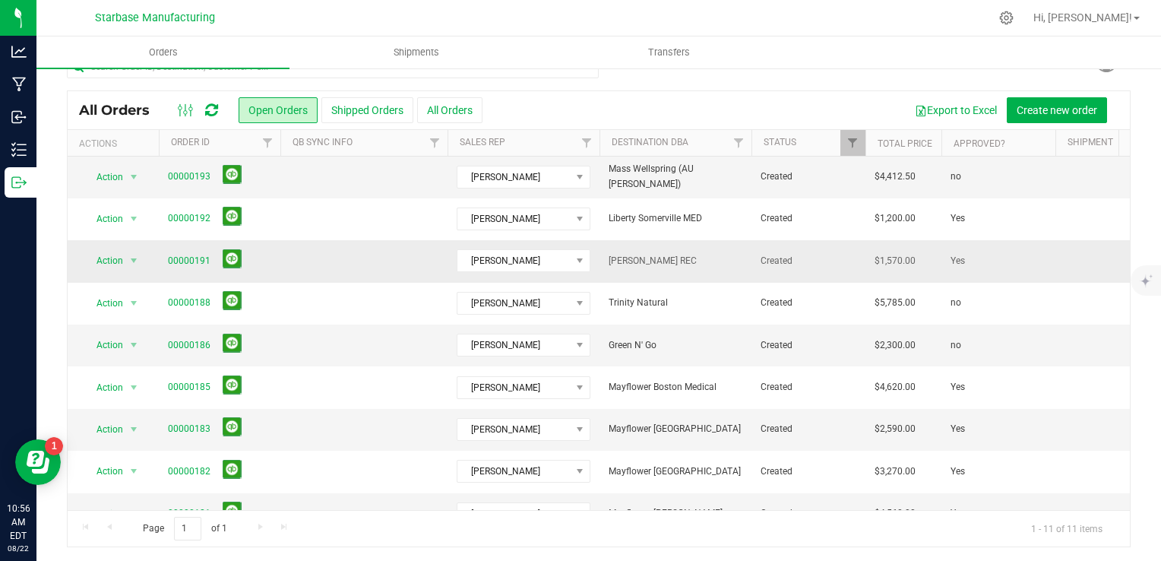
click at [730, 263] on span "[PERSON_NAME] REC" at bounding box center [676, 261] width 134 height 14
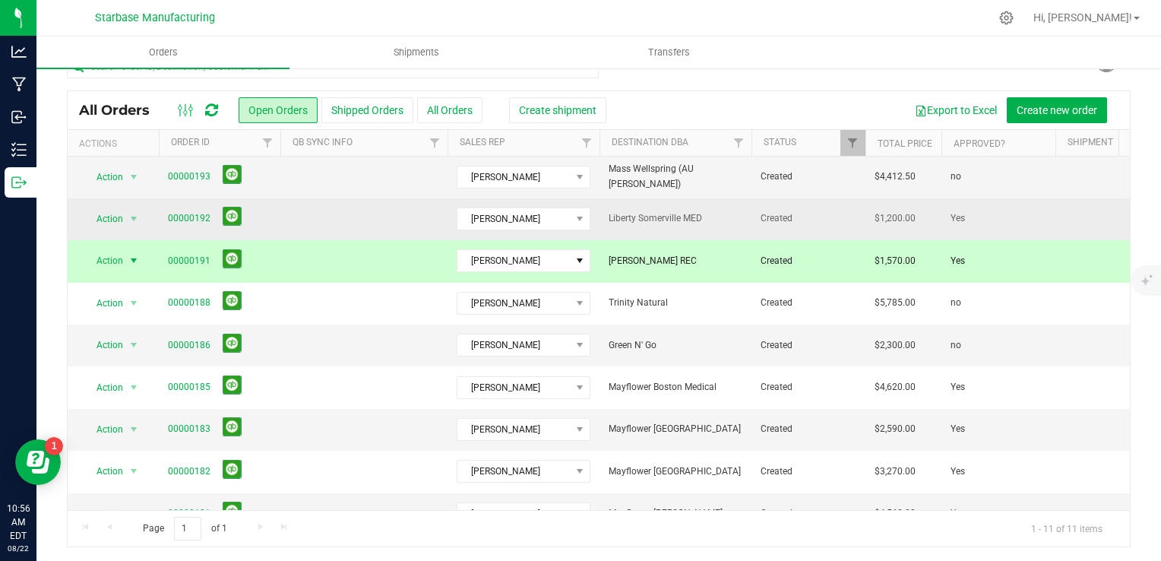
click at [365, 226] on td at bounding box center [363, 219] width 167 height 42
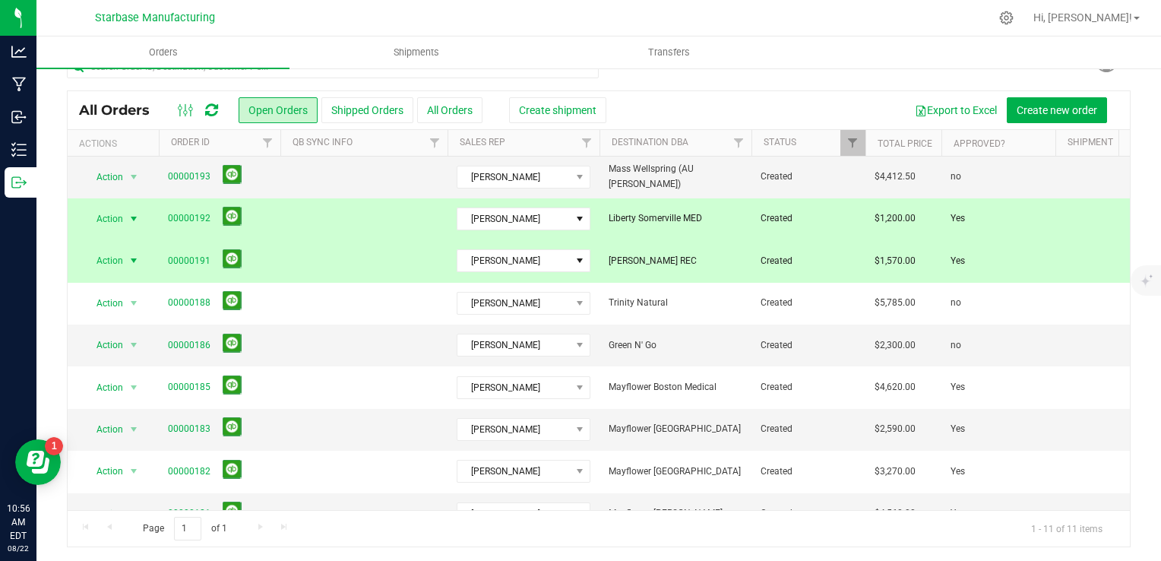
click at [361, 261] on td at bounding box center [363, 261] width 167 height 42
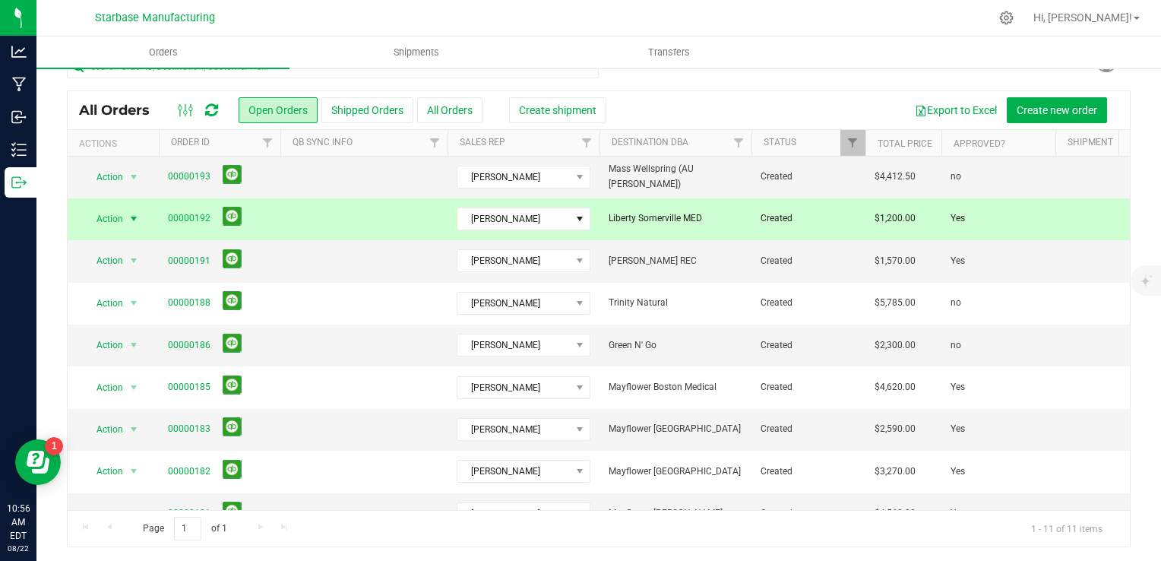
click at [365, 231] on td at bounding box center [363, 219] width 167 height 42
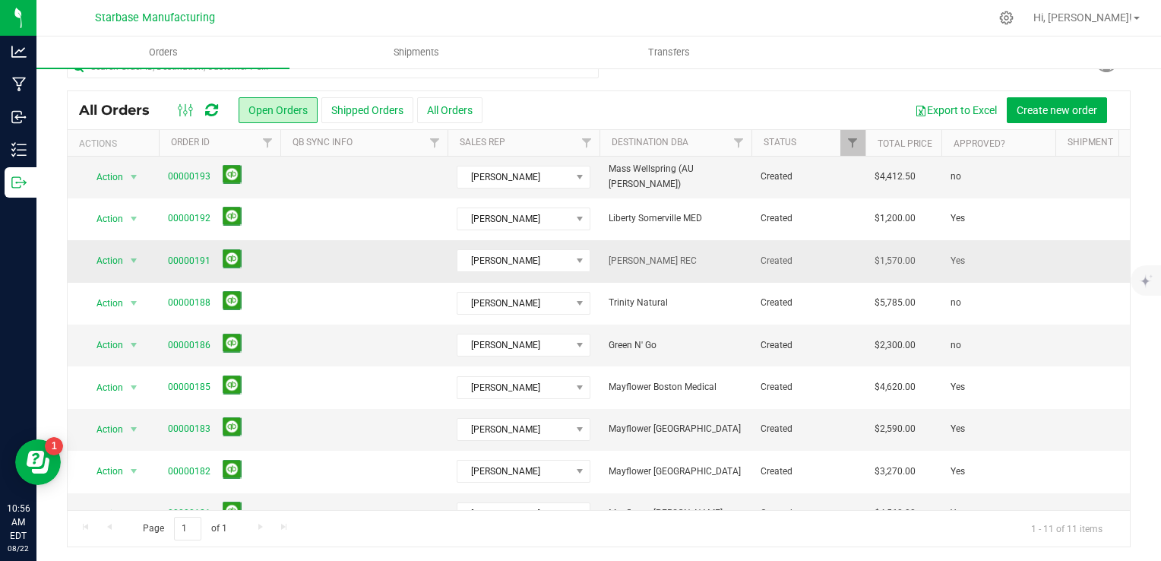
click at [360, 257] on td at bounding box center [363, 261] width 167 height 42
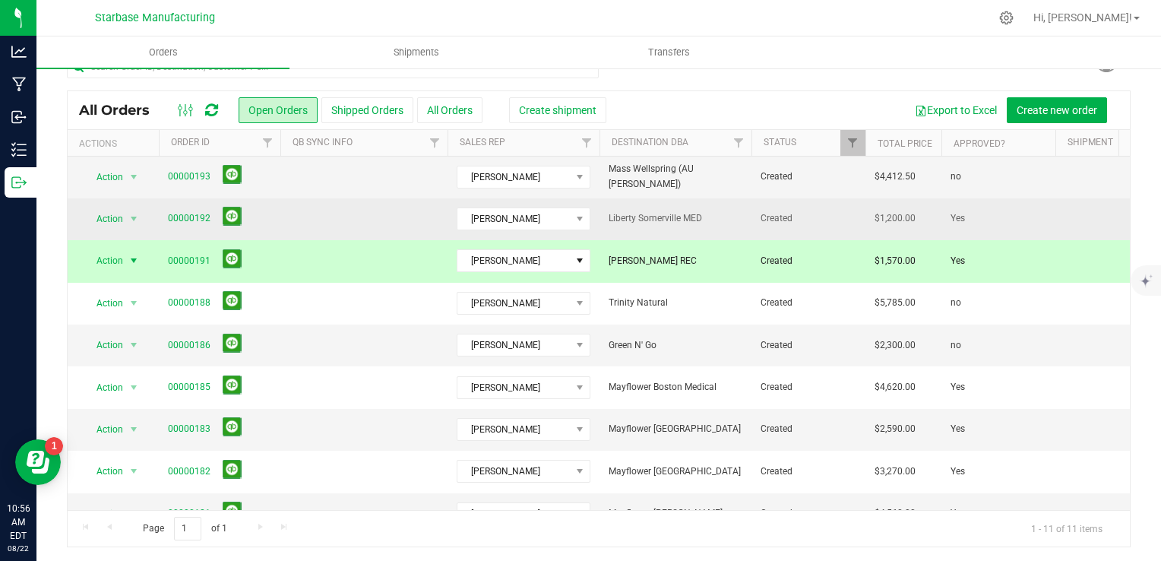
click at [366, 218] on td at bounding box center [363, 219] width 167 height 42
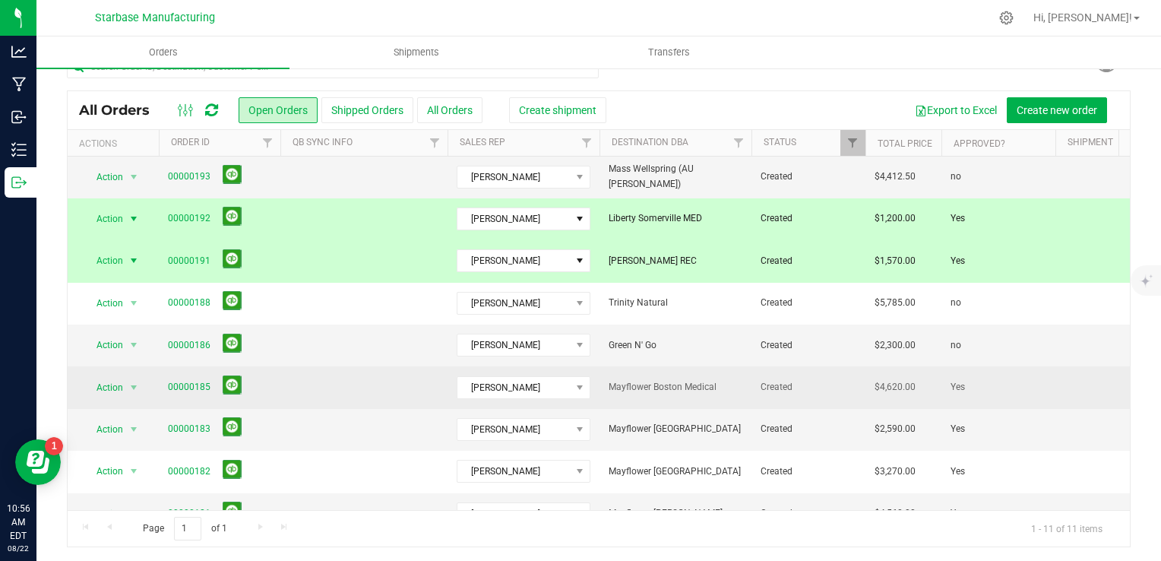
click at [346, 381] on td at bounding box center [363, 387] width 167 height 42
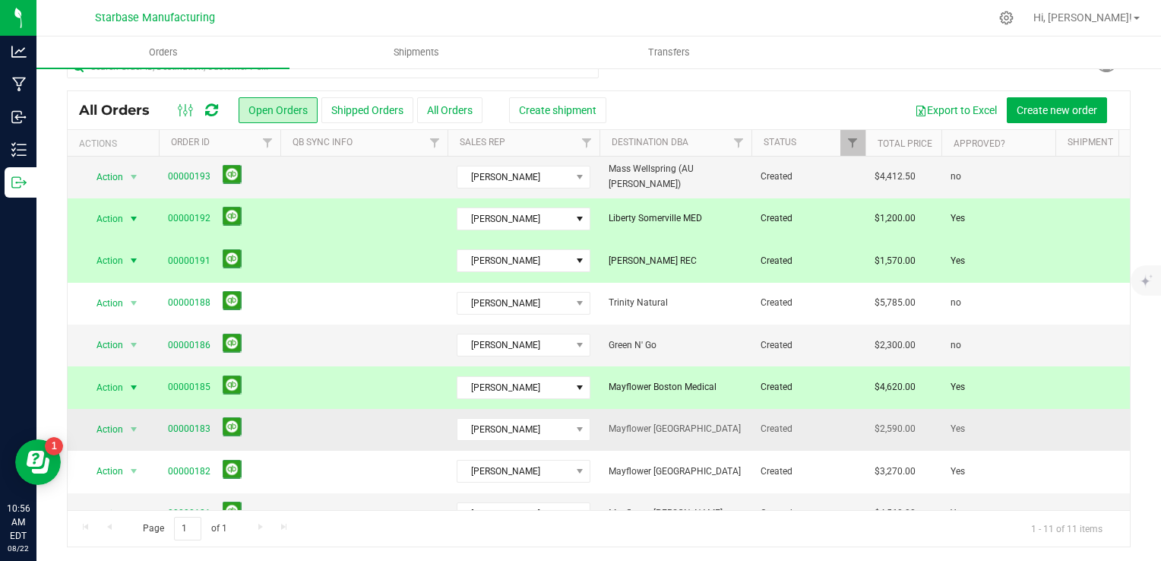
click at [349, 428] on td at bounding box center [363, 430] width 167 height 42
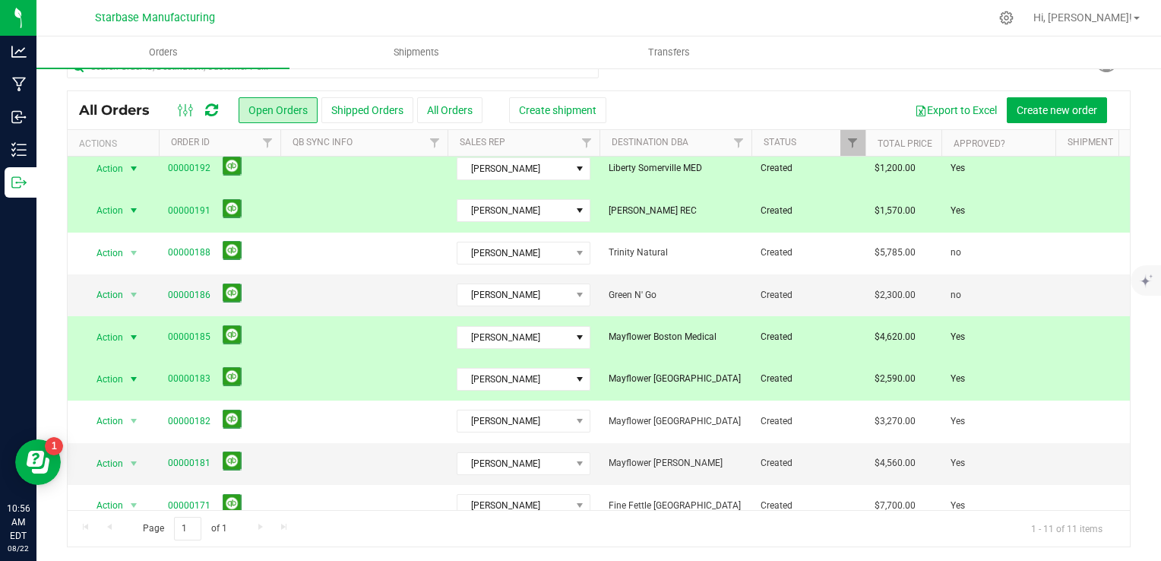
scroll to position [119, 0]
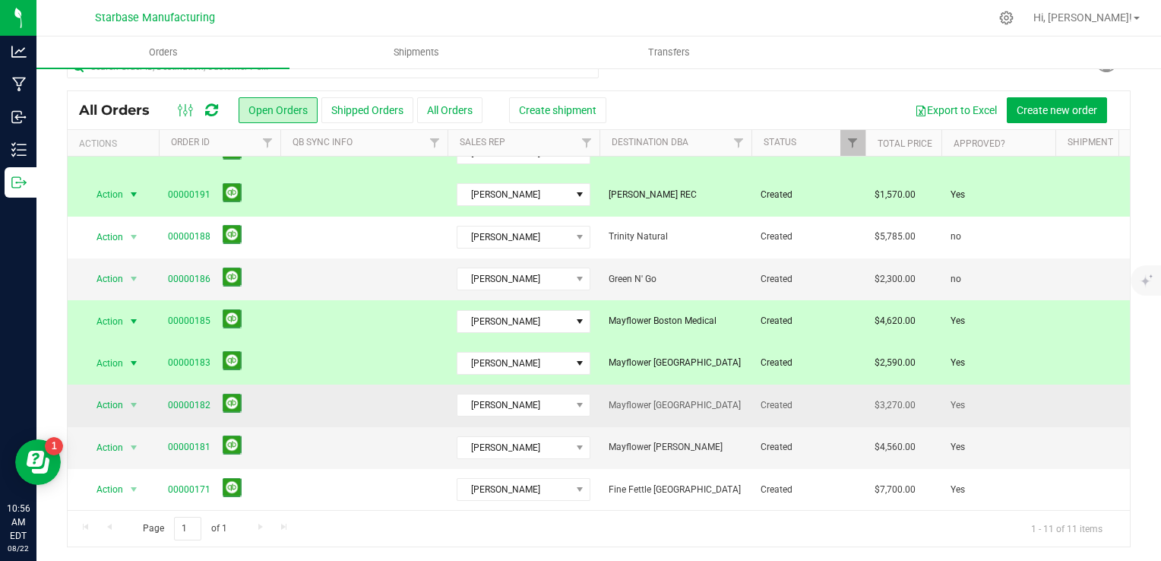
click at [362, 405] on td at bounding box center [363, 406] width 167 height 42
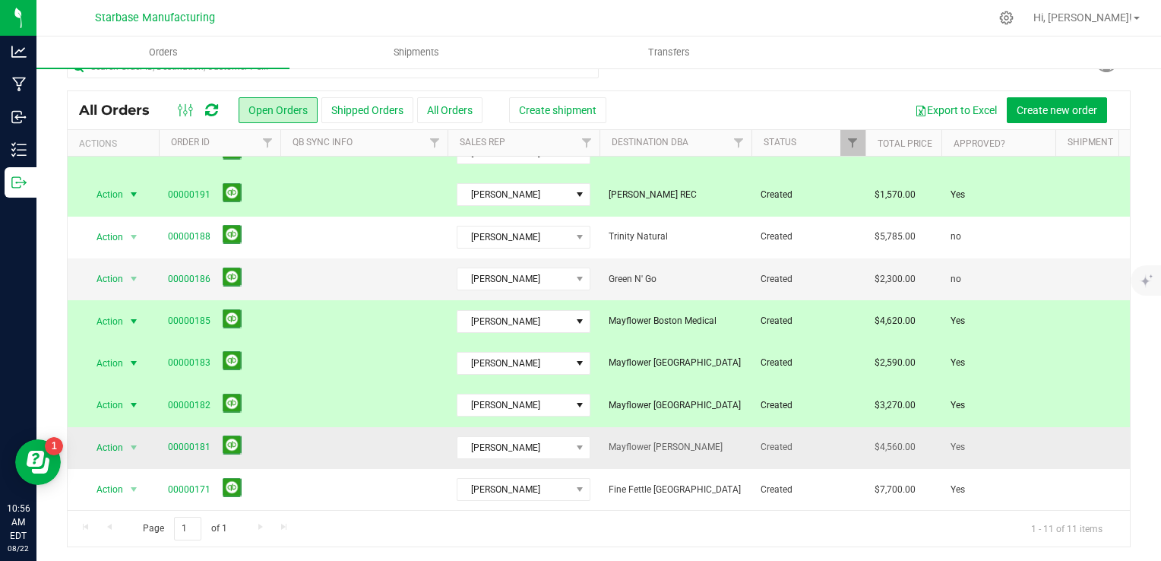
click at [362, 431] on td at bounding box center [363, 448] width 167 height 42
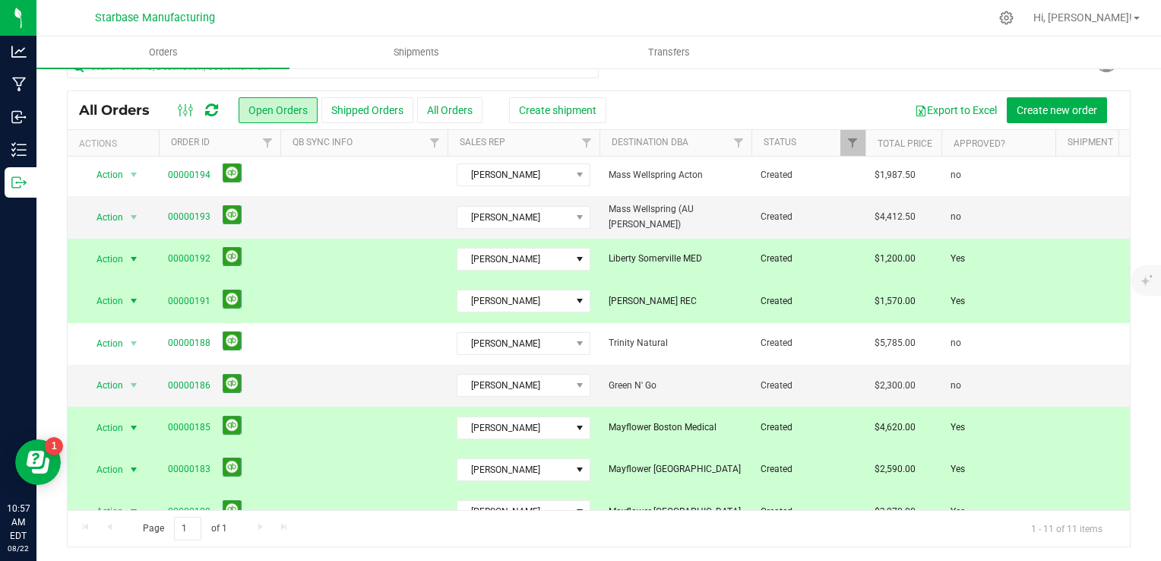
scroll to position [0, 0]
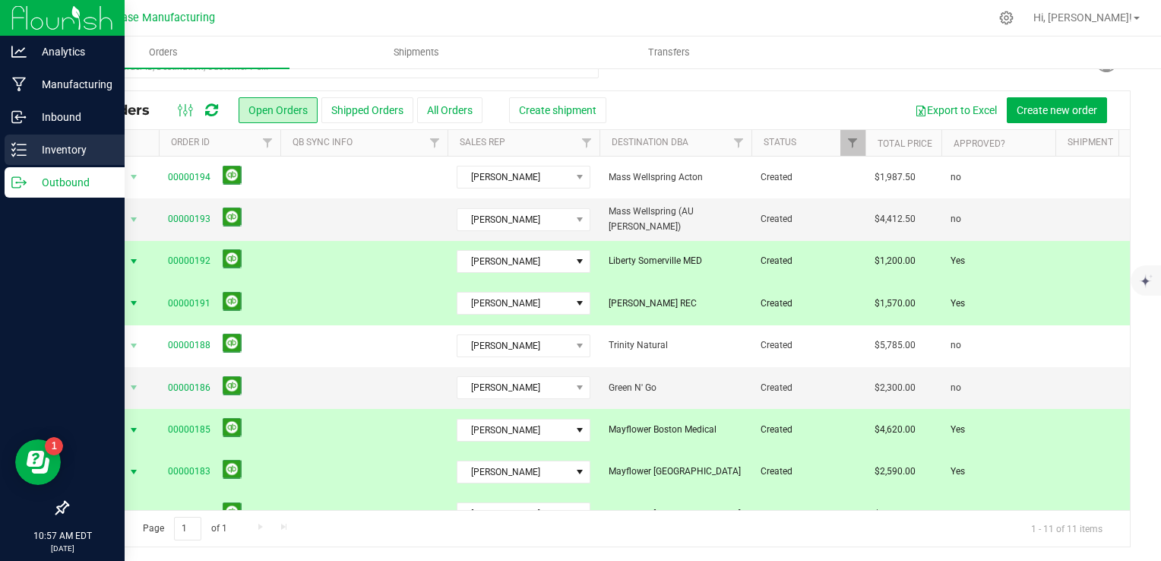
click at [24, 147] on icon at bounding box center [18, 149] width 15 height 15
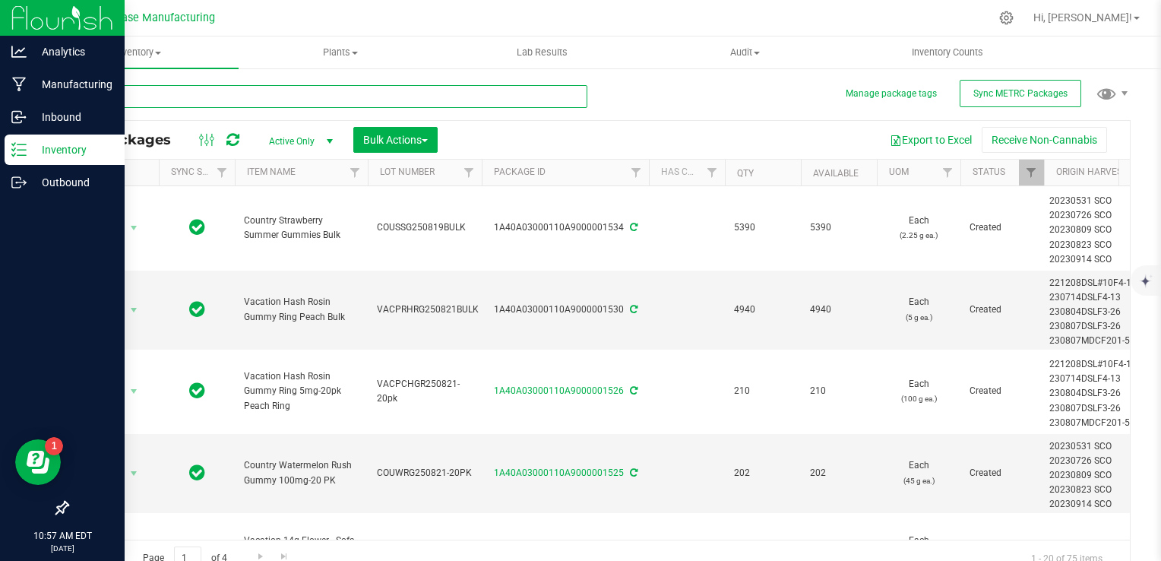
click at [264, 97] on input "text" at bounding box center [327, 96] width 521 height 23
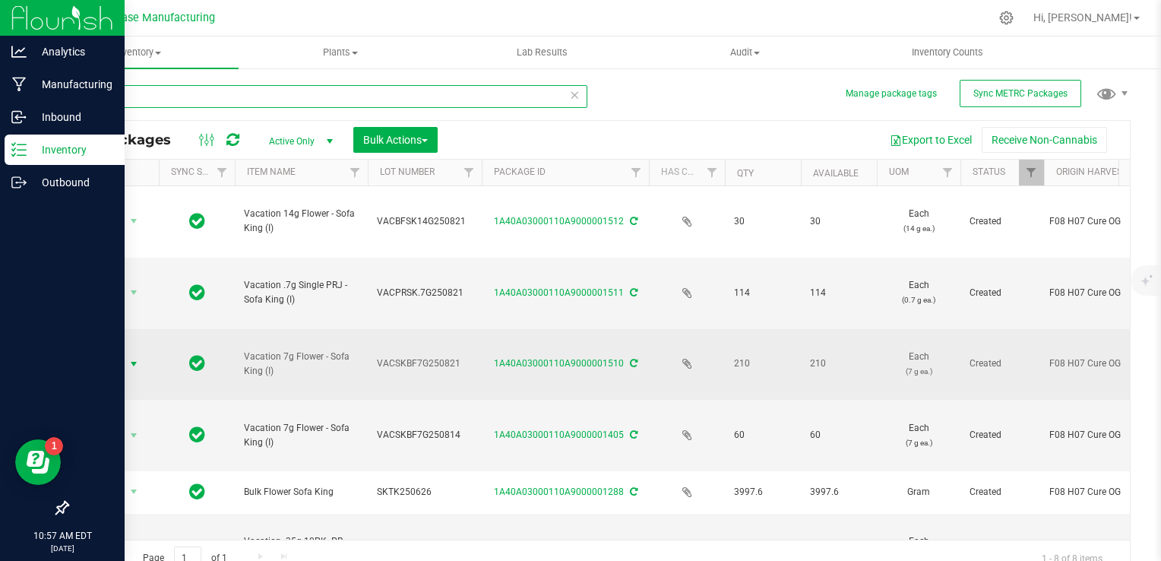
type input "sofa"
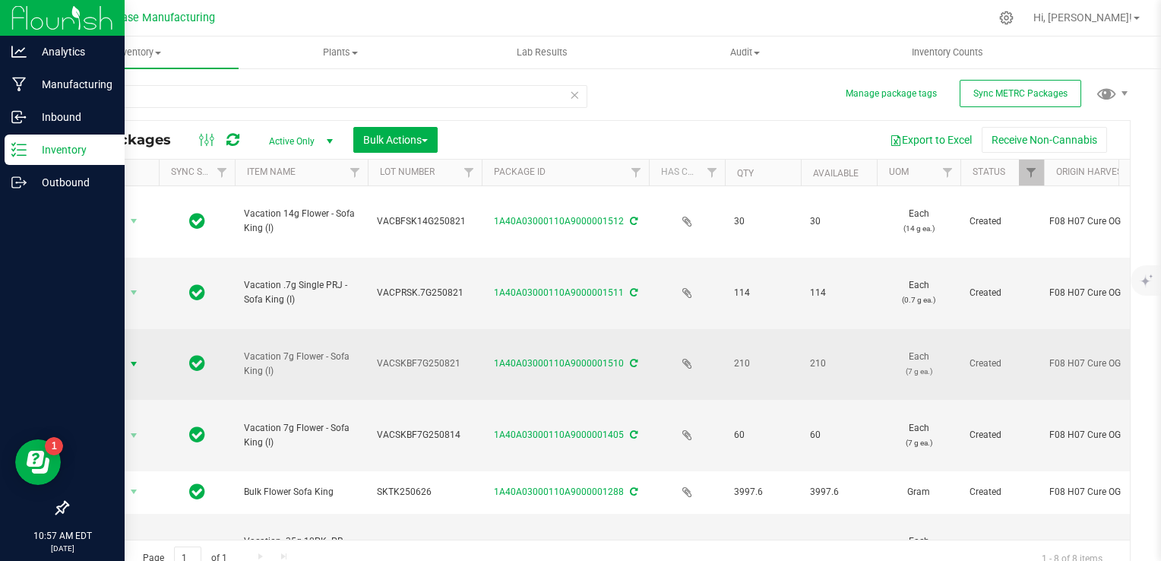
click at [134, 358] on span "select" at bounding box center [134, 364] width 12 height 12
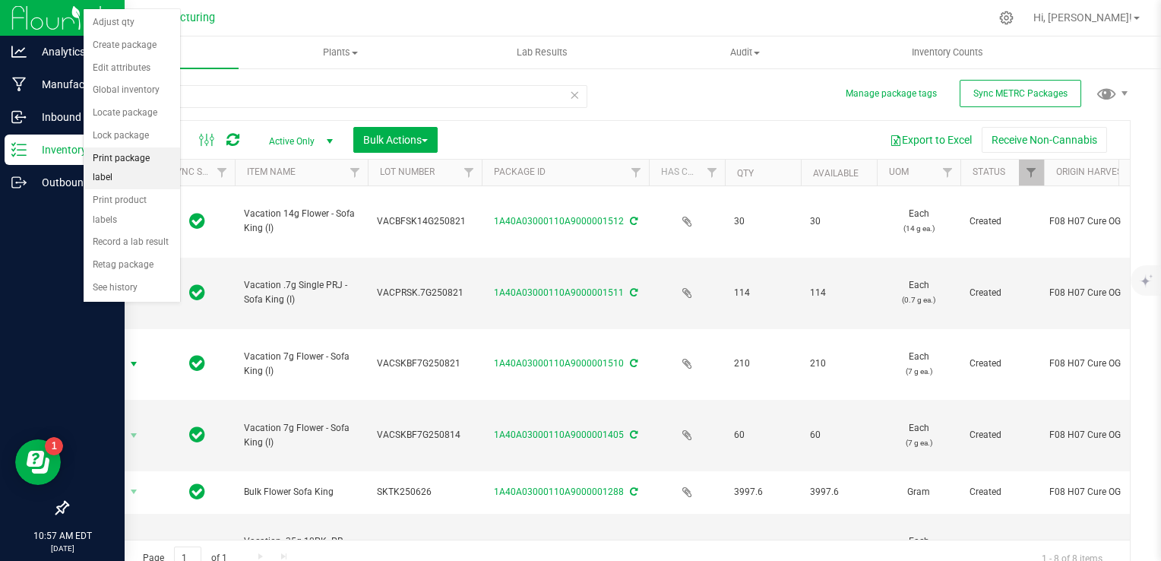
click at [133, 157] on li "Print package label" at bounding box center [132, 168] width 97 height 42
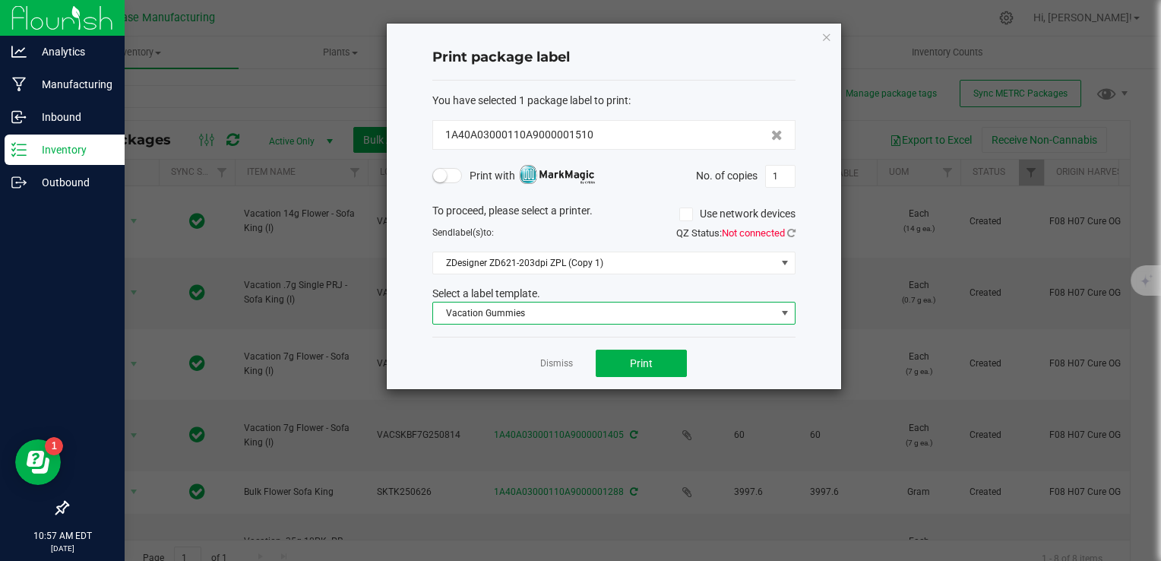
click at [596, 312] on span "Vacation Gummies" at bounding box center [604, 312] width 343 height 21
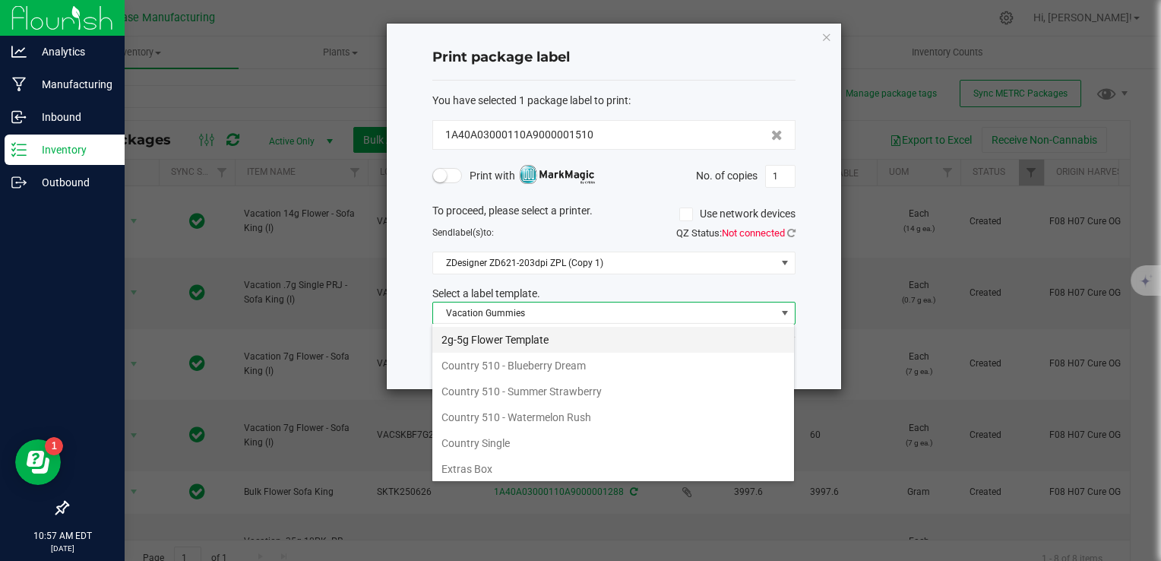
click at [556, 338] on li "2g-5g Flower Template" at bounding box center [613, 340] width 362 height 26
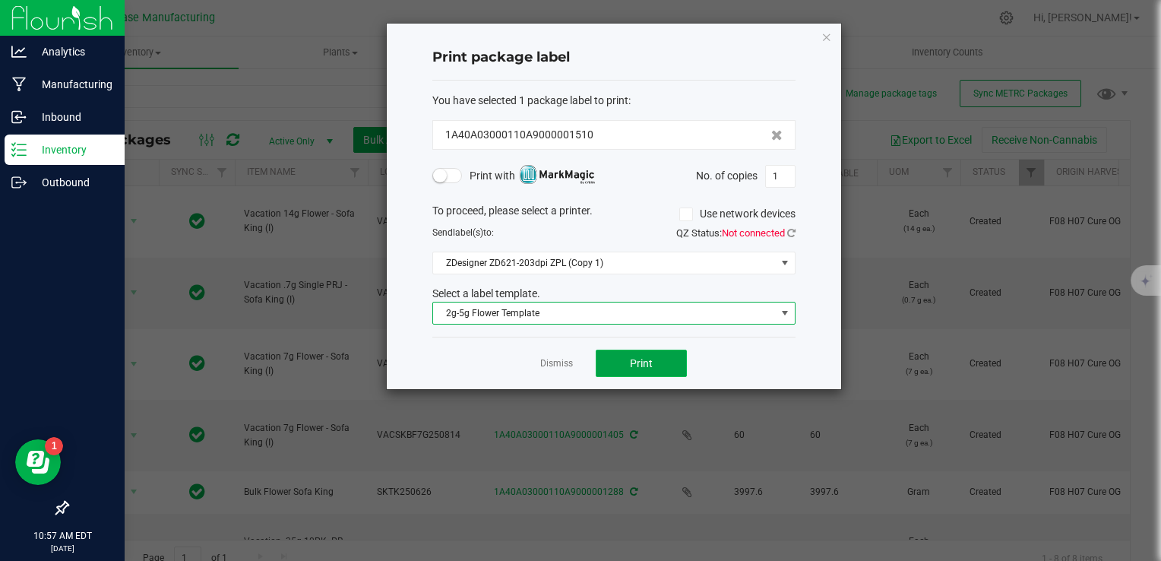
click at [631, 362] on span "Print" at bounding box center [641, 363] width 23 height 12
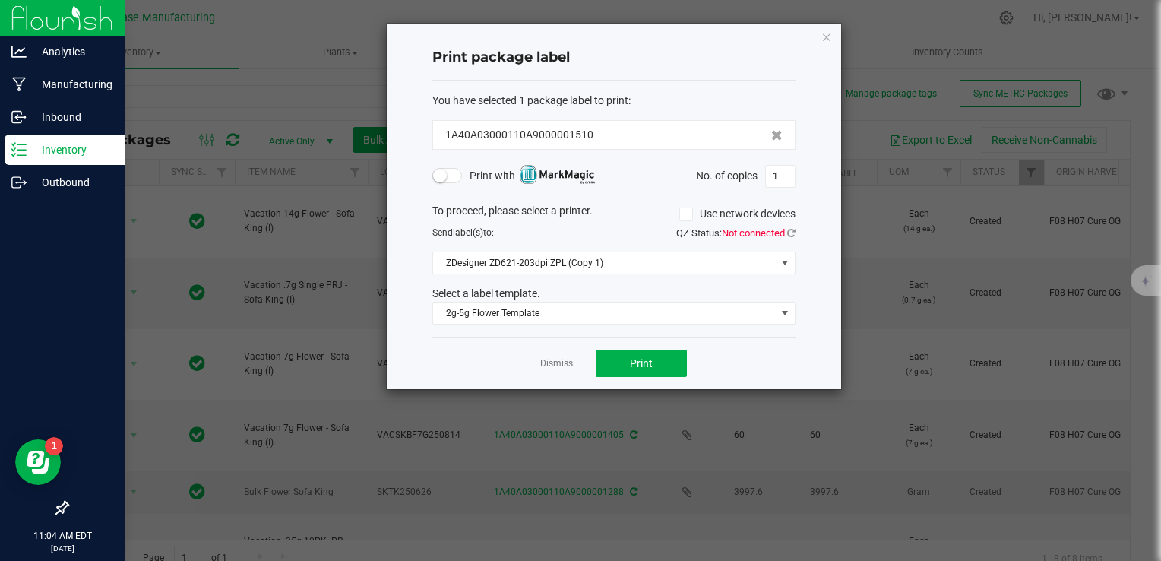
click at [555, 360] on link "Dismiss" at bounding box center [556, 363] width 33 height 13
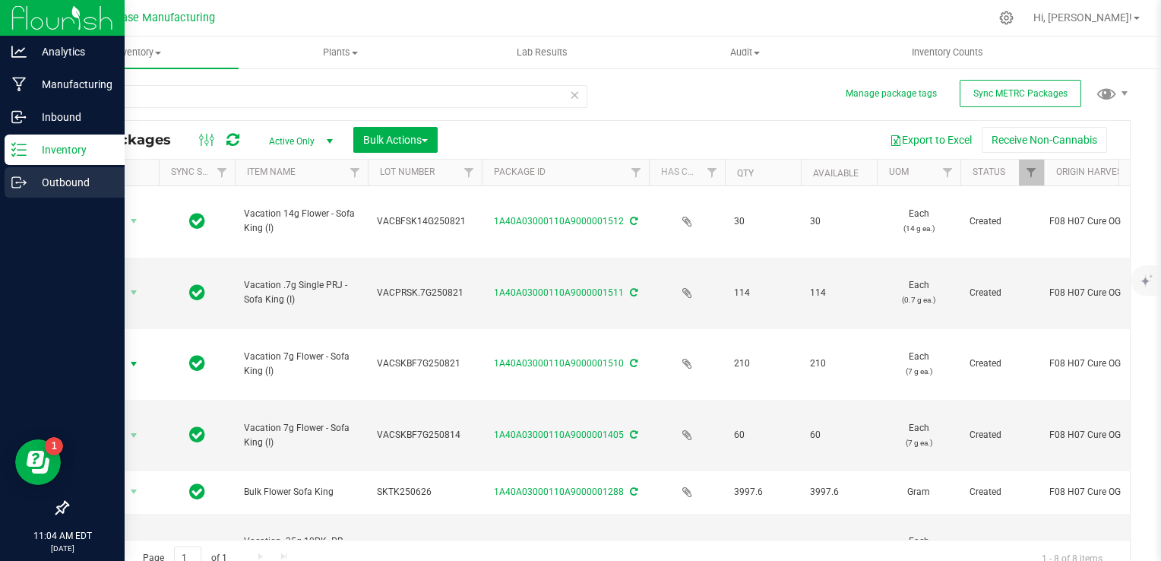
click at [22, 180] on icon at bounding box center [18, 182] width 15 height 15
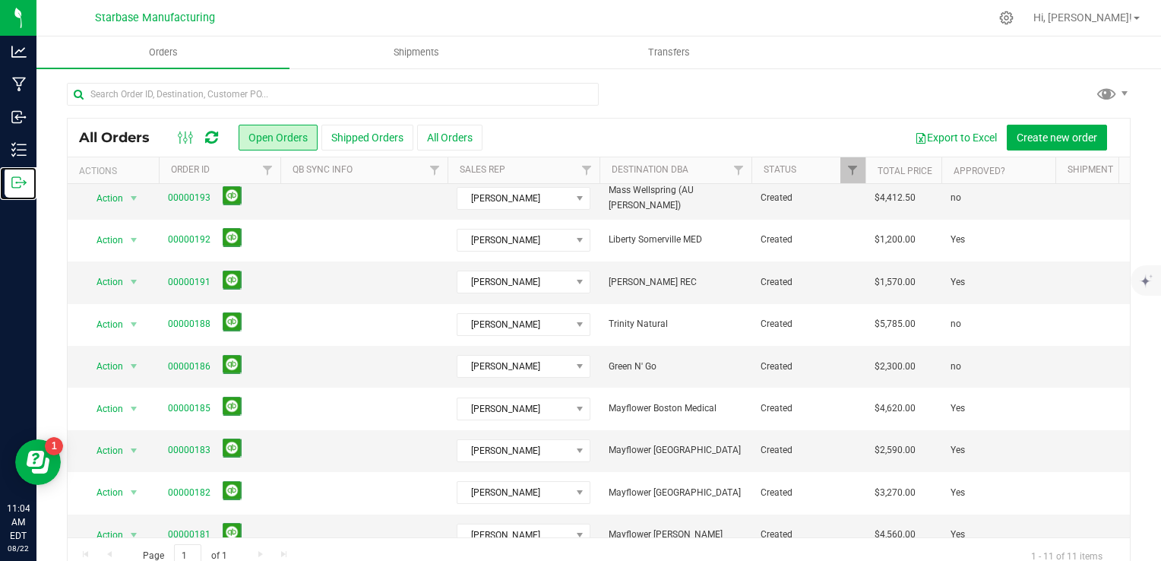
scroll to position [55, 0]
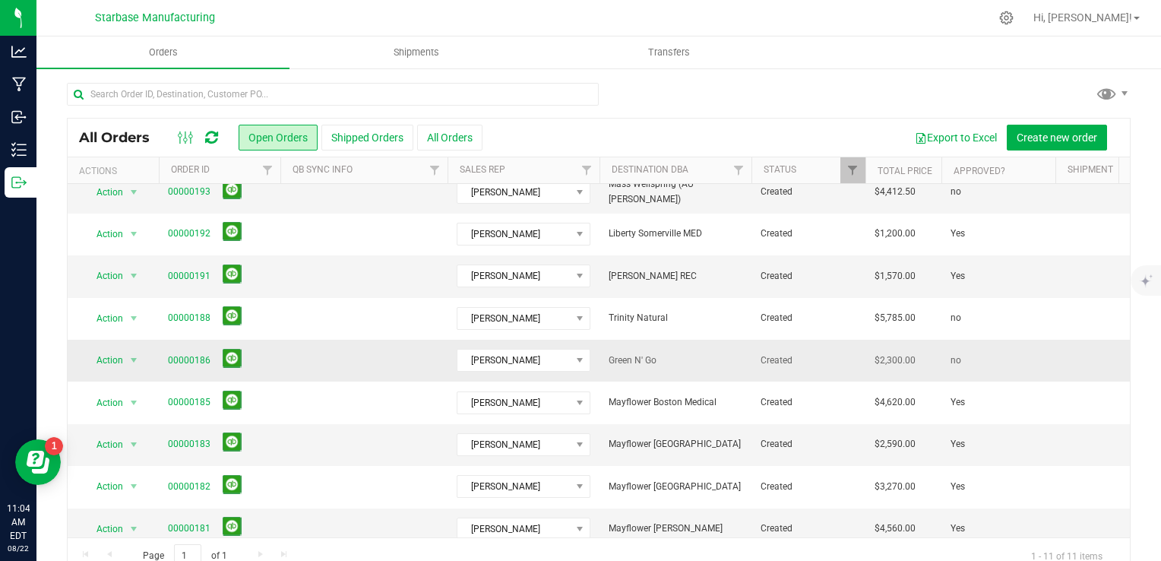
click at [693, 358] on span "Green N' Go" at bounding box center [676, 360] width 134 height 14
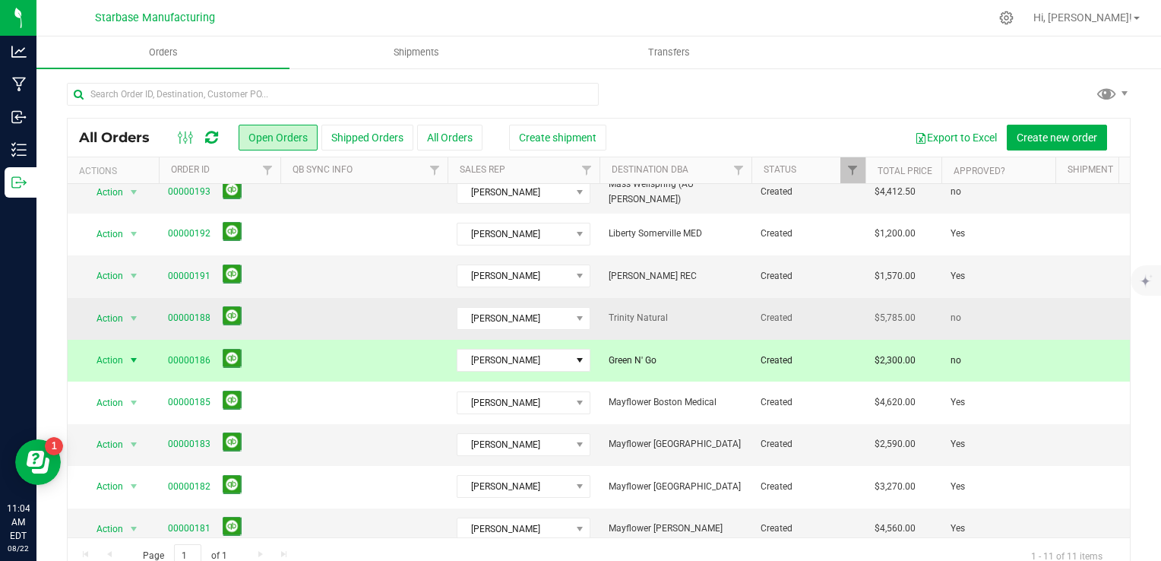
click at [707, 316] on span "Trinity Natural" at bounding box center [676, 318] width 134 height 14
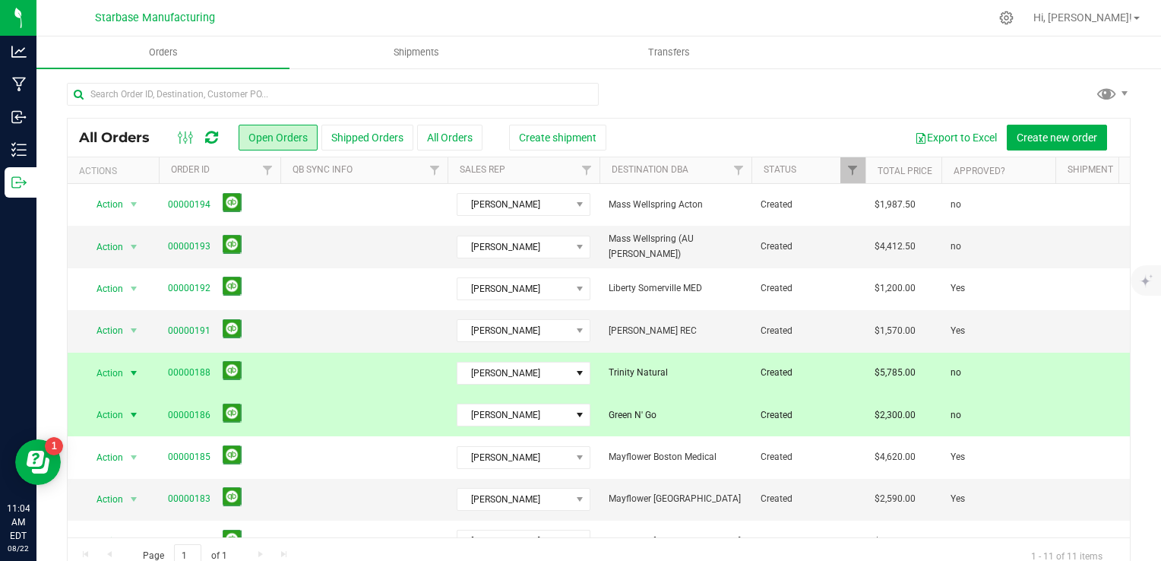
scroll to position [0, 0]
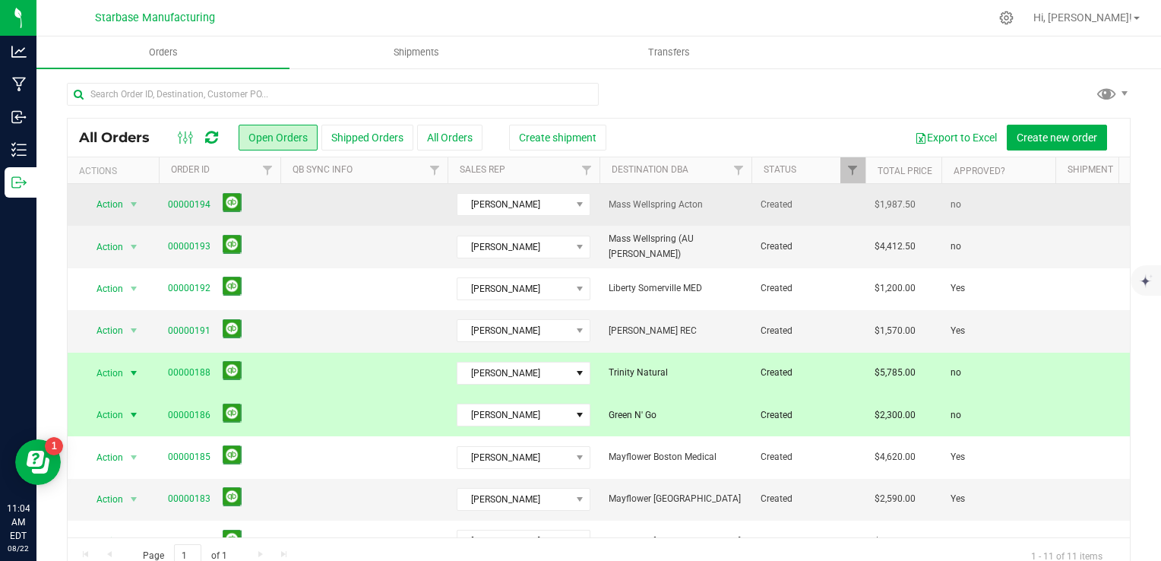
click at [697, 205] on span "Mass Wellspring Acton" at bounding box center [676, 205] width 134 height 14
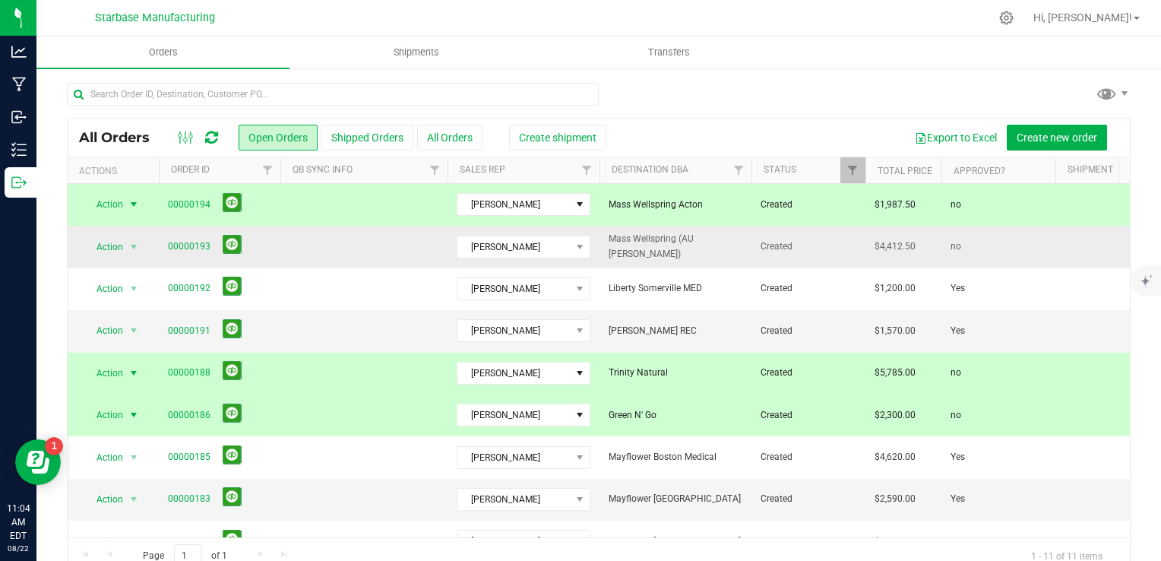
click at [691, 248] on span "Mass Wellspring (AU [PERSON_NAME])" at bounding box center [676, 246] width 134 height 29
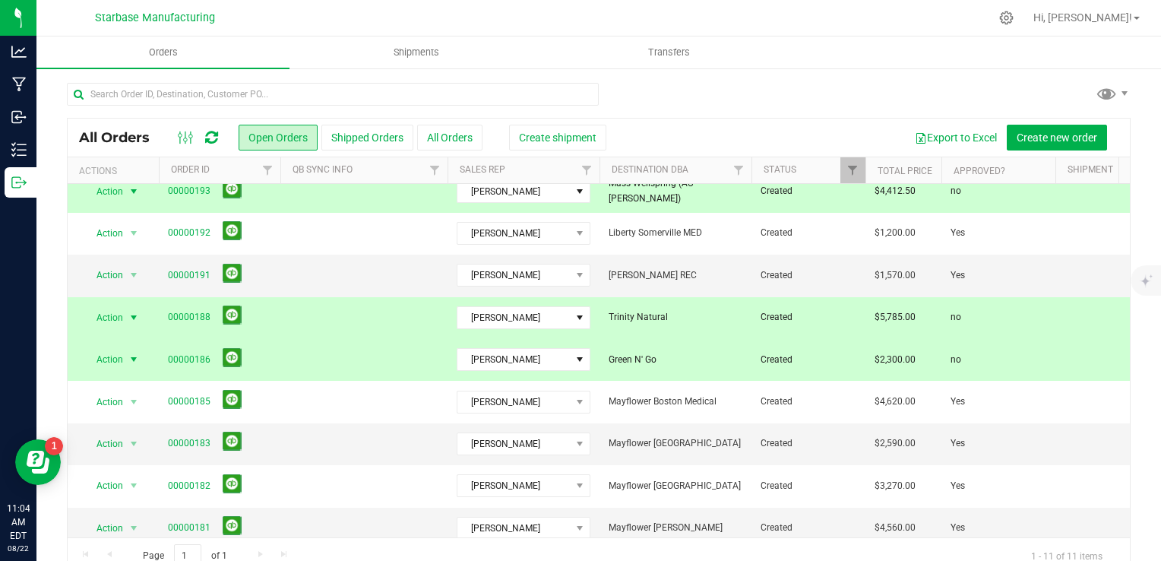
scroll to position [119, 0]
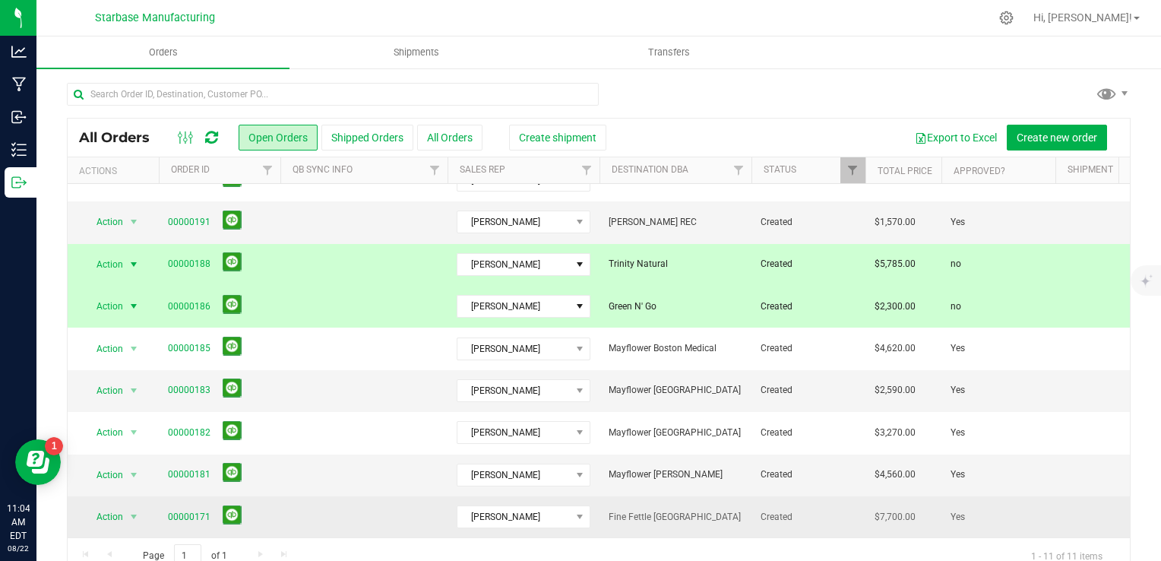
click at [718, 518] on td "Fine Fettle [GEOGRAPHIC_DATA]" at bounding box center [676, 516] width 152 height 41
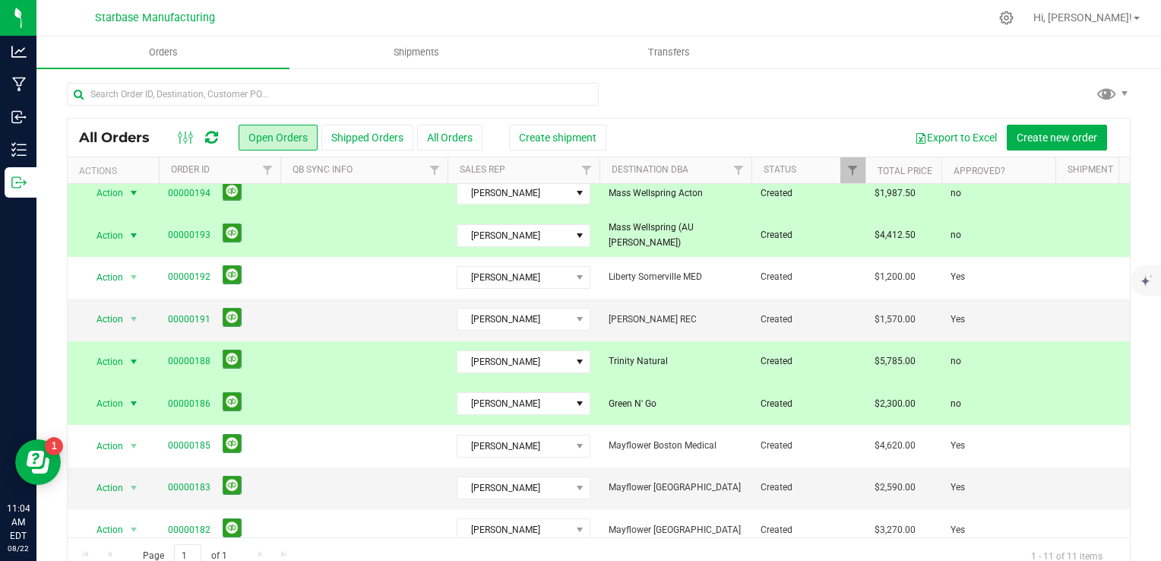
scroll to position [12, 0]
click at [706, 237] on span "Mass Wellspring (AU [PERSON_NAME])" at bounding box center [676, 234] width 134 height 29
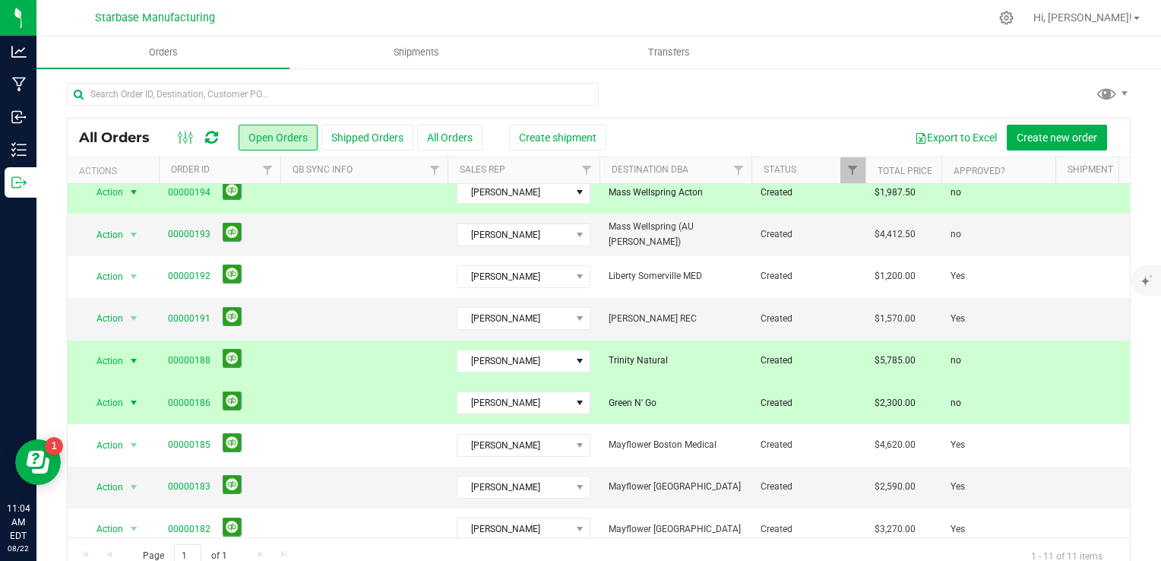
click at [696, 207] on td "Mass Wellspring Acton" at bounding box center [676, 193] width 152 height 42
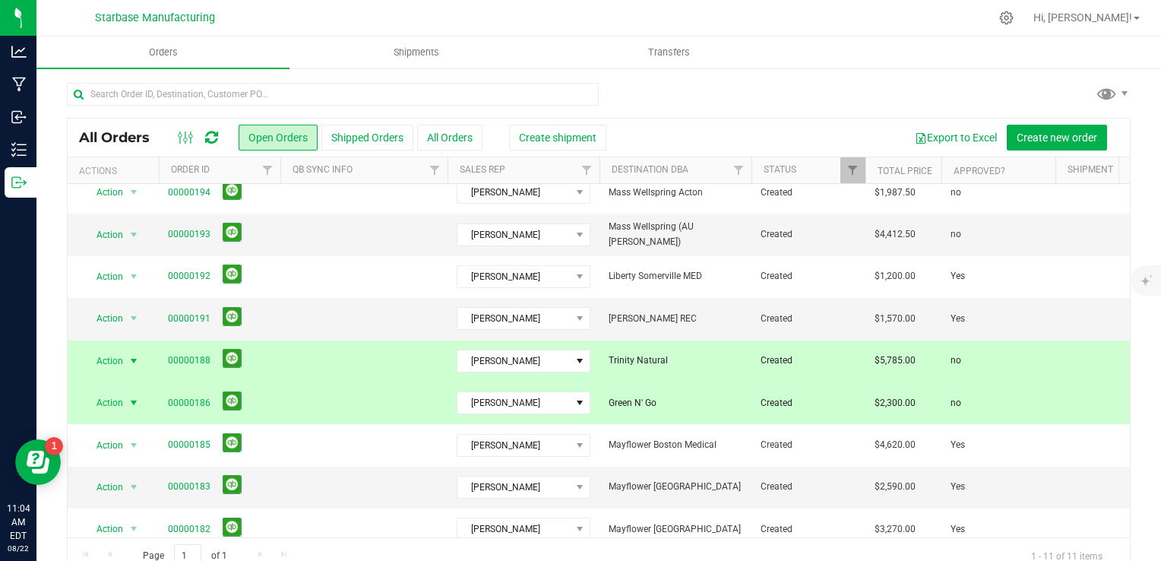
click at [687, 379] on td "Trinity Natural" at bounding box center [676, 361] width 152 height 42
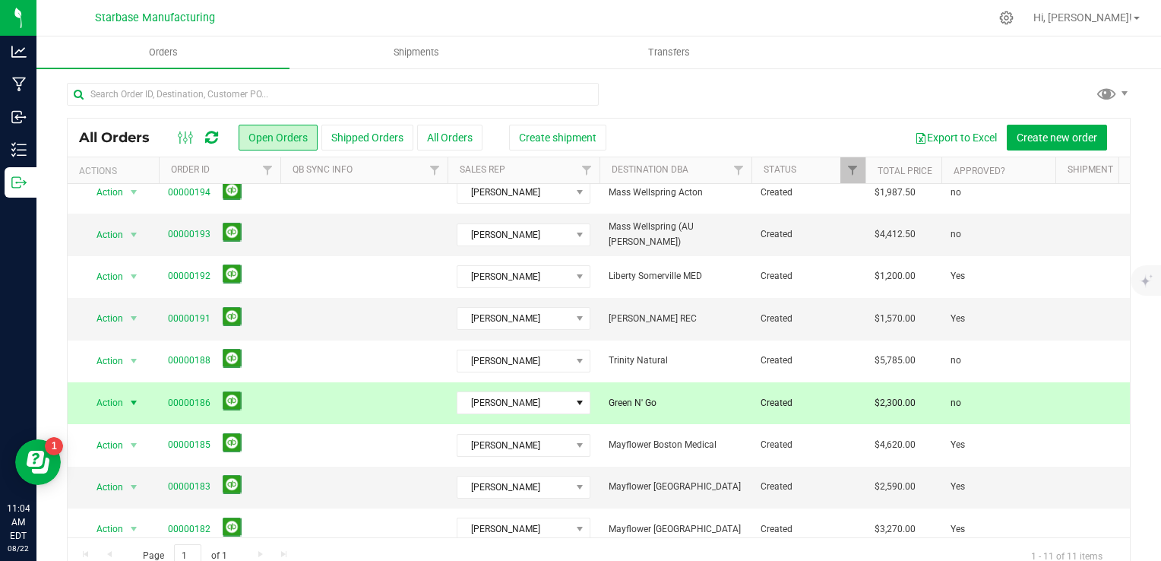
click at [691, 416] on td "Green N' Go" at bounding box center [676, 403] width 152 height 42
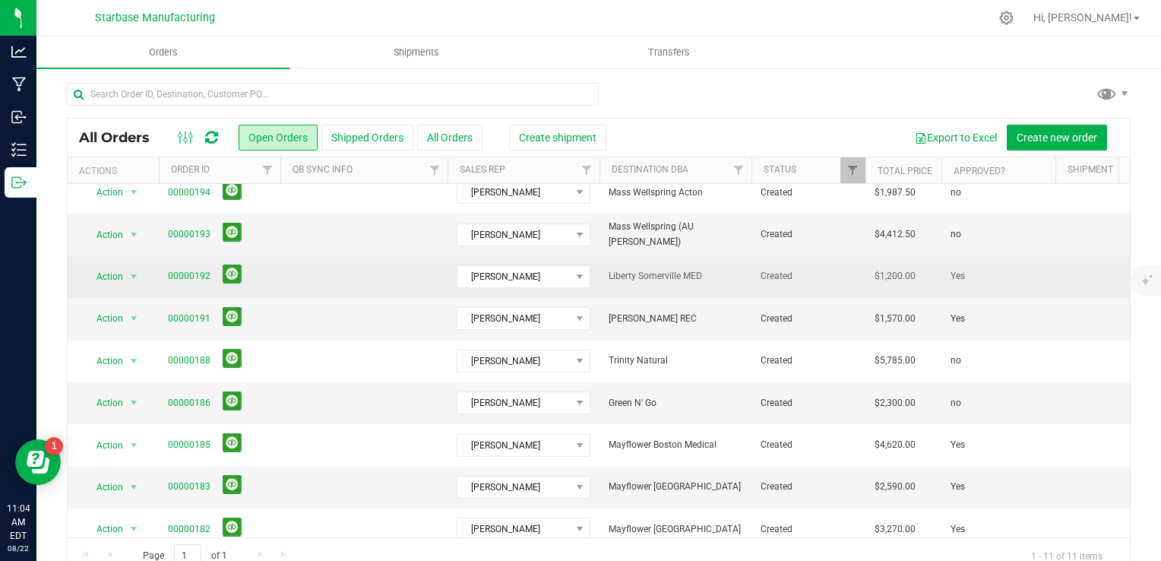
click at [699, 274] on span "Liberty Somerville MED" at bounding box center [676, 276] width 134 height 14
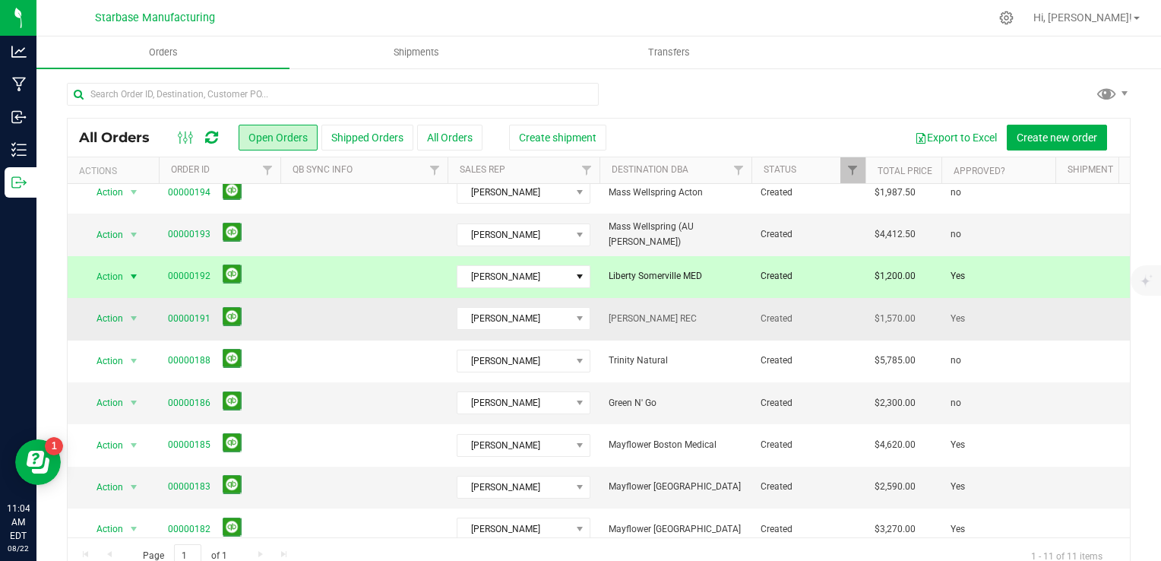
click at [700, 326] on td "[PERSON_NAME] REC" at bounding box center [676, 319] width 152 height 42
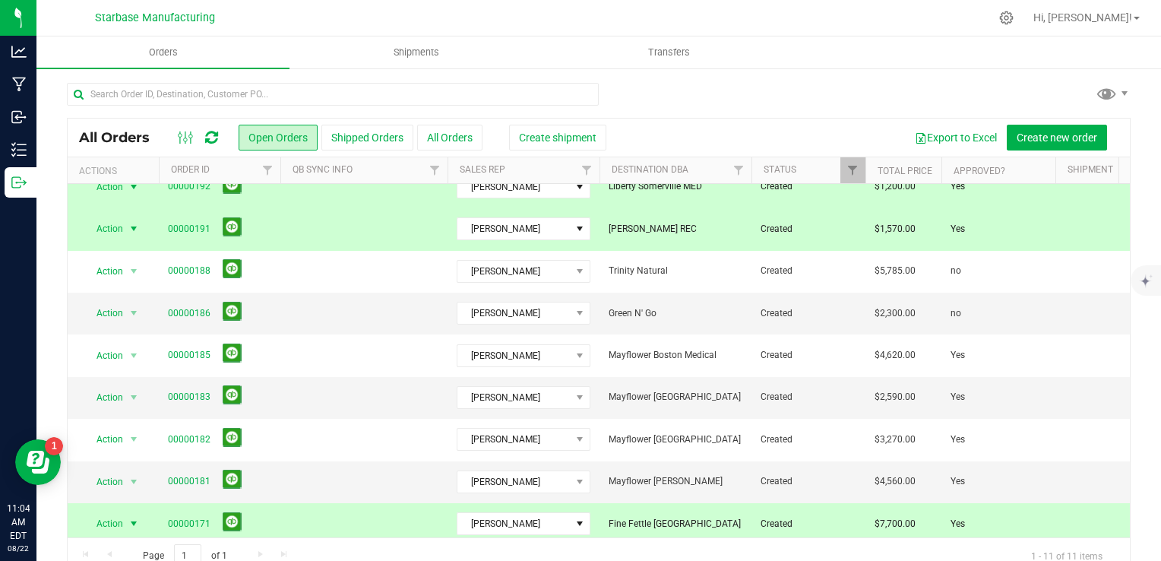
scroll to position [119, 0]
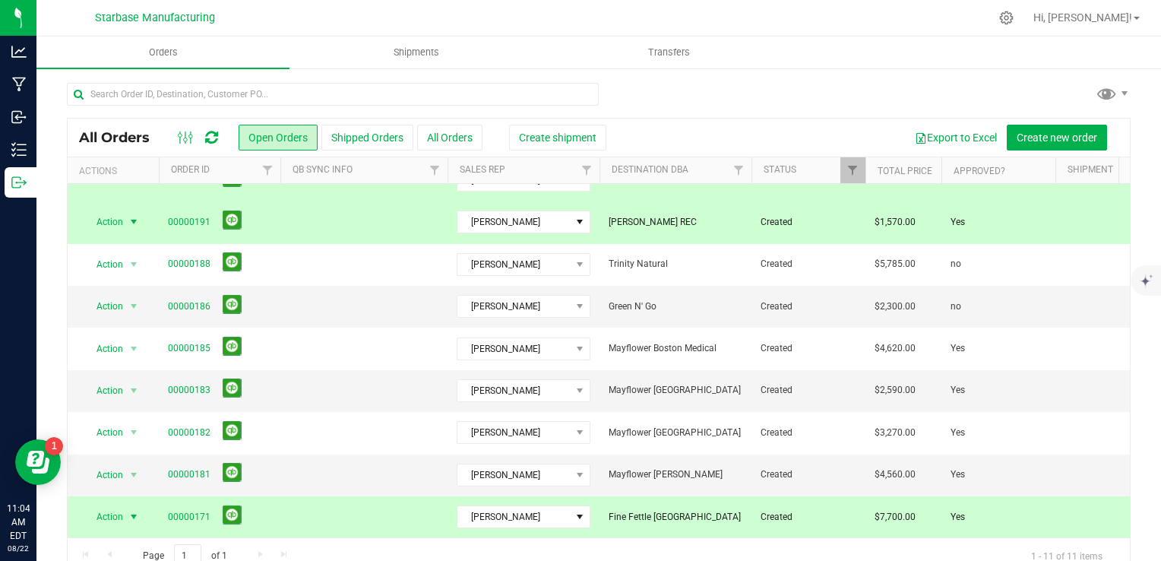
click at [742, 514] on td "Fine Fettle [GEOGRAPHIC_DATA]" at bounding box center [676, 516] width 152 height 41
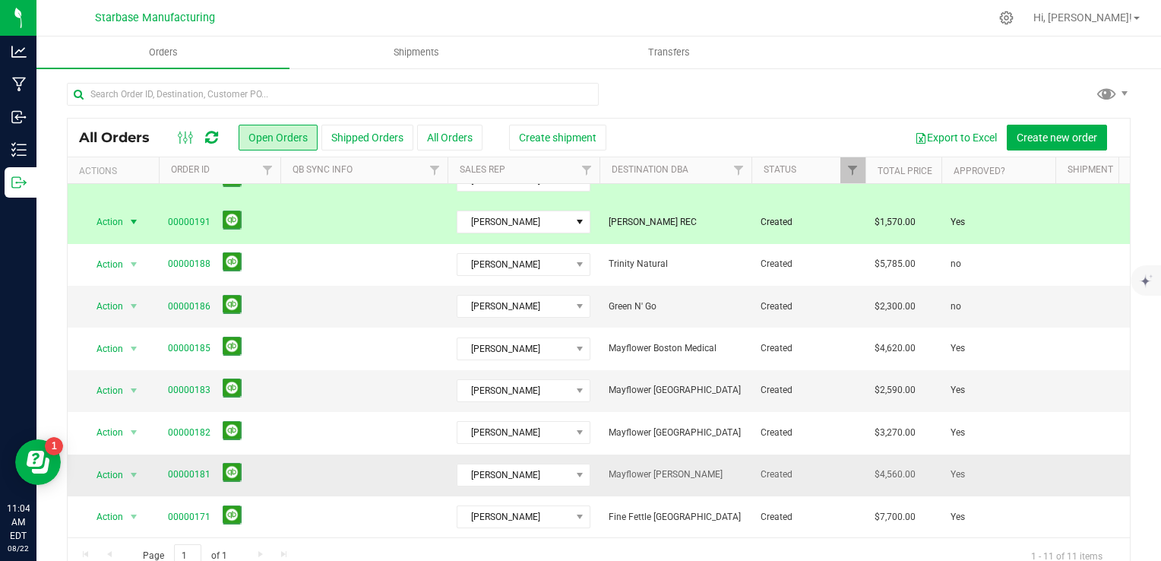
click at [717, 467] on span "Mayflower [PERSON_NAME]" at bounding box center [676, 474] width 134 height 14
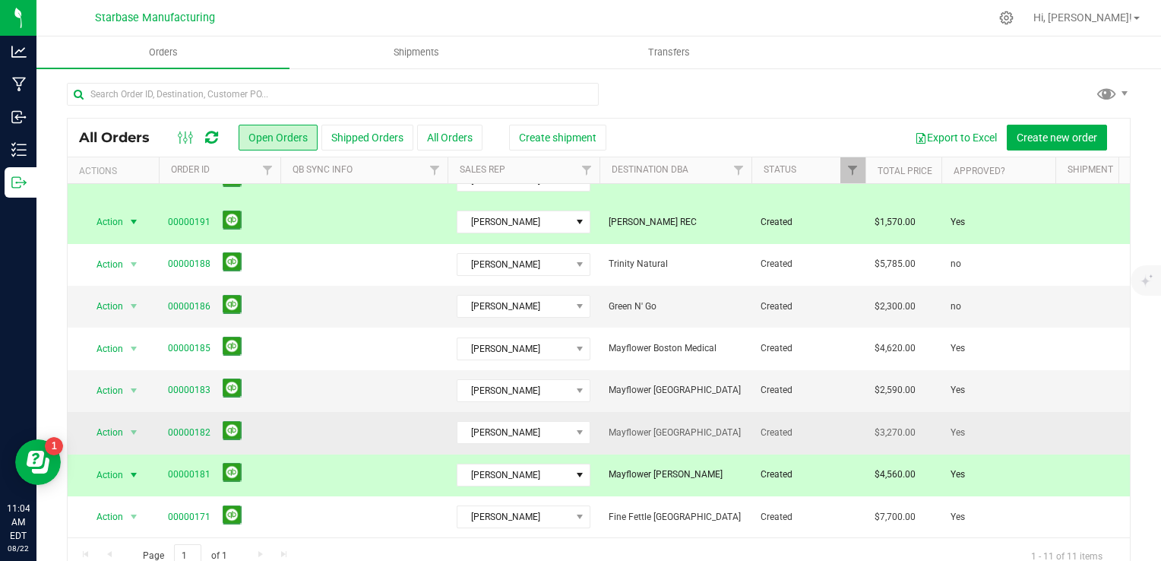
click at [717, 432] on td "Mayflower [GEOGRAPHIC_DATA]" at bounding box center [676, 433] width 152 height 42
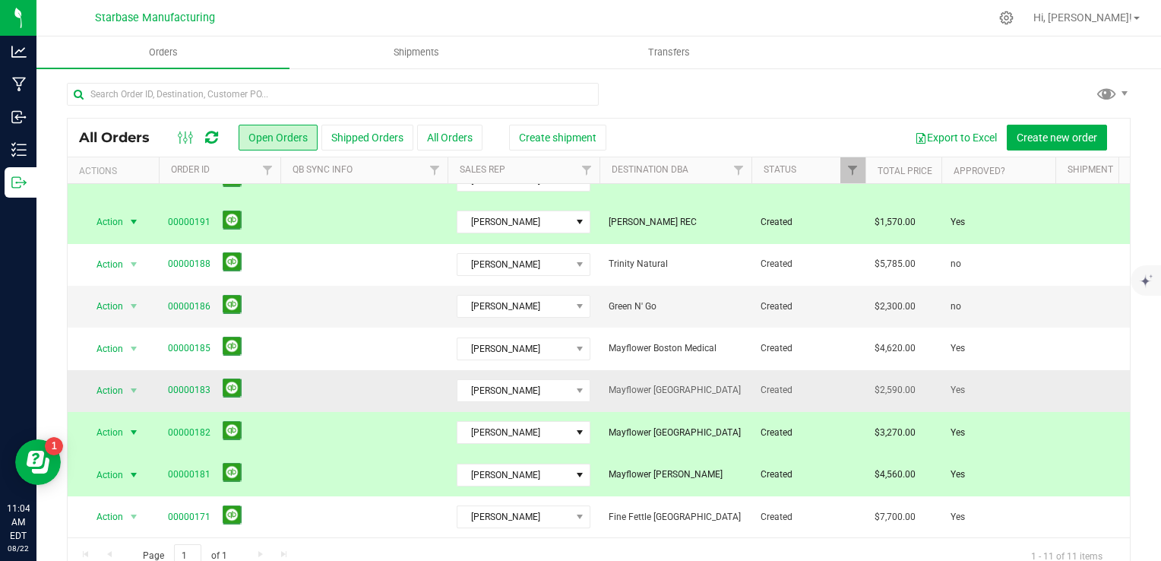
click at [717, 386] on td "Mayflower [GEOGRAPHIC_DATA]" at bounding box center [676, 391] width 152 height 42
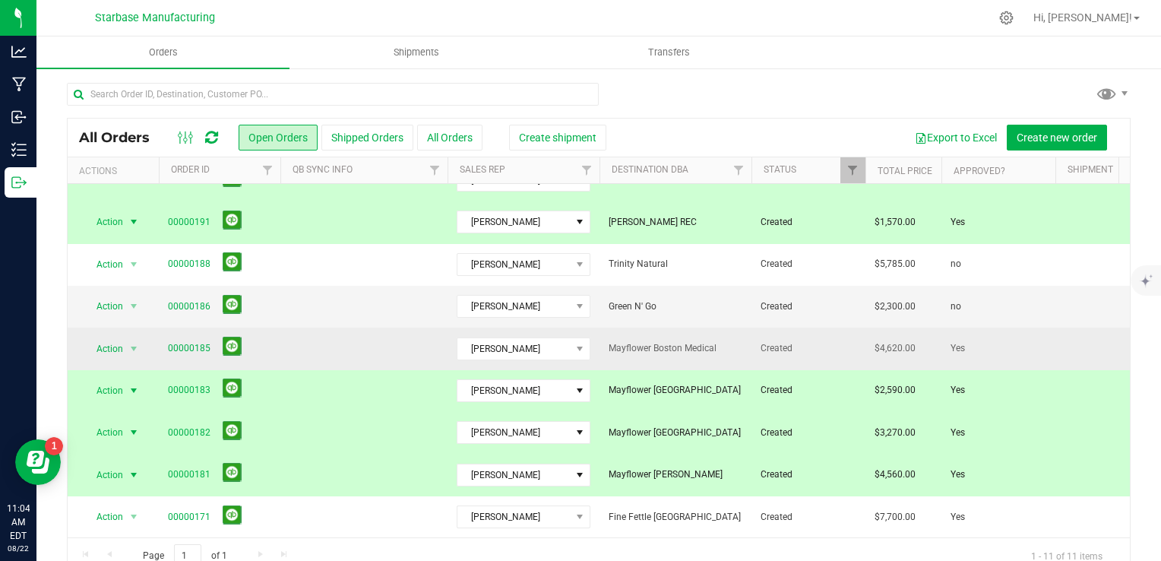
click at [713, 348] on td "Mayflower Boston Medical" at bounding box center [676, 349] width 152 height 42
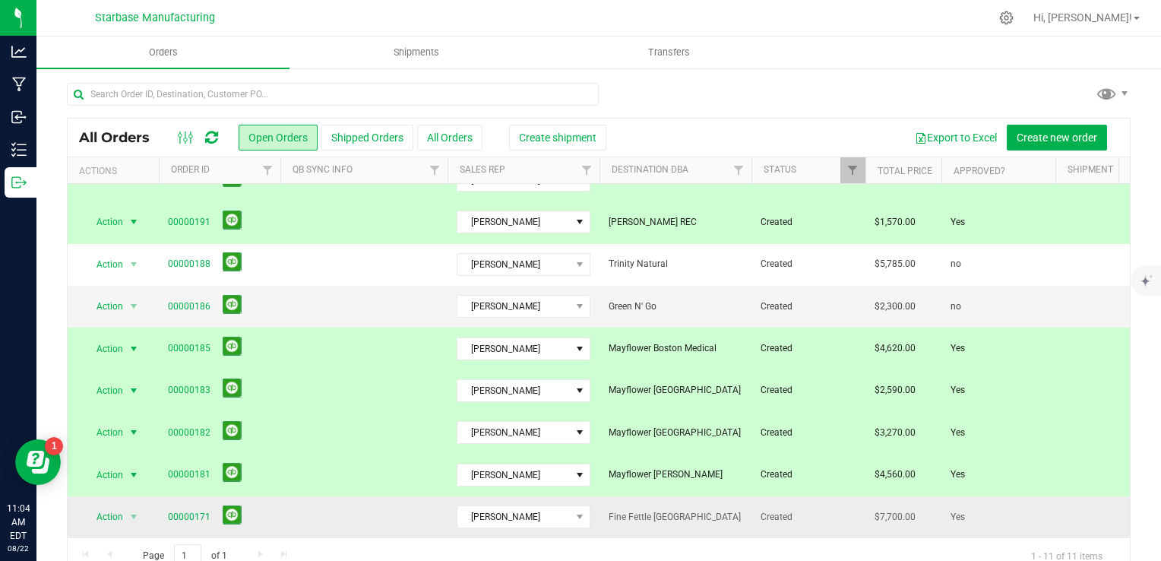
click at [699, 510] on span "Fine Fettle [GEOGRAPHIC_DATA]" at bounding box center [676, 517] width 134 height 14
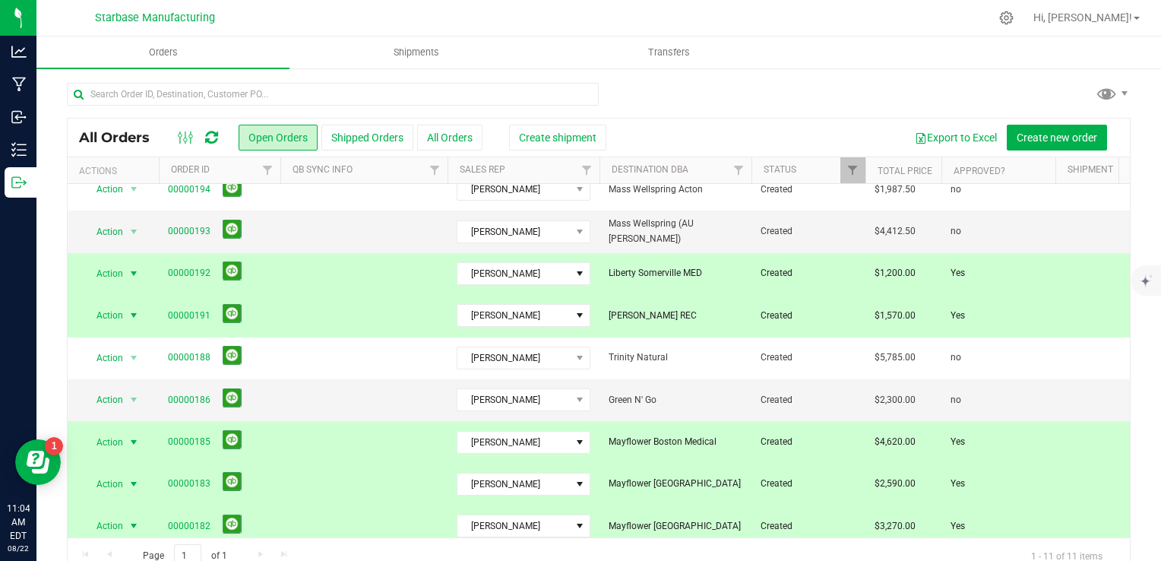
scroll to position [0, 0]
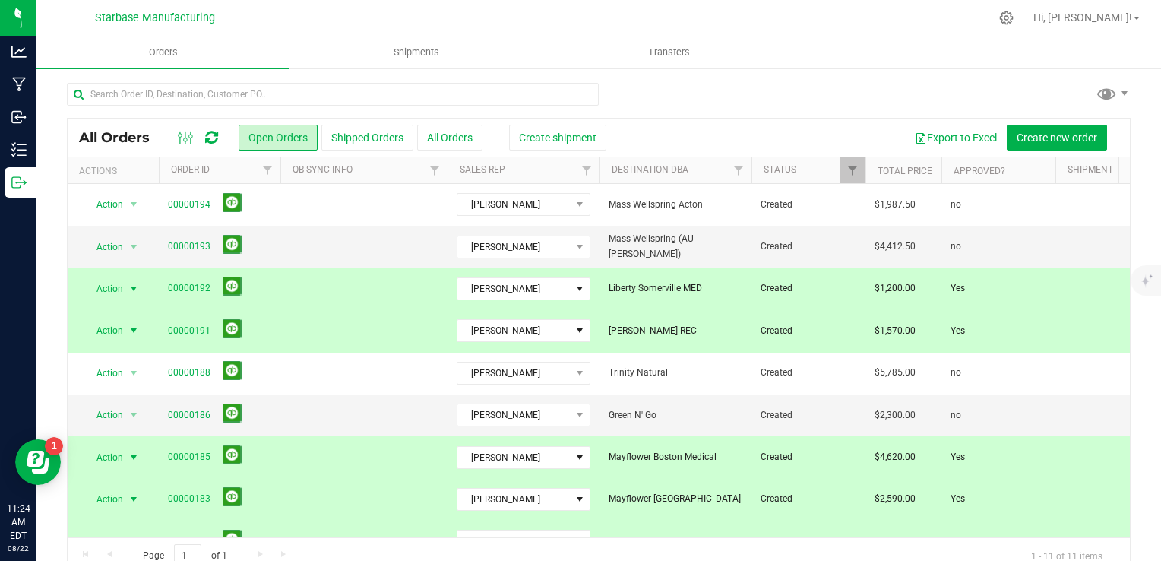
click at [712, 283] on span "Liberty Somerville MED" at bounding box center [676, 288] width 134 height 14
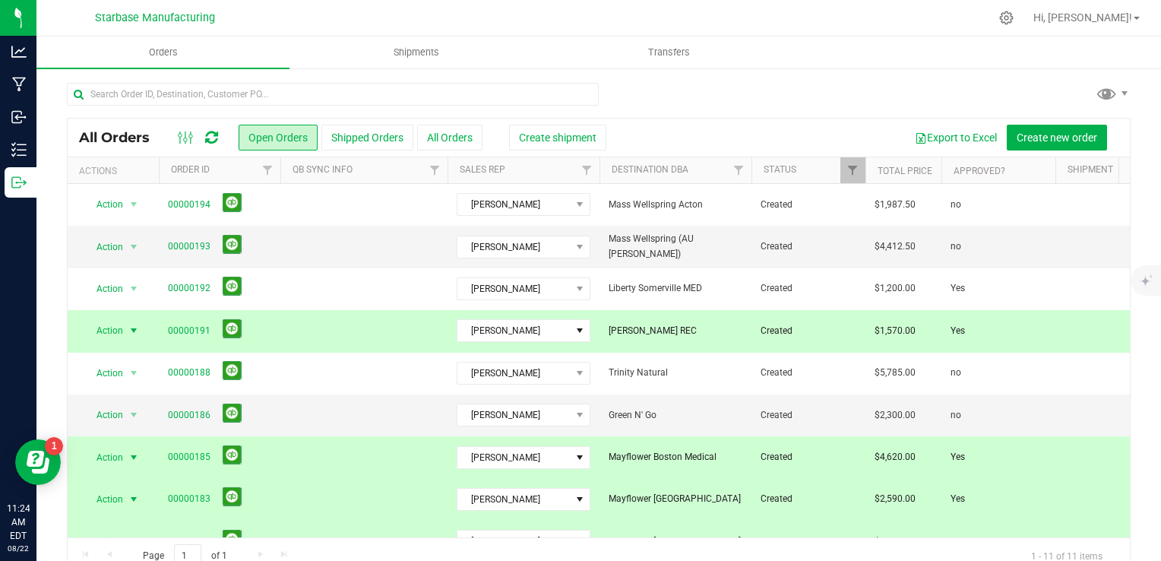
click at [725, 335] on span "[PERSON_NAME] REC" at bounding box center [676, 331] width 134 height 14
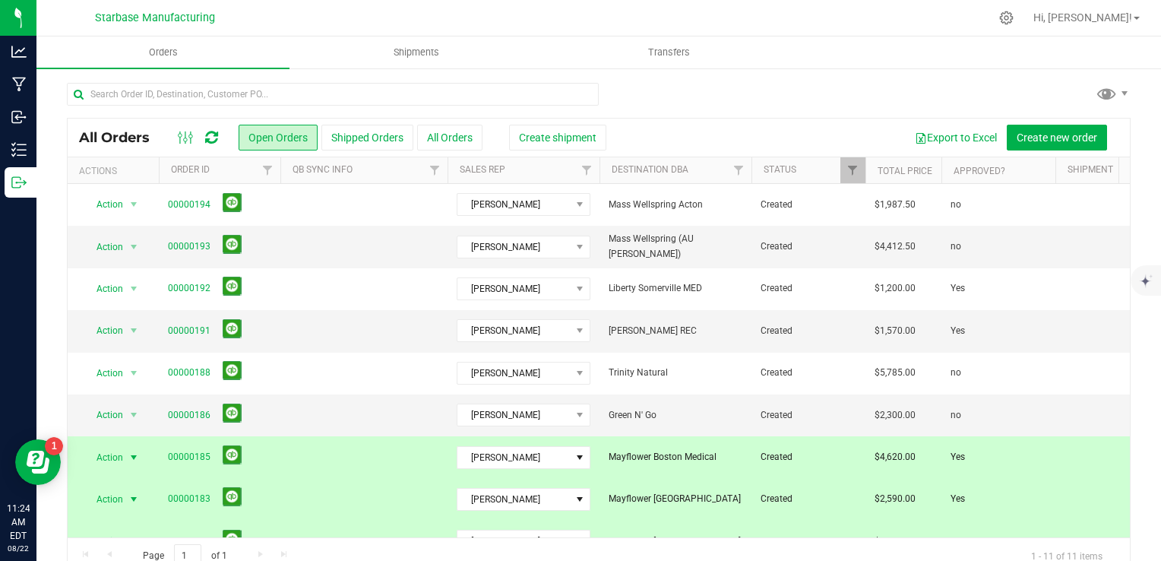
click at [736, 456] on span "Mayflower Boston Medical" at bounding box center [676, 457] width 134 height 14
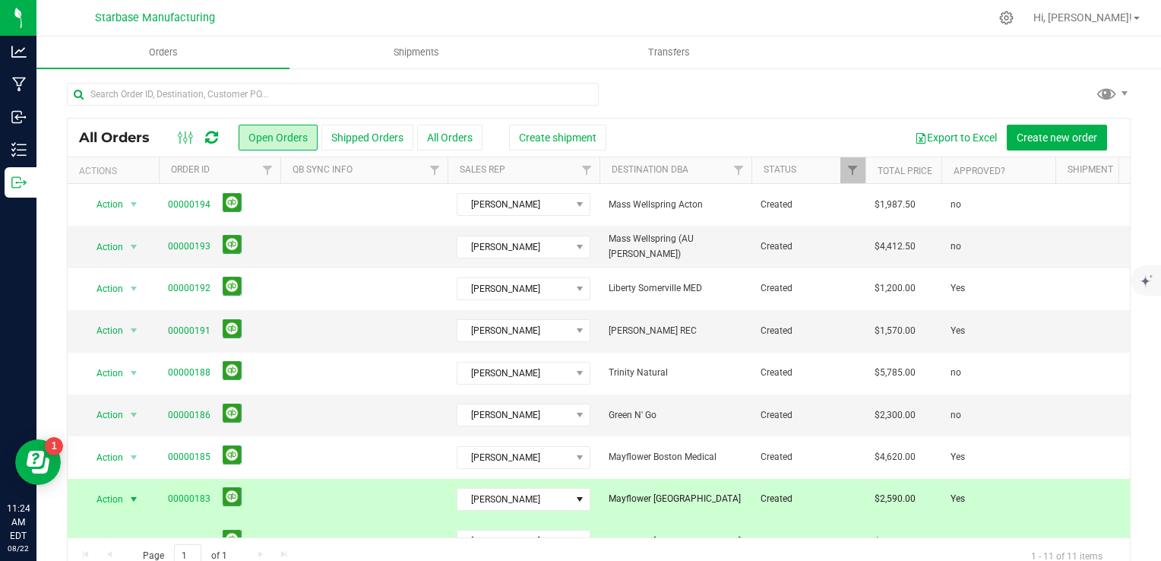
click at [736, 503] on span "Mayflower [GEOGRAPHIC_DATA]" at bounding box center [676, 499] width 134 height 14
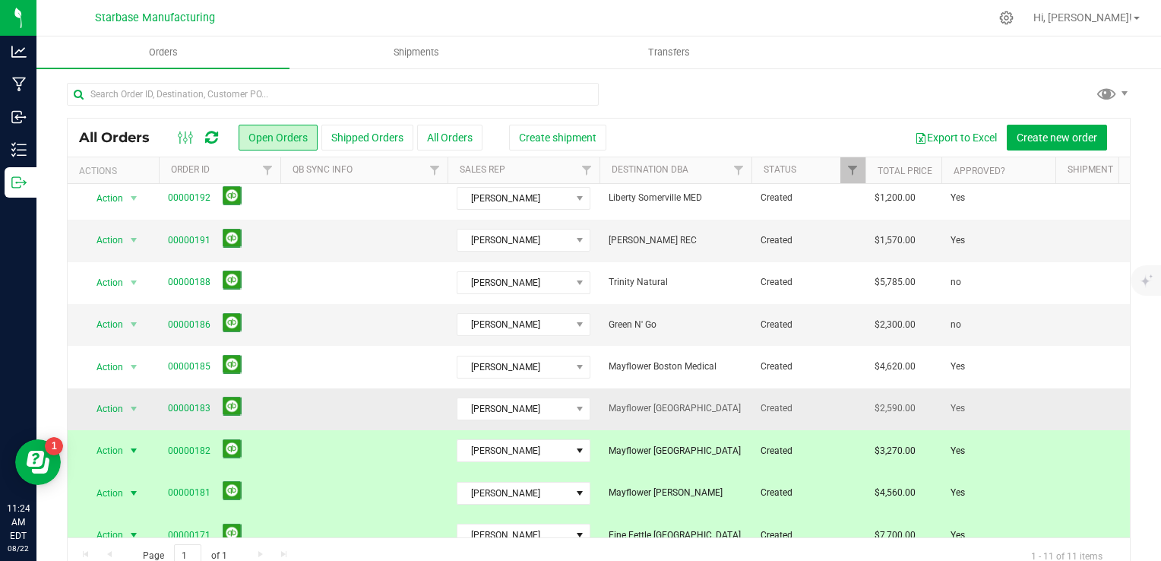
scroll to position [91, 0]
click at [713, 446] on span "Mayflower [GEOGRAPHIC_DATA]" at bounding box center [676, 450] width 134 height 14
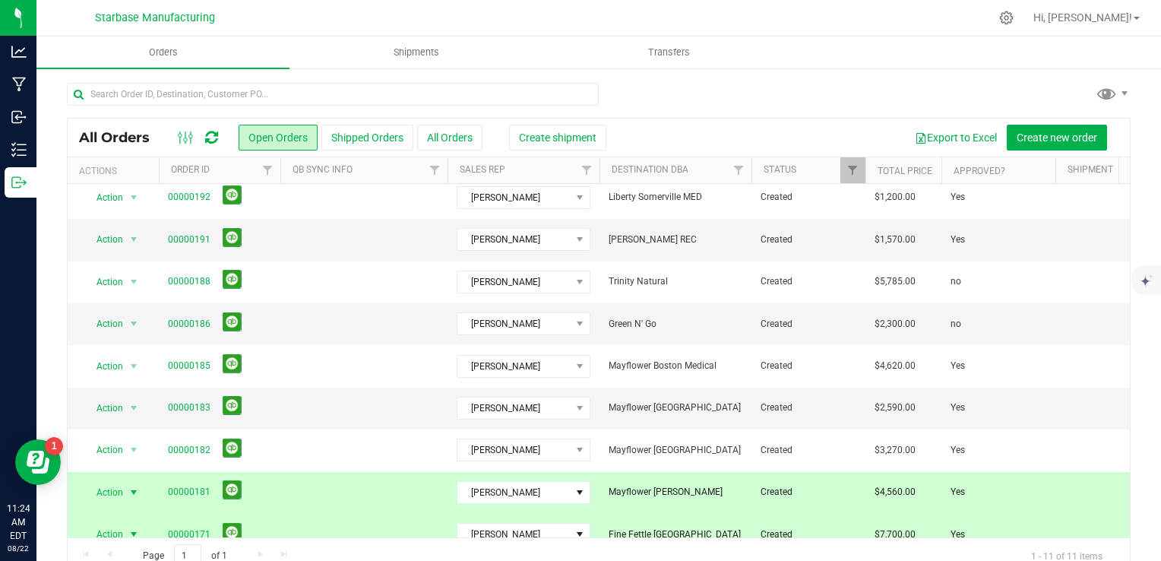
click at [714, 480] on td "Mayflower [PERSON_NAME]" at bounding box center [676, 493] width 152 height 42
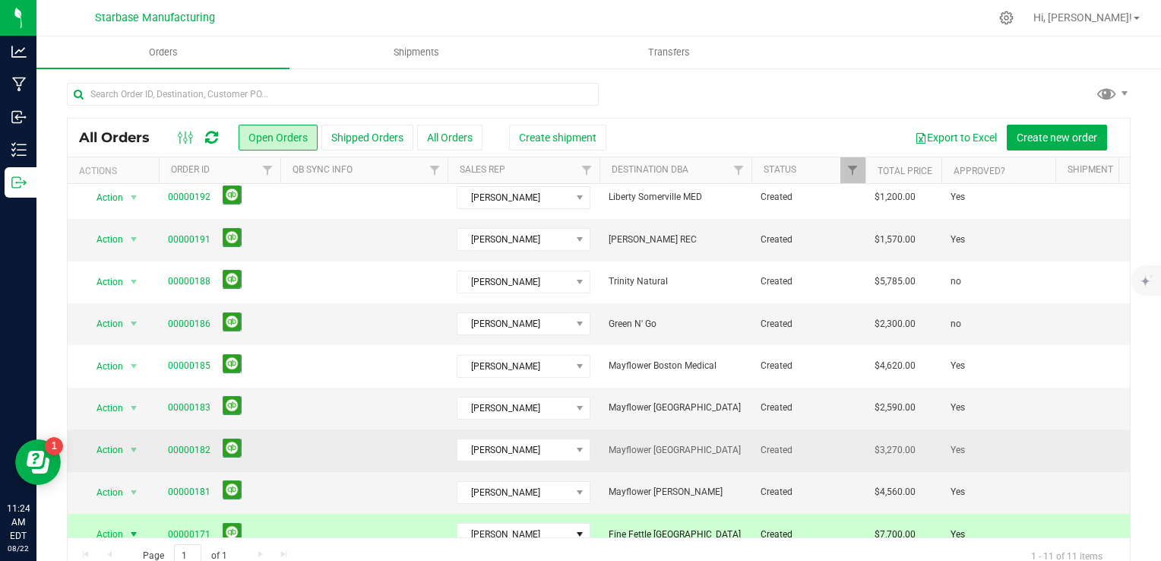
scroll to position [119, 0]
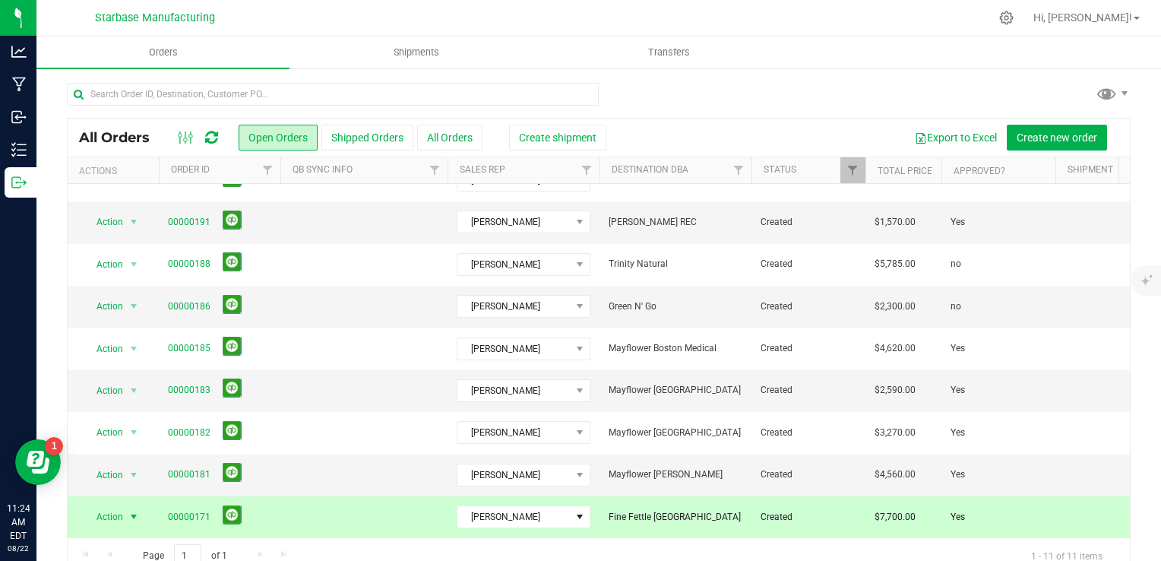
click at [711, 510] on span "Fine Fettle [GEOGRAPHIC_DATA]" at bounding box center [676, 517] width 134 height 14
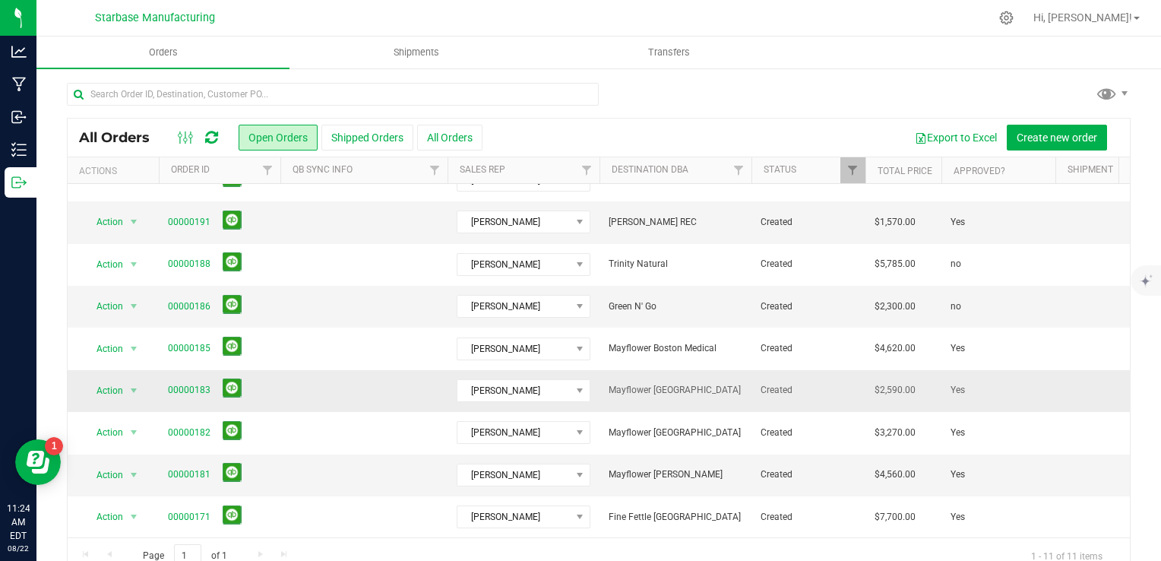
scroll to position [0, 0]
